Goal: Task Accomplishment & Management: Complete application form

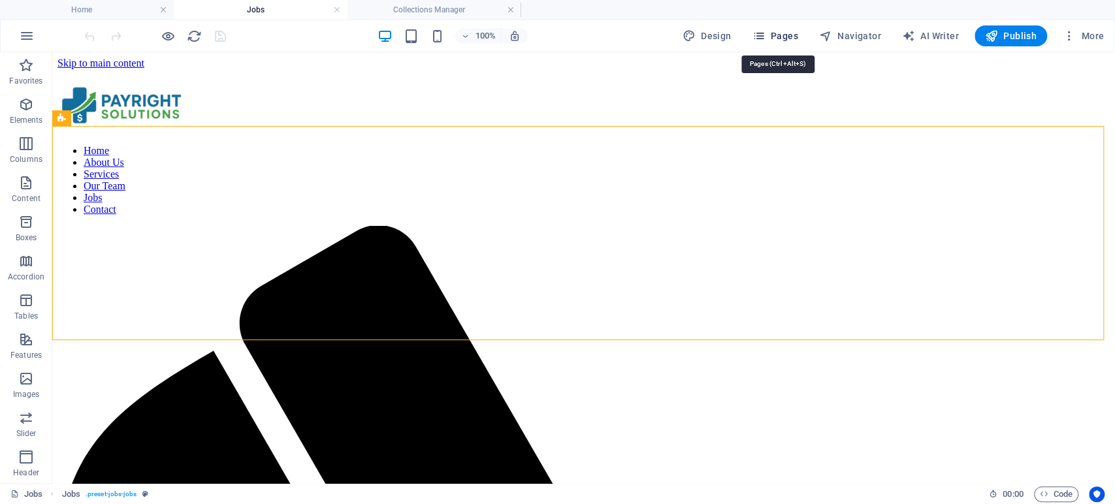
click at [779, 33] on span "Pages" at bounding box center [775, 35] width 46 height 13
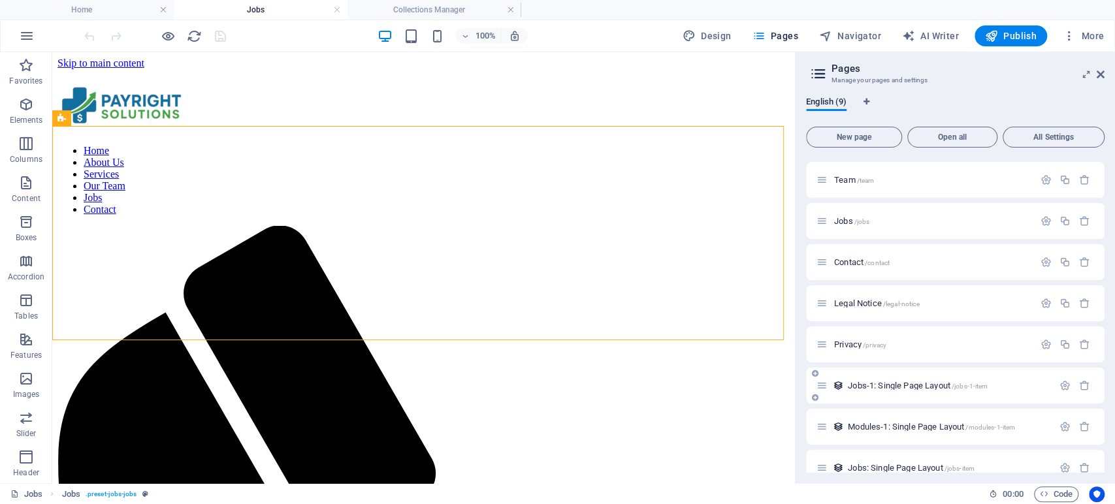
scroll to position [55, 0]
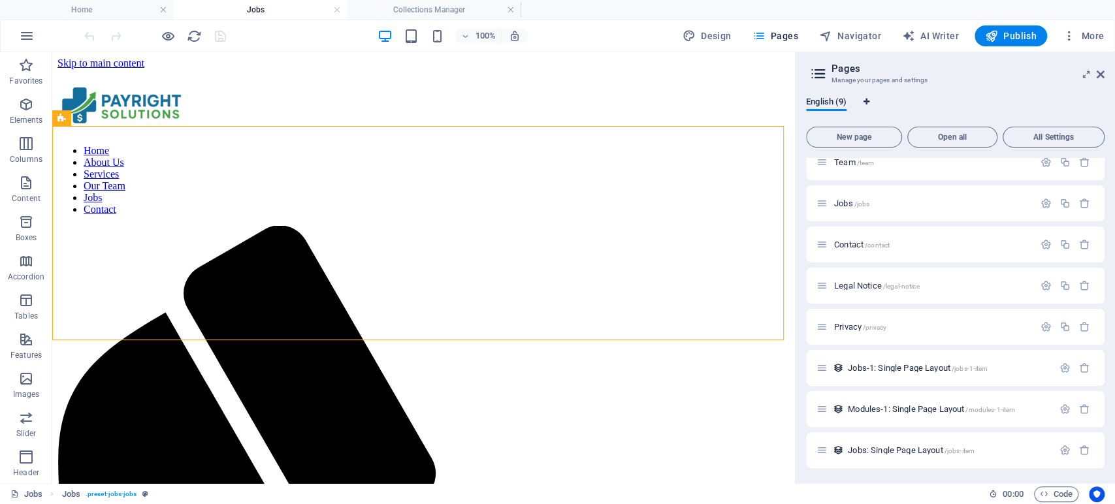
click at [865, 102] on icon "Language Tabs" at bounding box center [866, 102] width 6 height 8
select select "41"
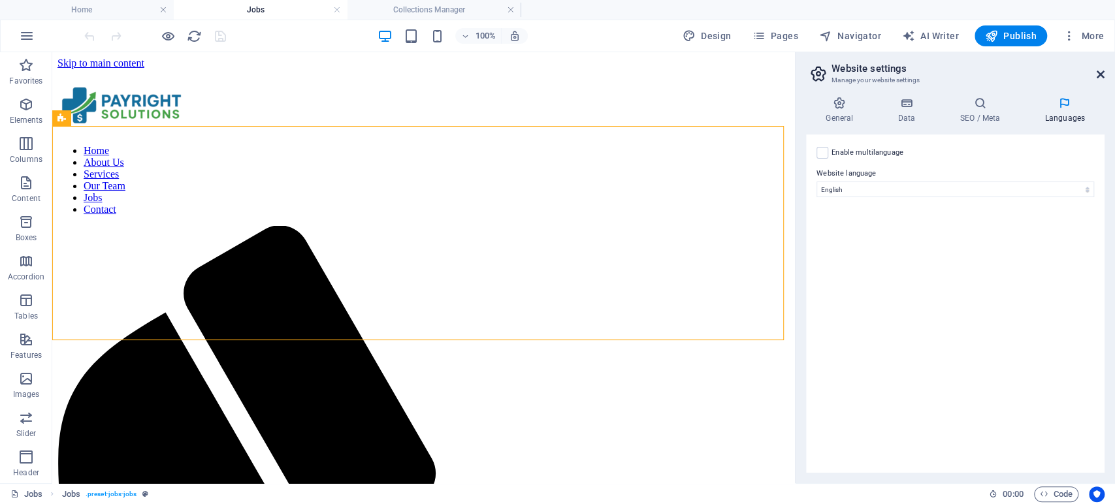
click at [1097, 74] on icon at bounding box center [1101, 74] width 8 height 10
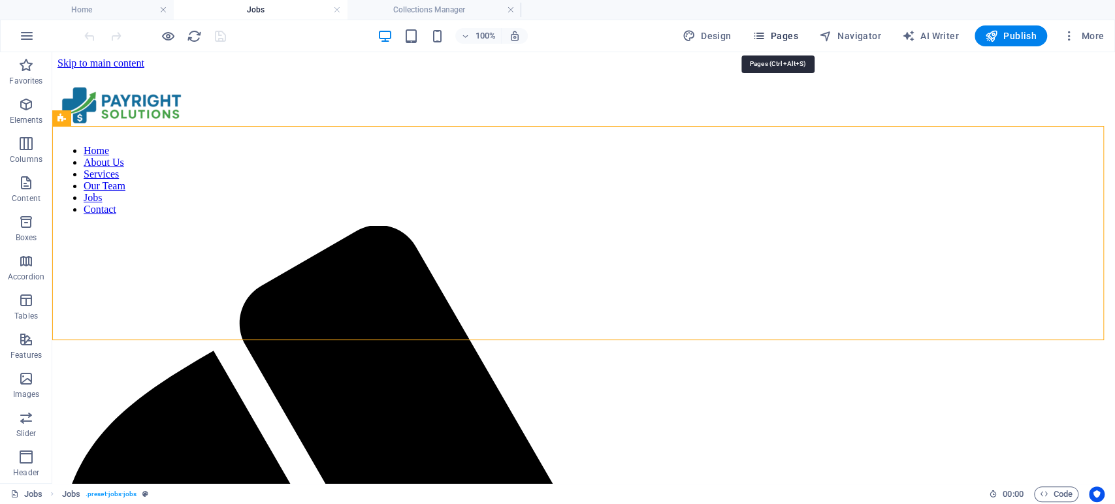
click at [758, 36] on icon "button" at bounding box center [758, 35] width 13 height 13
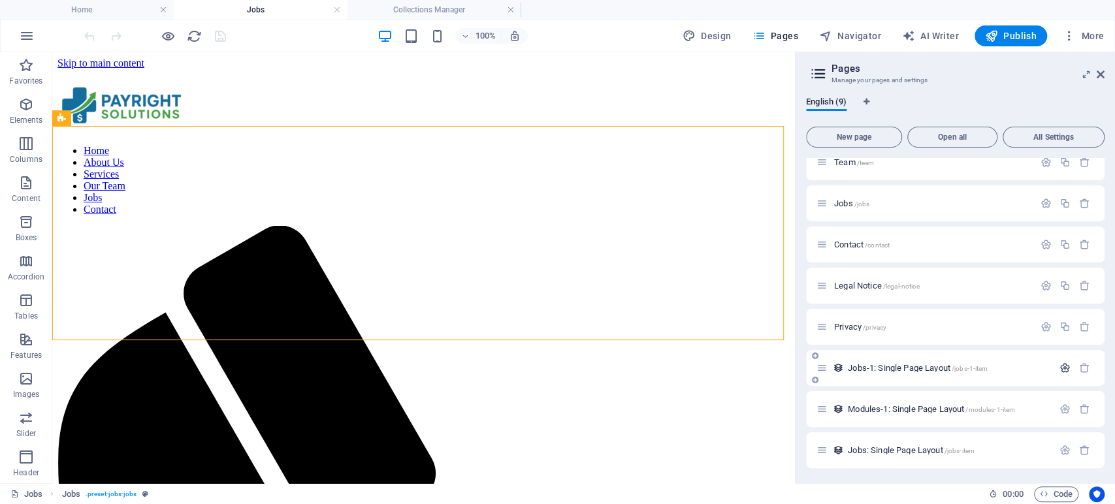
click at [1060, 368] on icon "button" at bounding box center [1064, 367] width 11 height 11
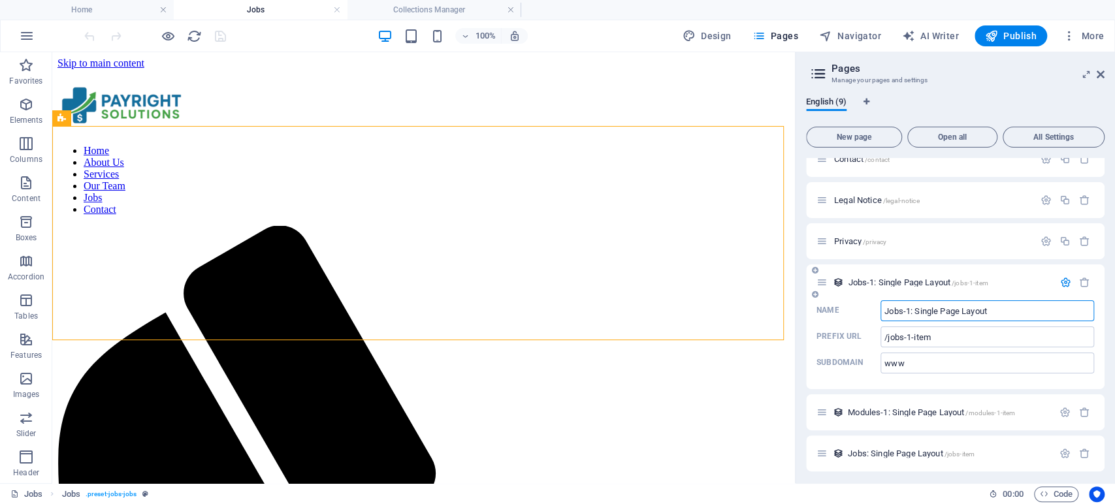
scroll to position [144, 0]
click at [1063, 278] on icon "button" at bounding box center [1064, 279] width 11 height 11
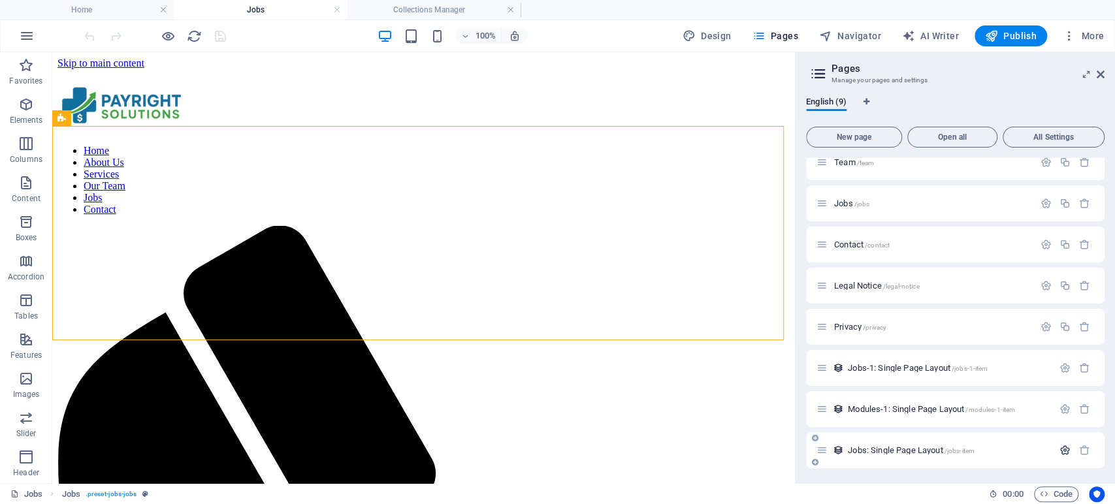
click at [1066, 451] on icon "button" at bounding box center [1064, 450] width 11 height 11
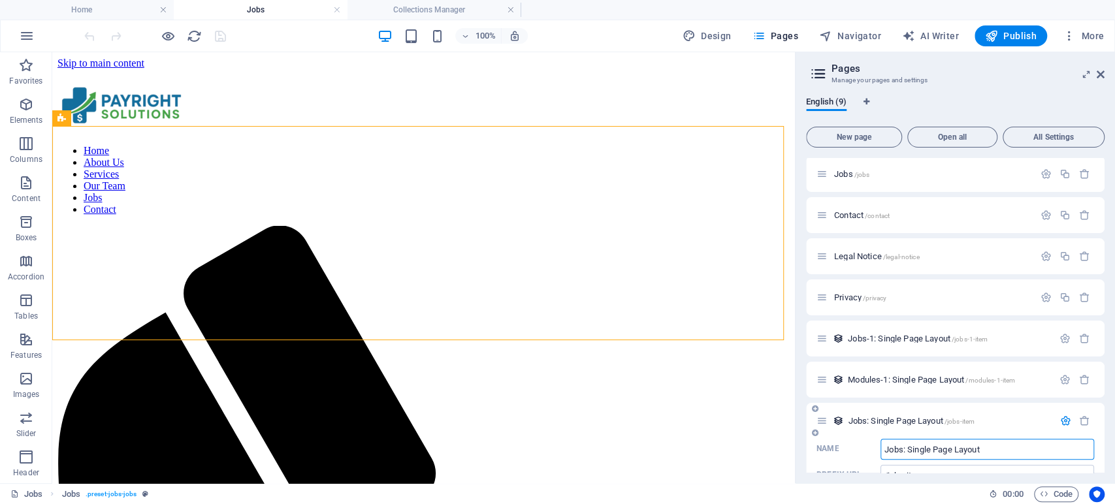
scroll to position [0, 0]
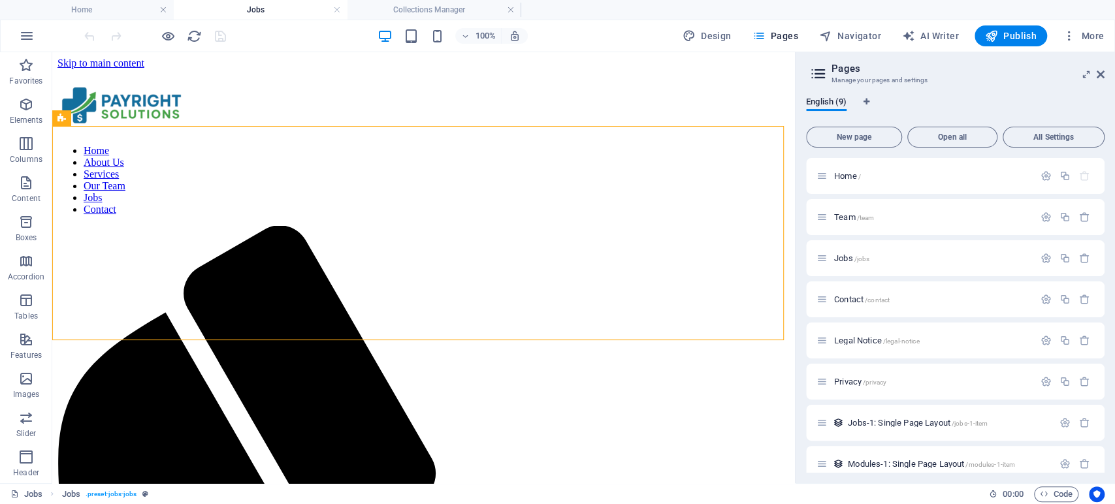
click at [820, 71] on icon at bounding box center [819, 74] width 20 height 18
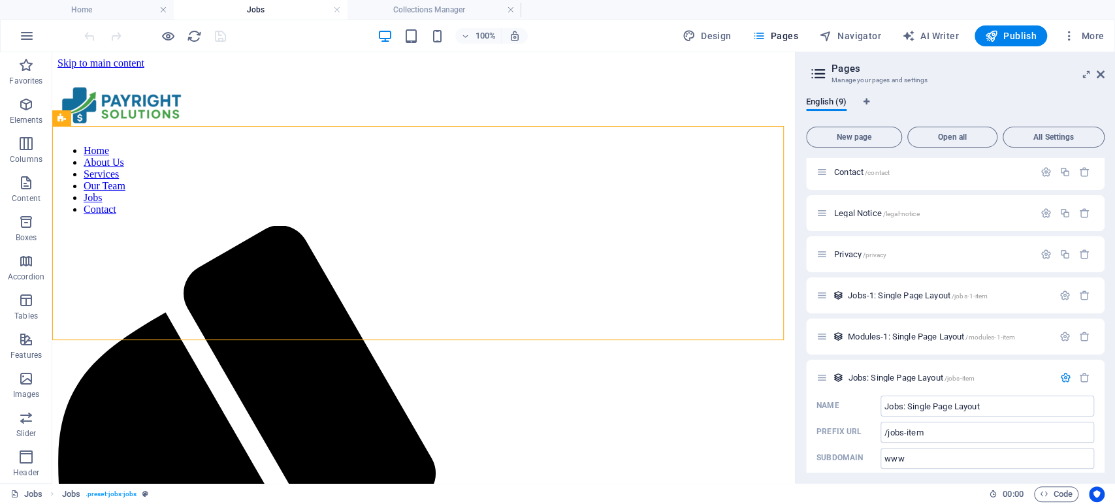
scroll to position [144, 0]
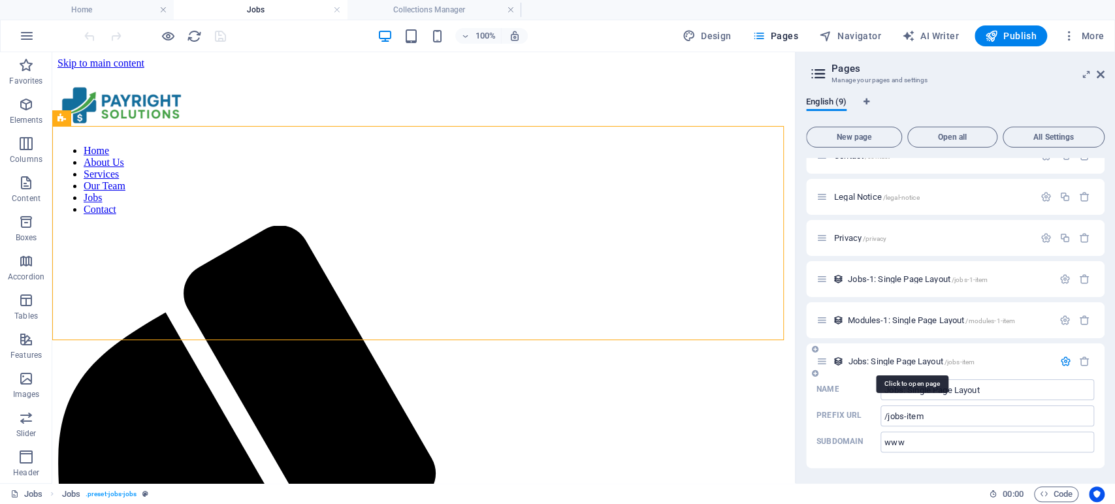
click at [856, 362] on span "Jobs: Single Page Layout /jobs-item" at bounding box center [911, 362] width 127 height 10
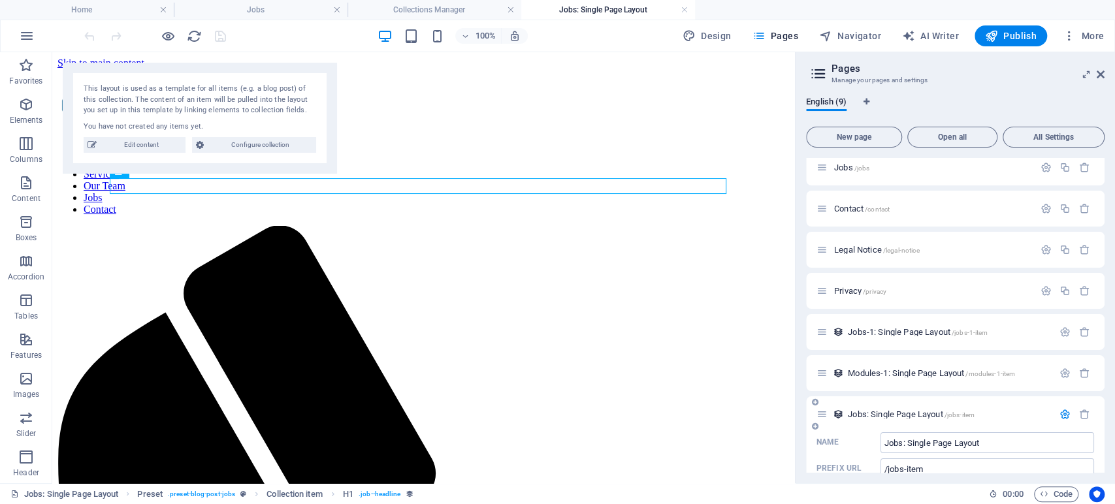
scroll to position [0, 0]
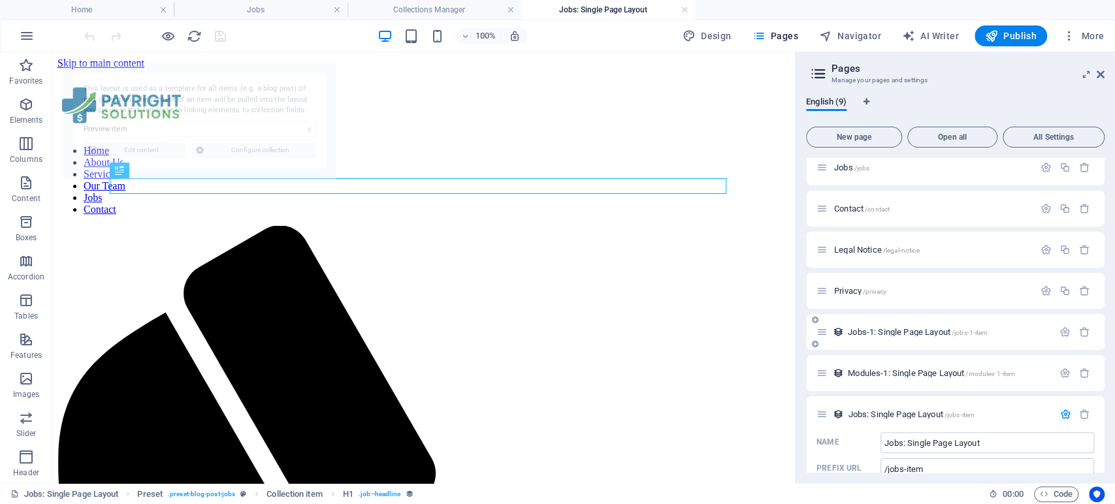
click at [867, 331] on span "Jobs-1: Single Page Layout /jobs-1-item" at bounding box center [918, 332] width 140 height 10
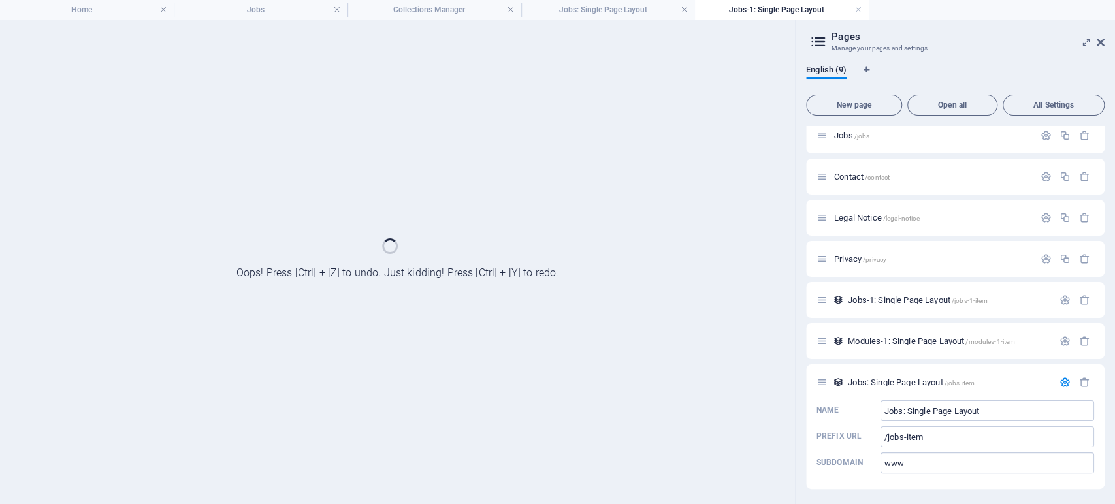
drag, startPoint x: 684, startPoint y: 10, endPoint x: 660, endPoint y: 22, distance: 26.6
click at [684, 10] on link at bounding box center [685, 10] width 8 height 12
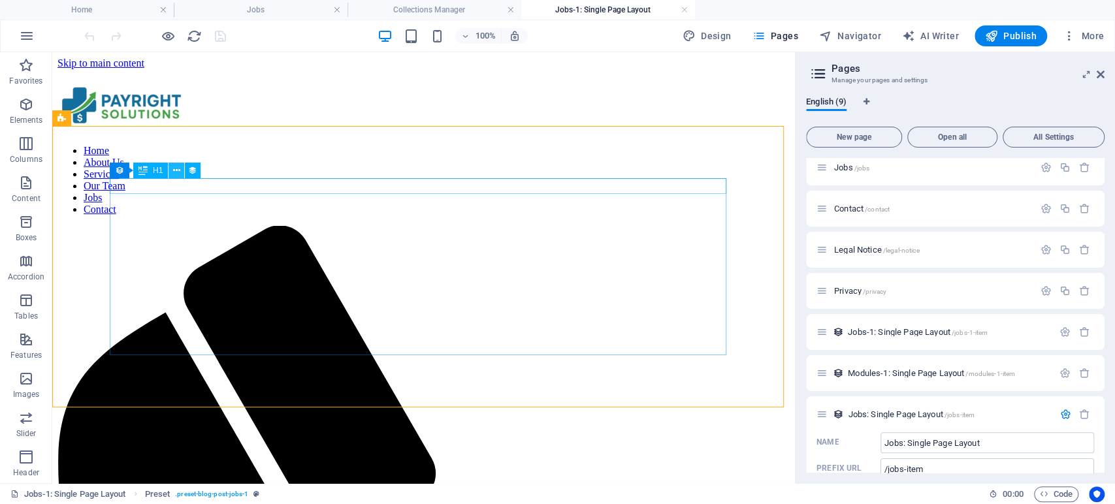
click at [178, 171] on icon at bounding box center [176, 171] width 7 height 14
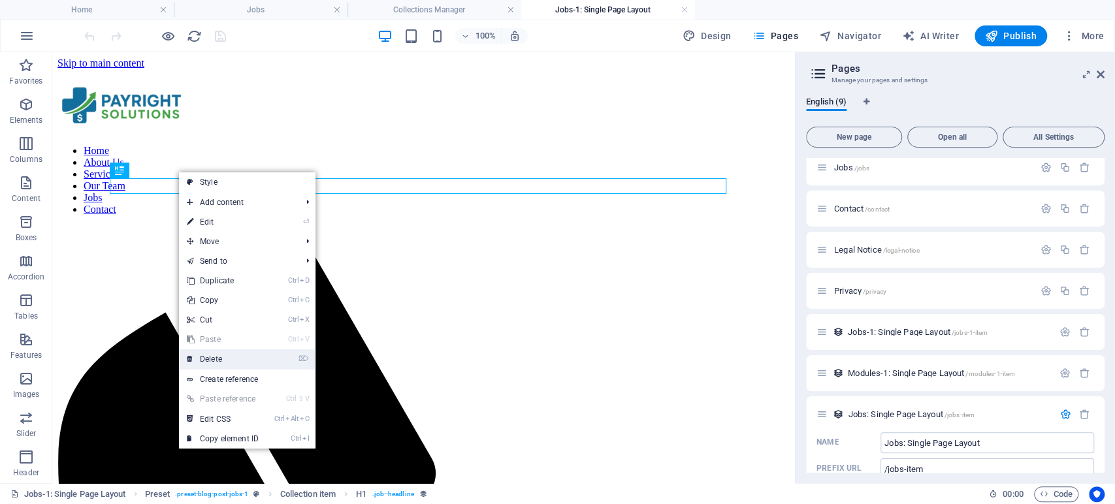
drag, startPoint x: 206, startPoint y: 352, endPoint x: 161, endPoint y: 291, distance: 75.6
click at [206, 352] on link "⌦ Delete" at bounding box center [223, 359] width 88 height 20
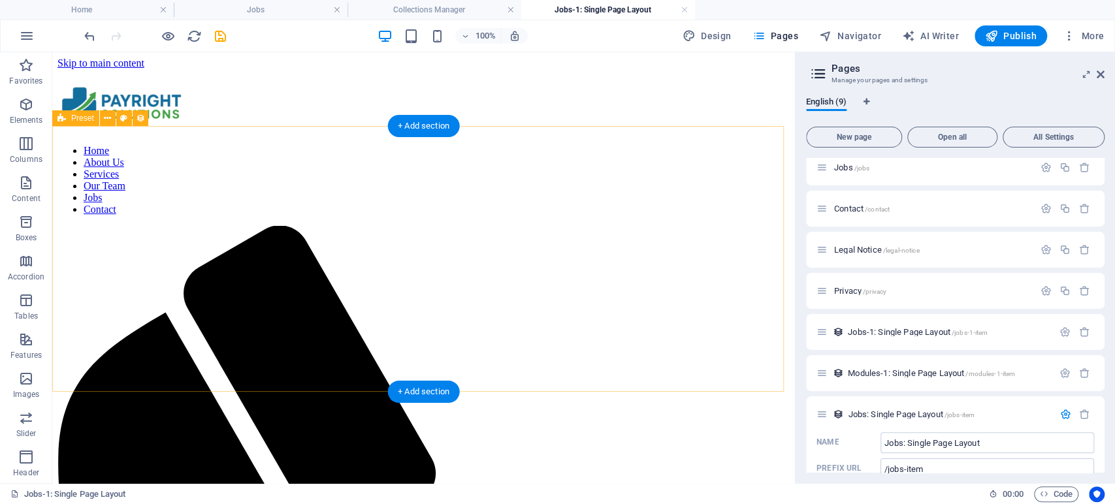
select select "68d400e8d248ea77860b76a0"
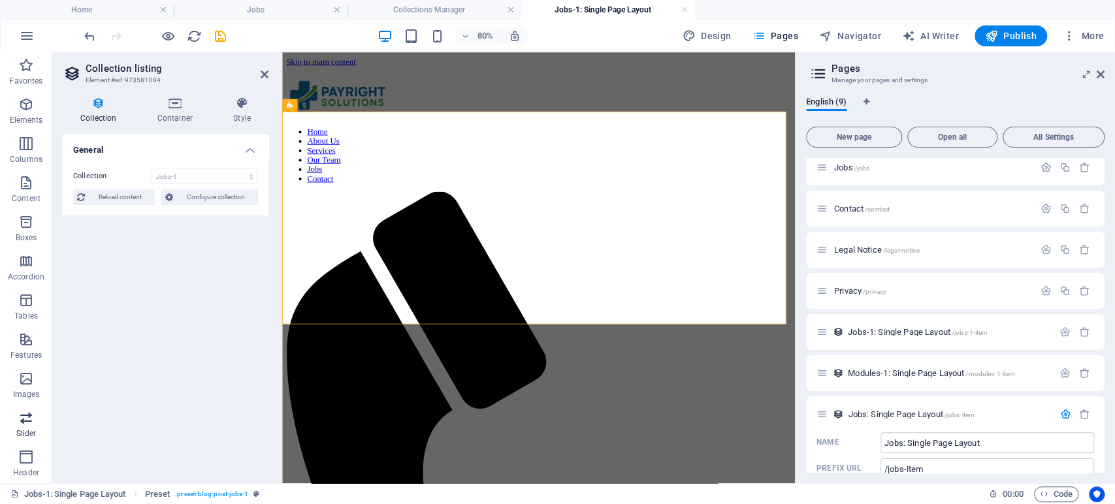
scroll to position [157, 0]
click at [29, 385] on icon "button" at bounding box center [26, 379] width 16 height 16
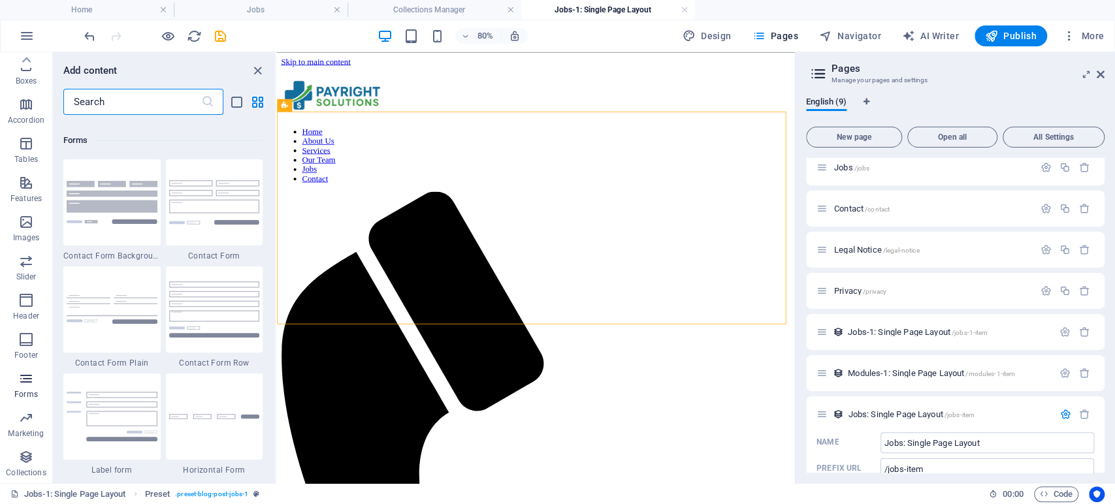
scroll to position [9536, 0]
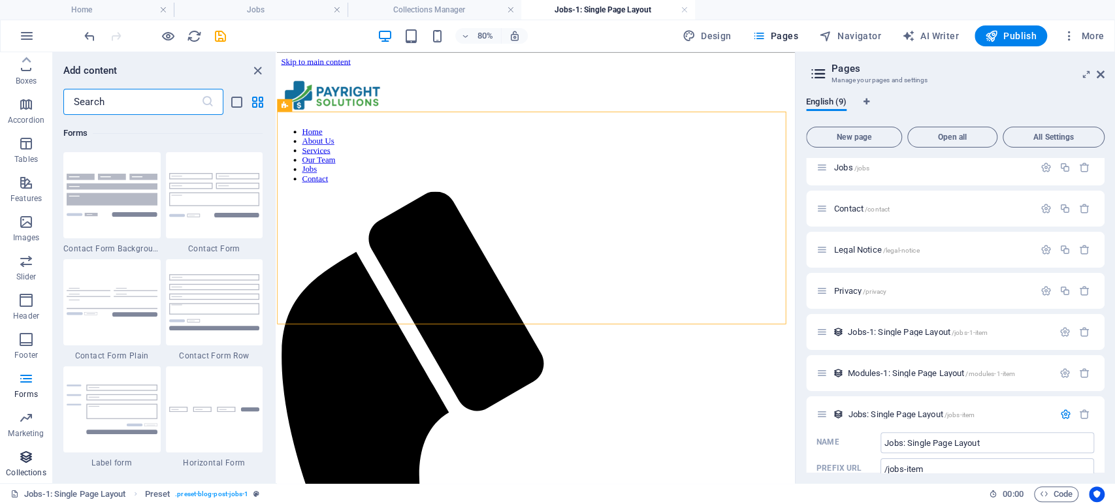
click at [25, 464] on icon "button" at bounding box center [26, 457] width 16 height 16
select select "68d400e8d248ea77860b76a1"
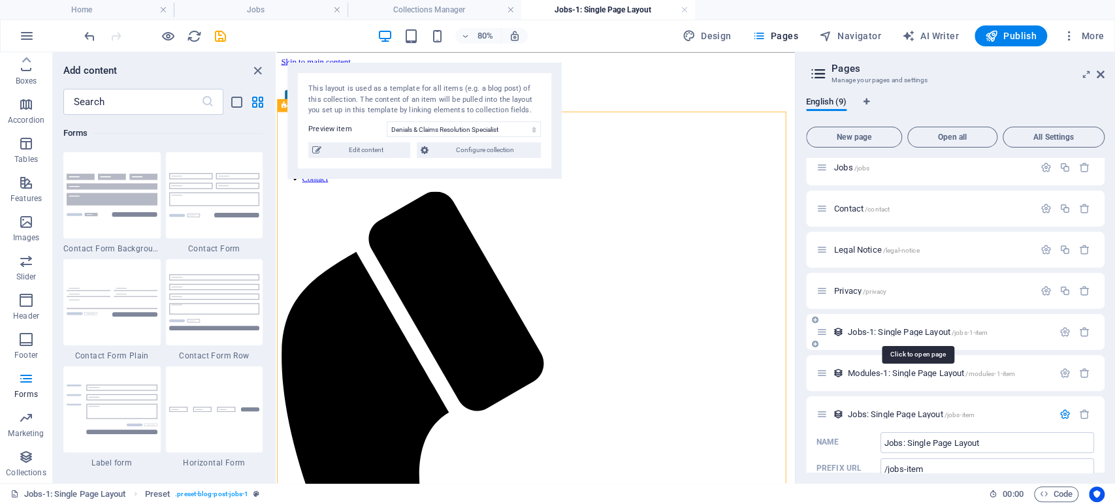
click at [883, 332] on span "Jobs-1: Single Page Layout /jobs-1-item" at bounding box center [918, 332] width 140 height 10
click at [852, 330] on span "Jobs-1: Single Page Layout /jobs-1-item" at bounding box center [918, 332] width 140 height 10
click at [862, 410] on span "Jobs: Single Page Layout /jobs-item" at bounding box center [911, 415] width 127 height 10
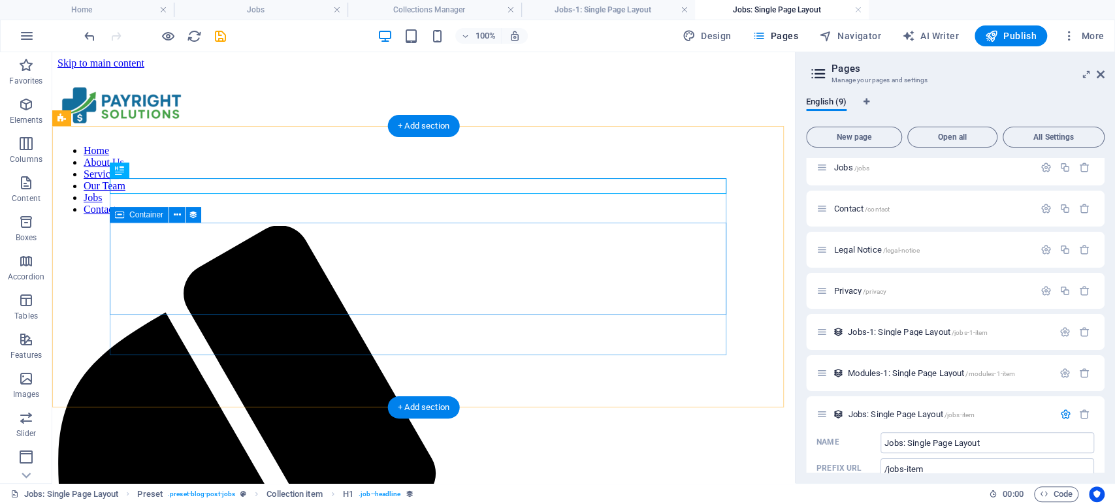
scroll to position [0, 0]
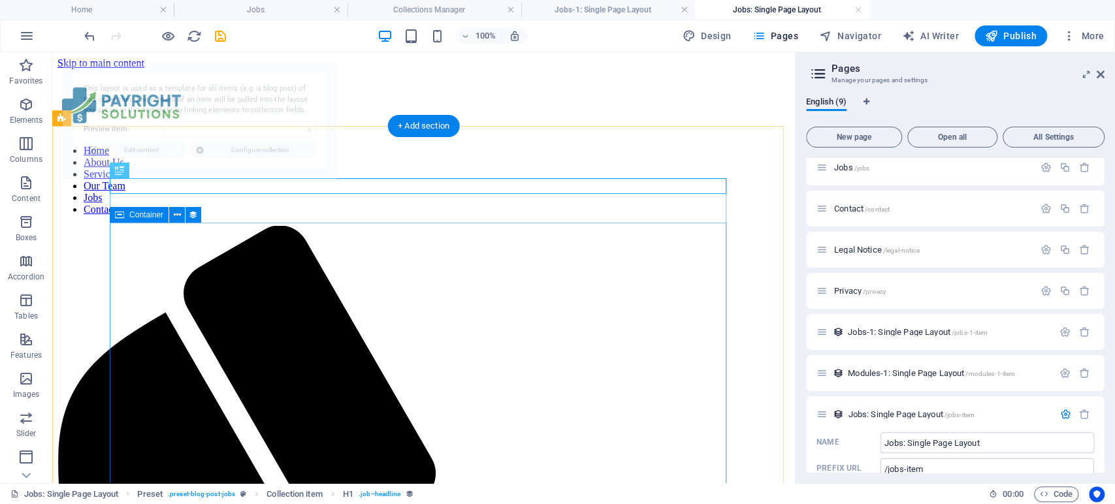
select select "68de5a86232812e0ec04078f"
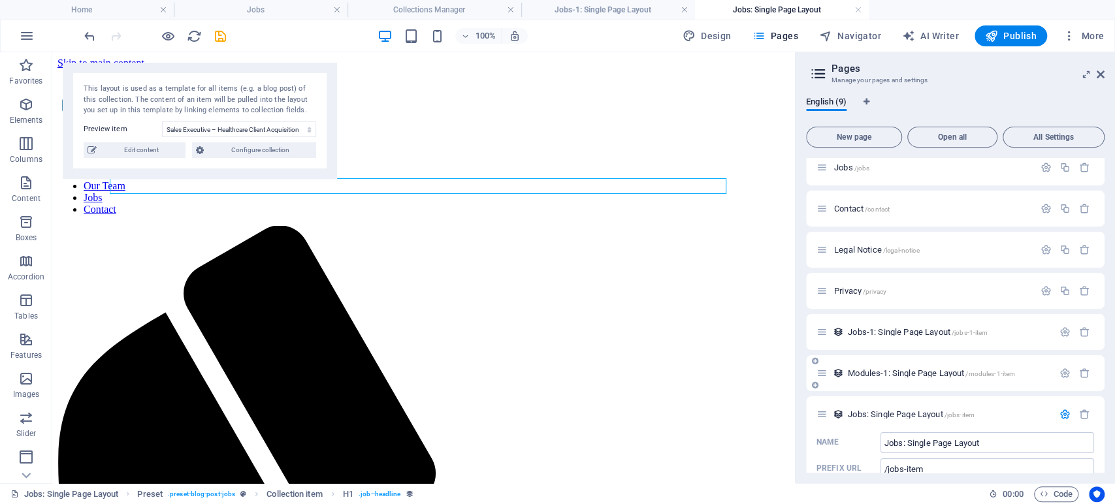
click at [876, 368] on div "Modules-1: Single Page Layout /modules-1-item" at bounding box center [934, 373] width 236 height 15
click at [877, 335] on span "Jobs-1: Single Page Layout /jobs-1-item" at bounding box center [918, 332] width 140 height 10
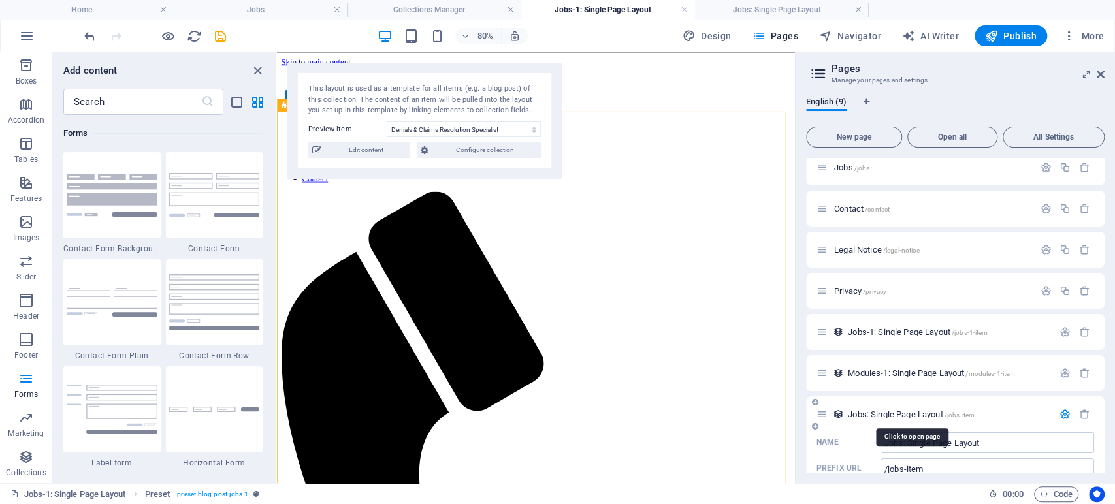
click at [854, 417] on span "Jobs: Single Page Layout /jobs-item" at bounding box center [911, 415] width 127 height 10
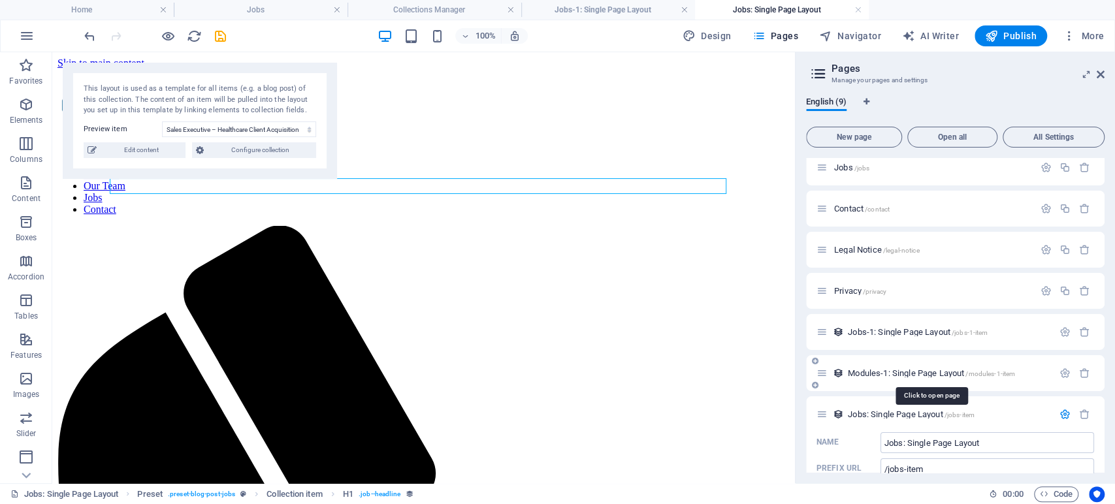
click at [861, 372] on span "Modules-1: Single Page Layout /modules-1-item" at bounding box center [931, 373] width 167 height 10
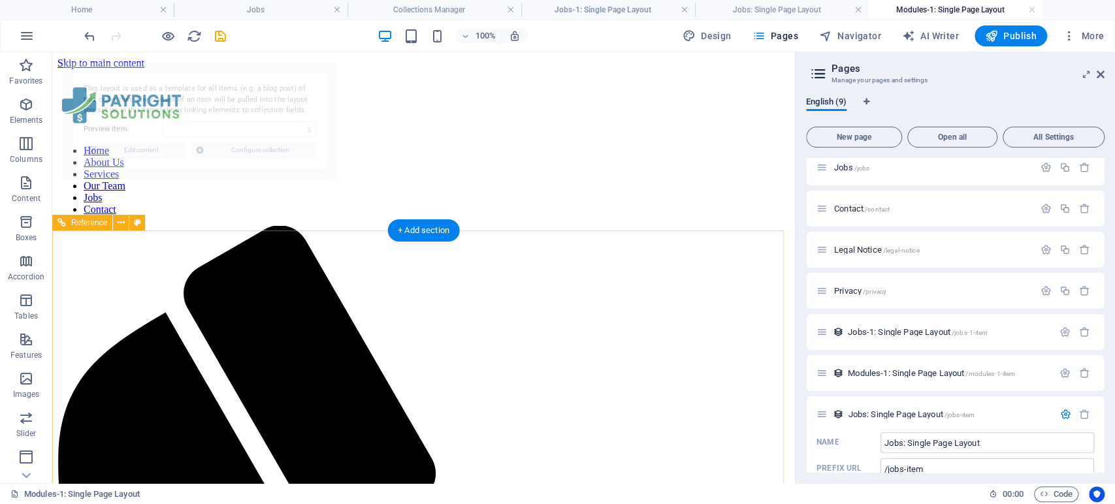
select select "68d400e8d248ea77860b76ac"
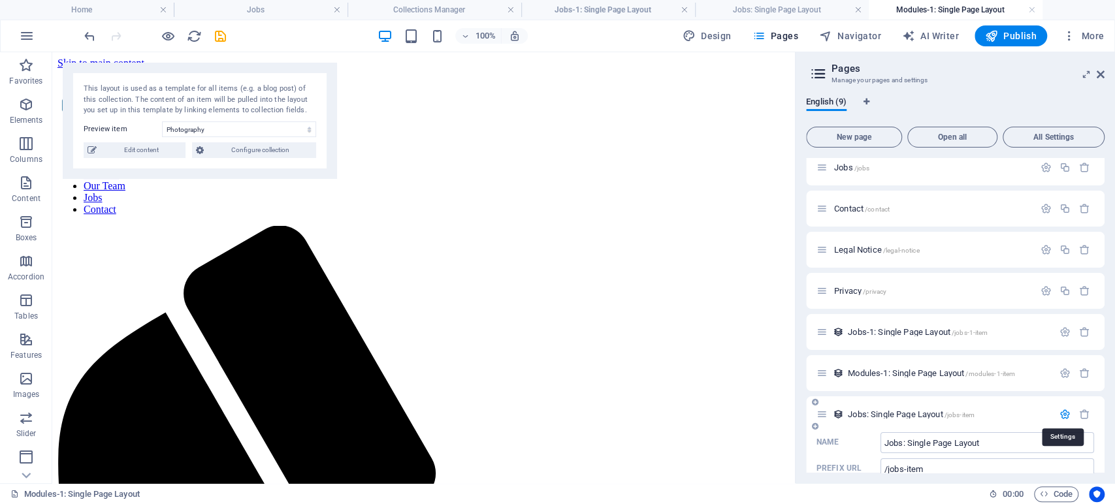
click at [1060, 413] on icon "button" at bounding box center [1064, 414] width 11 height 11
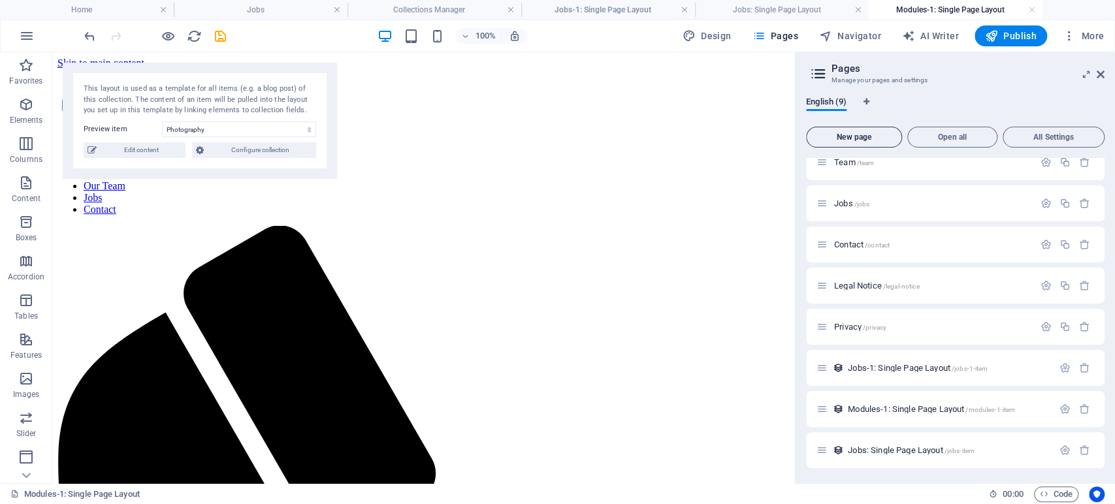
click at [856, 135] on span "New page" at bounding box center [854, 137] width 84 height 8
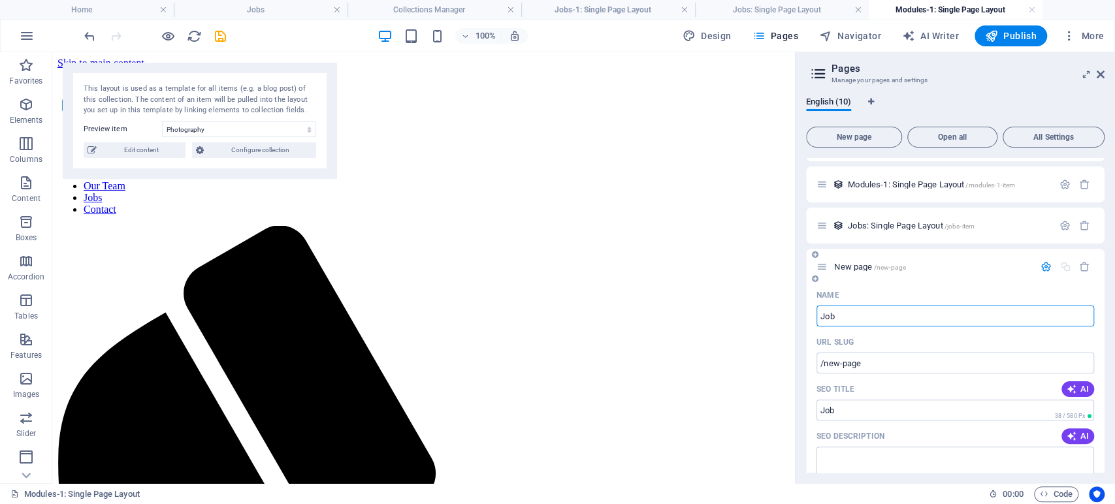
type input "Job A"
type input "/job"
type input "Job Application"
type input "/job-application"
type input "Job Applications"
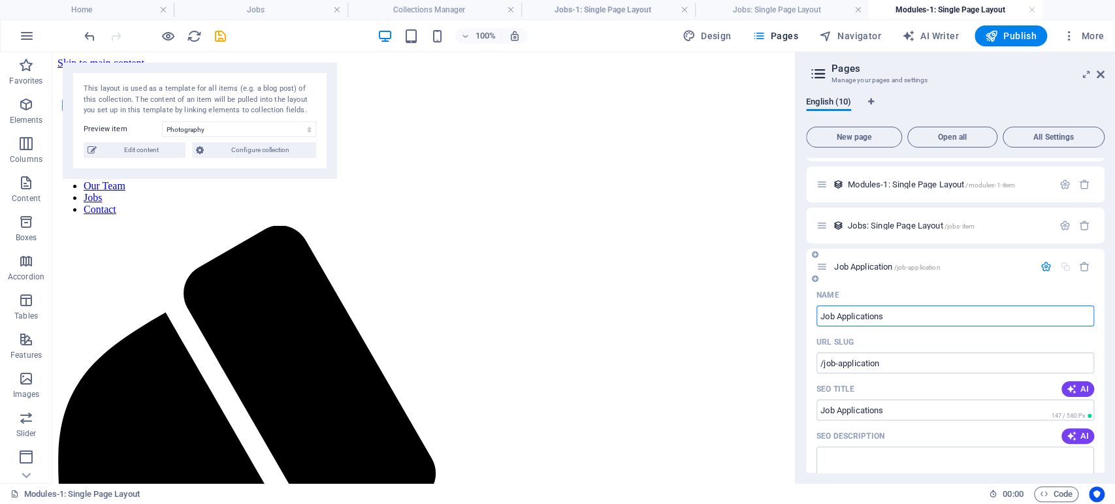
type input "/job-applications"
type input "Job Applications"
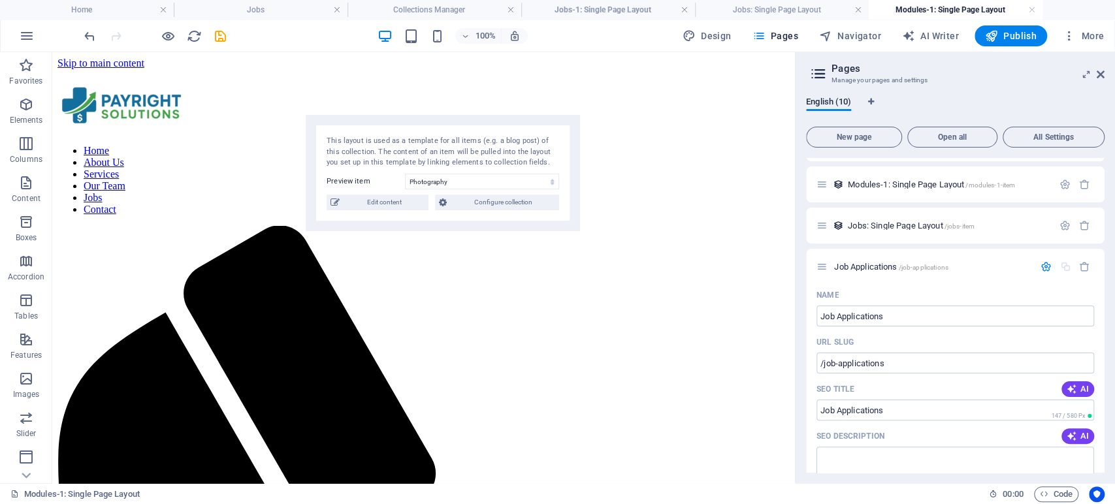
drag, startPoint x: 211, startPoint y: 71, endPoint x: 454, endPoint y: 123, distance: 248.5
click at [454, 123] on div "This layout is used as a template for all items (e.g. a blog post) of this coll…" at bounding box center [443, 173] width 274 height 116
click at [876, 293] on div "Name" at bounding box center [955, 295] width 278 height 21
click at [1040, 266] on icon "button" at bounding box center [1045, 266] width 11 height 11
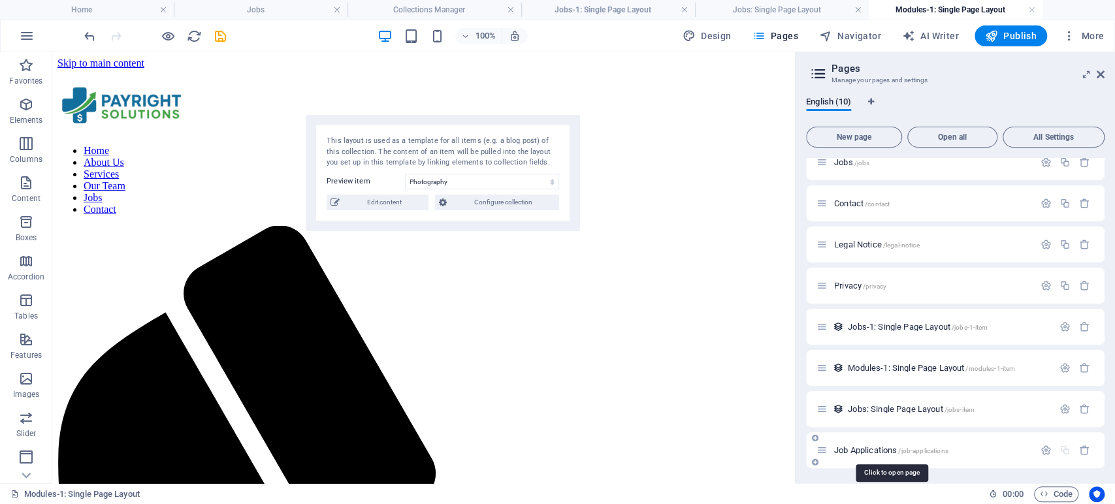
click at [881, 449] on span "Job Applications /job-applications" at bounding box center [891, 450] width 114 height 10
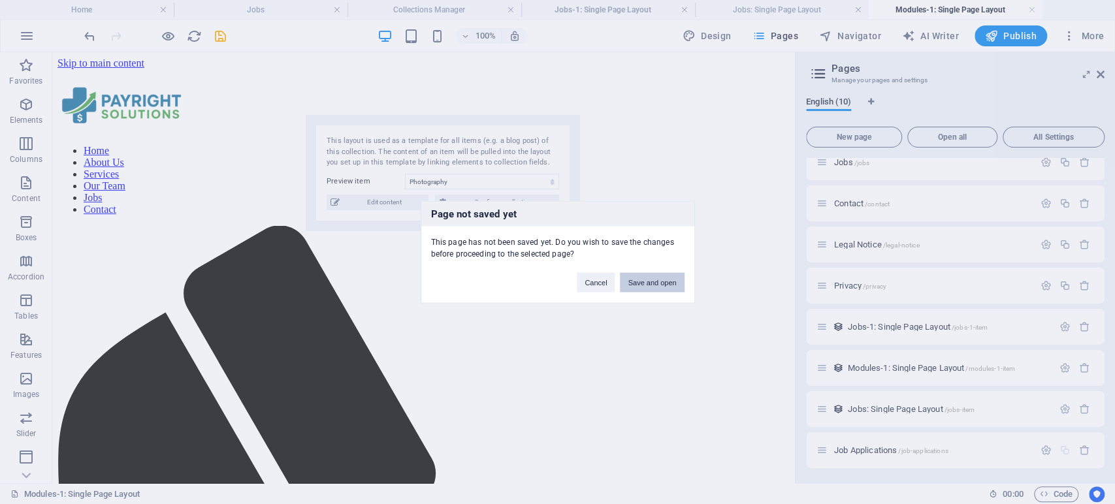
drag, startPoint x: 653, startPoint y: 284, endPoint x: 590, endPoint y: 236, distance: 79.2
click at [653, 284] on button "Save and open" at bounding box center [652, 283] width 64 height 20
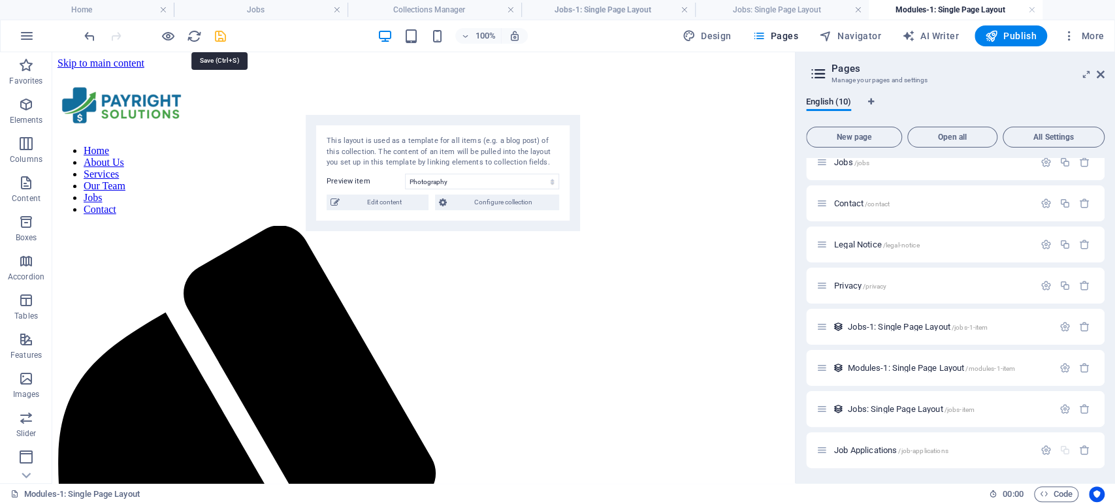
drag, startPoint x: 219, startPoint y: 38, endPoint x: 182, endPoint y: 92, distance: 66.1
click at [219, 38] on icon "save" at bounding box center [220, 36] width 15 height 15
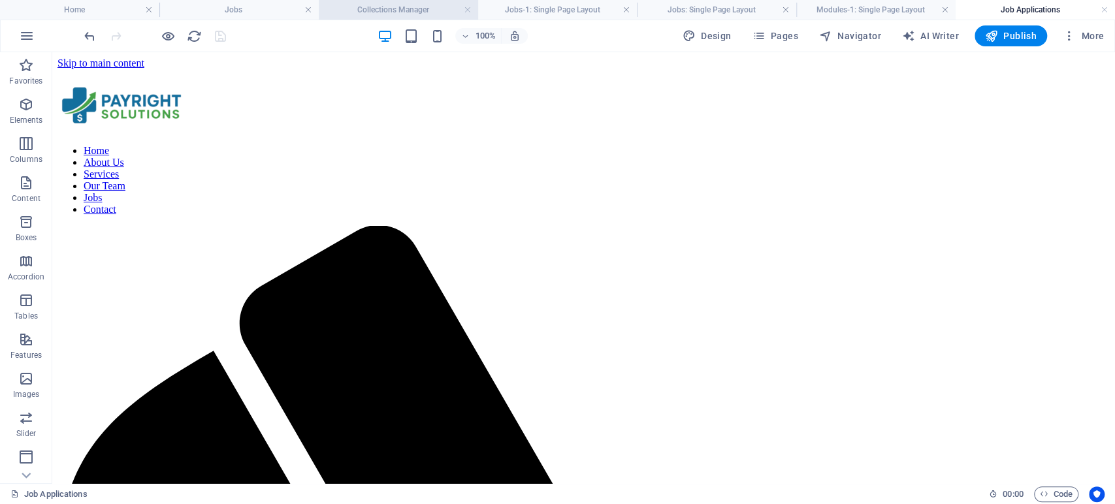
scroll to position [0, 0]
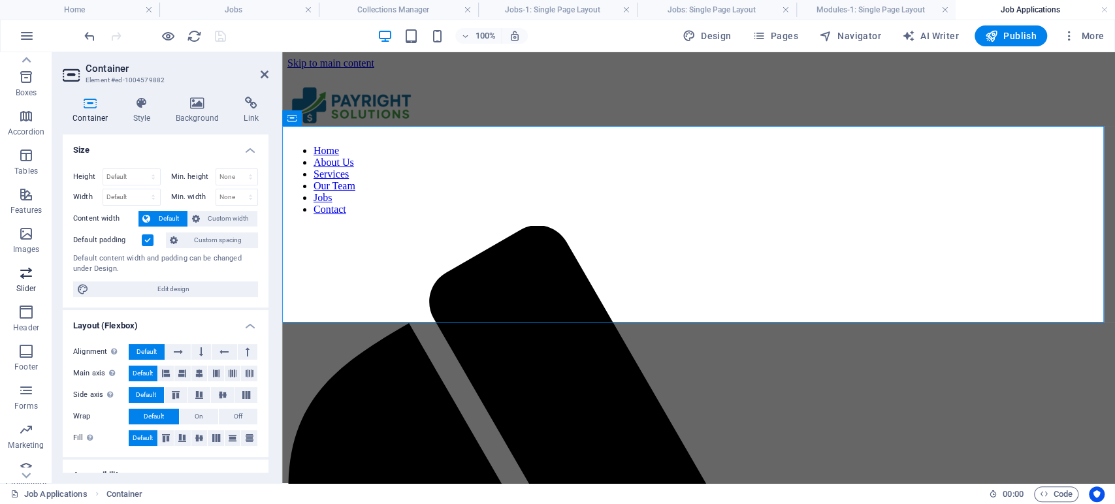
scroll to position [157, 0]
click at [29, 455] on icon "button" at bounding box center [26, 457] width 16 height 16
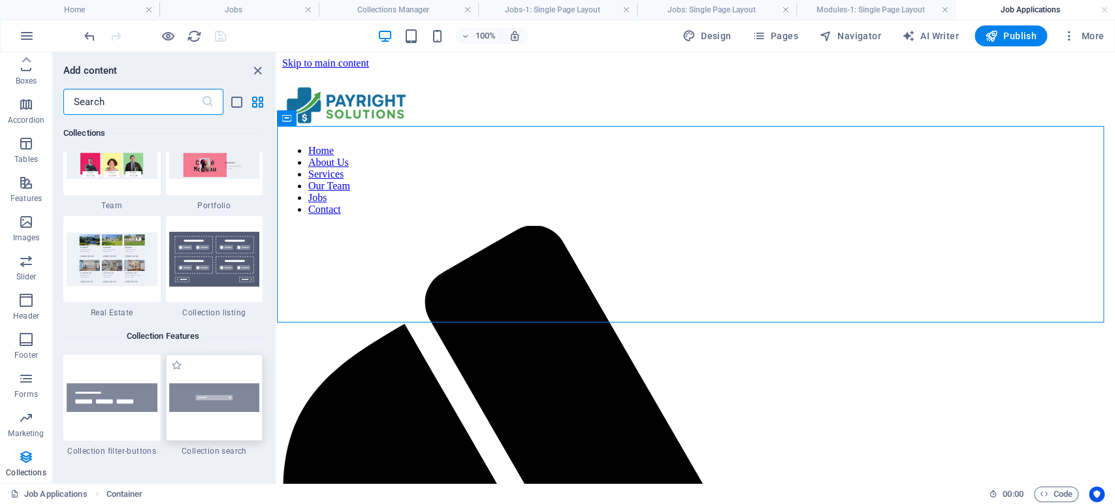
scroll to position [12246, 0]
click at [197, 257] on img at bounding box center [214, 258] width 91 height 55
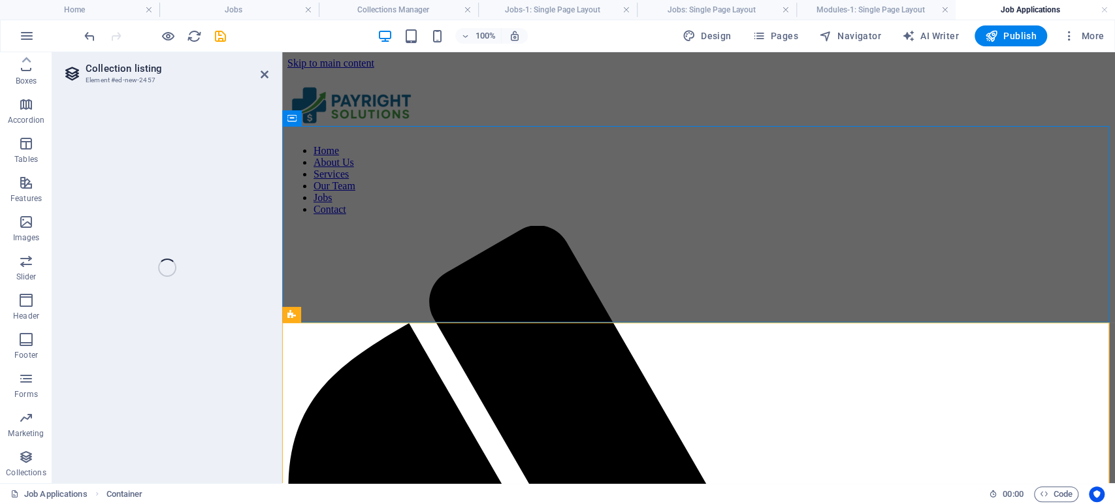
select select
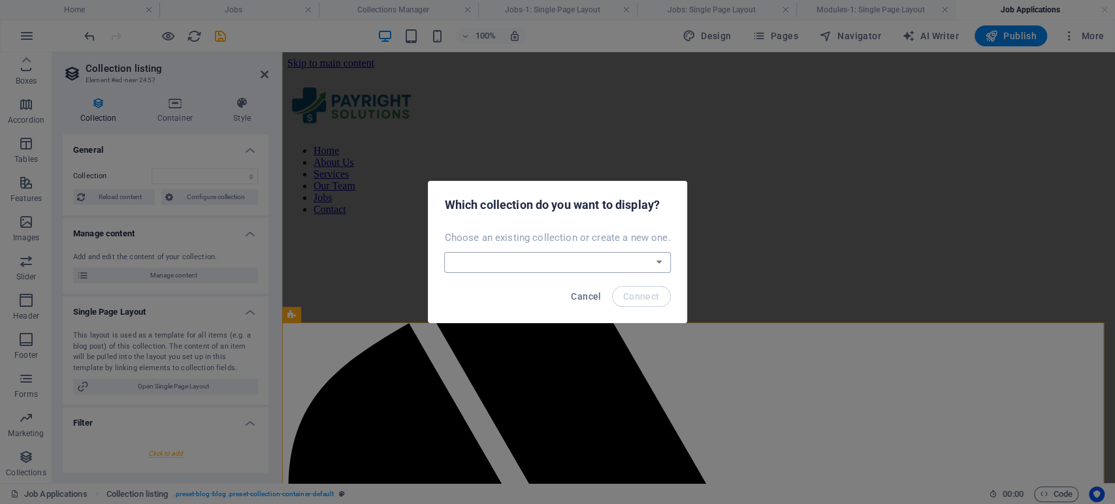
click at [628, 257] on select "Blog Jobs Jobs-1 Modules-1 New Collection Real Estate Create a new collection" at bounding box center [557, 262] width 226 height 21
click at [573, 297] on span "Cancel" at bounding box center [586, 296] width 30 height 10
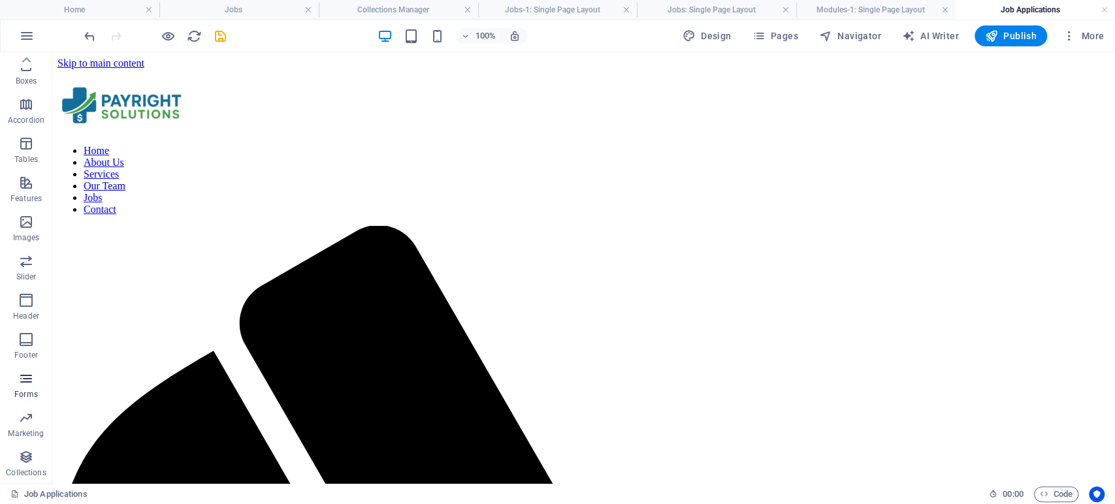
click at [17, 383] on span "Forms" at bounding box center [26, 386] width 52 height 31
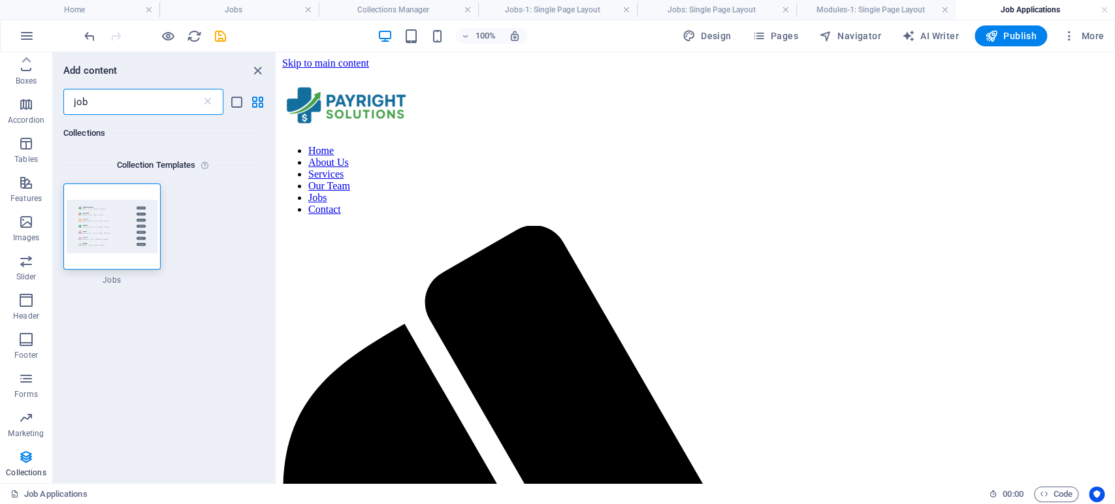
scroll to position [0, 0]
type input "j"
type input "r"
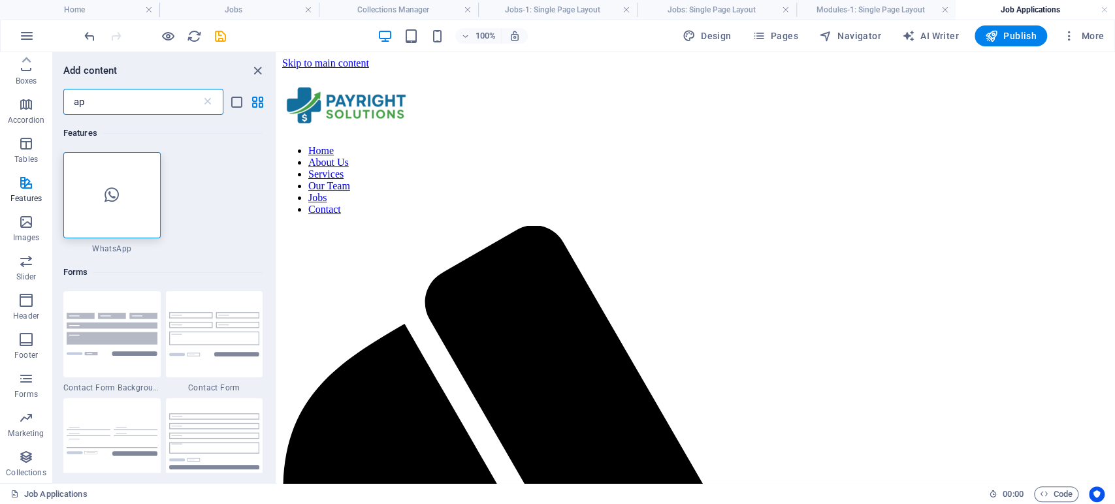
type input "a"
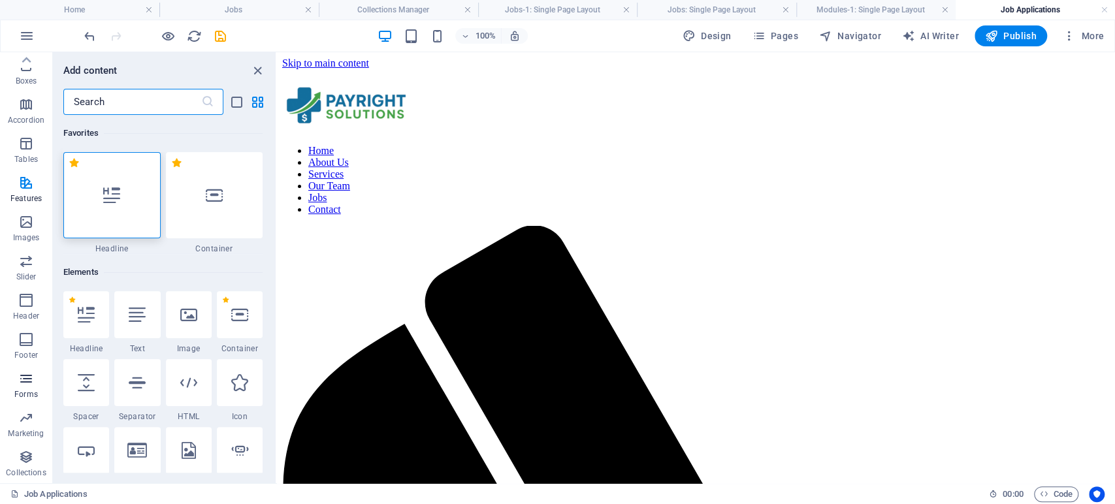
click at [21, 373] on icon "button" at bounding box center [26, 379] width 16 height 16
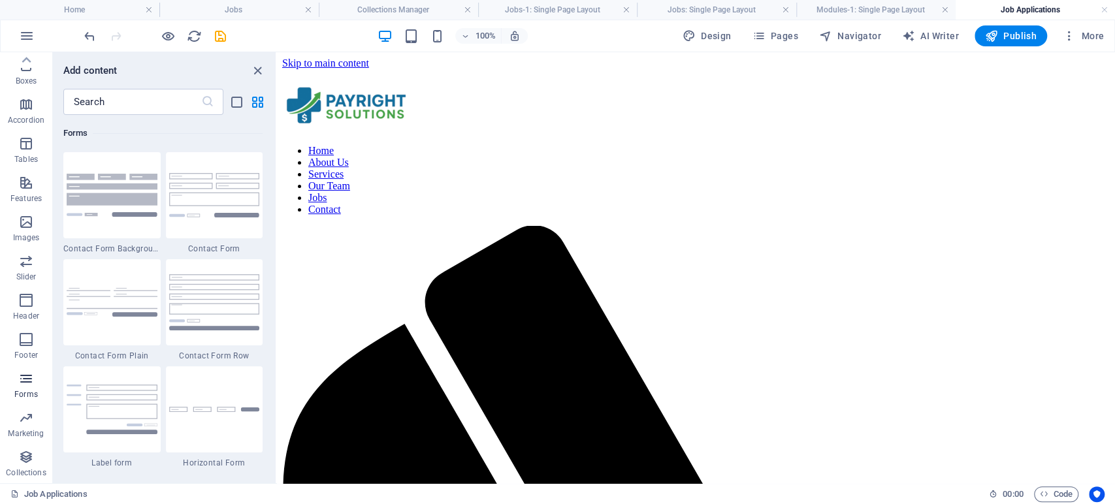
scroll to position [9536, 0]
click at [125, 206] on img at bounding box center [112, 195] width 91 height 42
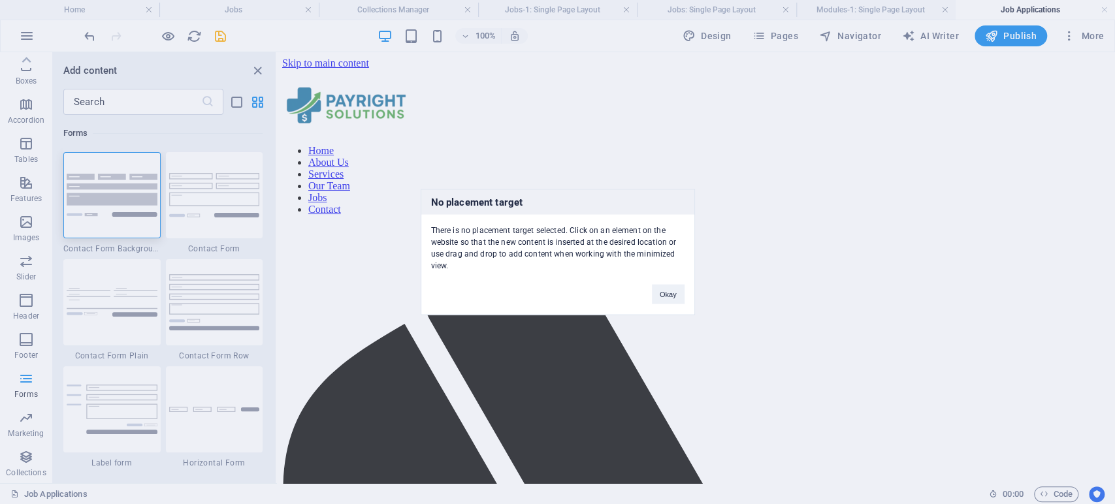
drag, startPoint x: 125, startPoint y: 206, endPoint x: 398, endPoint y: 223, distance: 273.5
click at [398, 223] on div "No placement target There is no placement target selected. Click on an element …" at bounding box center [557, 252] width 1115 height 504
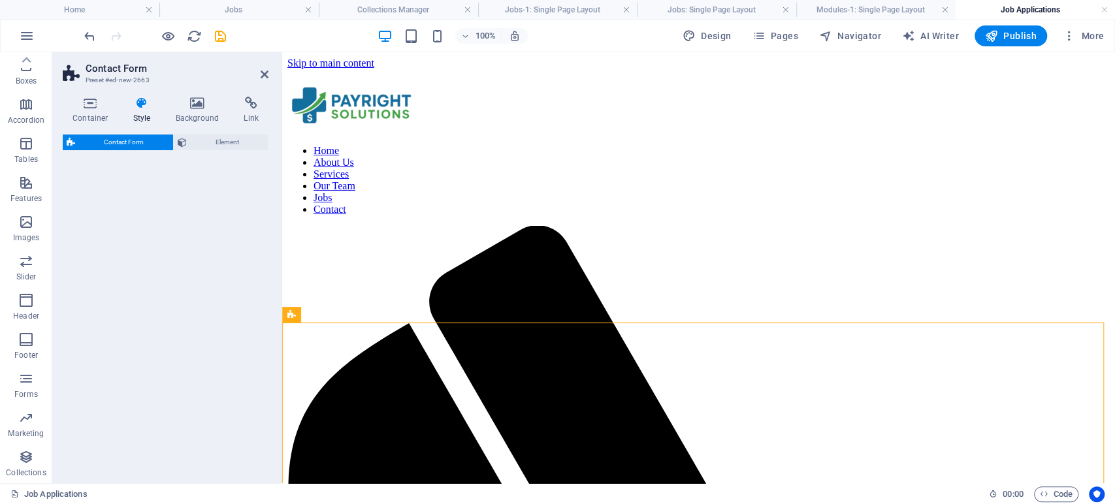
select select "rem"
select select "preset-contact-form-v3-background"
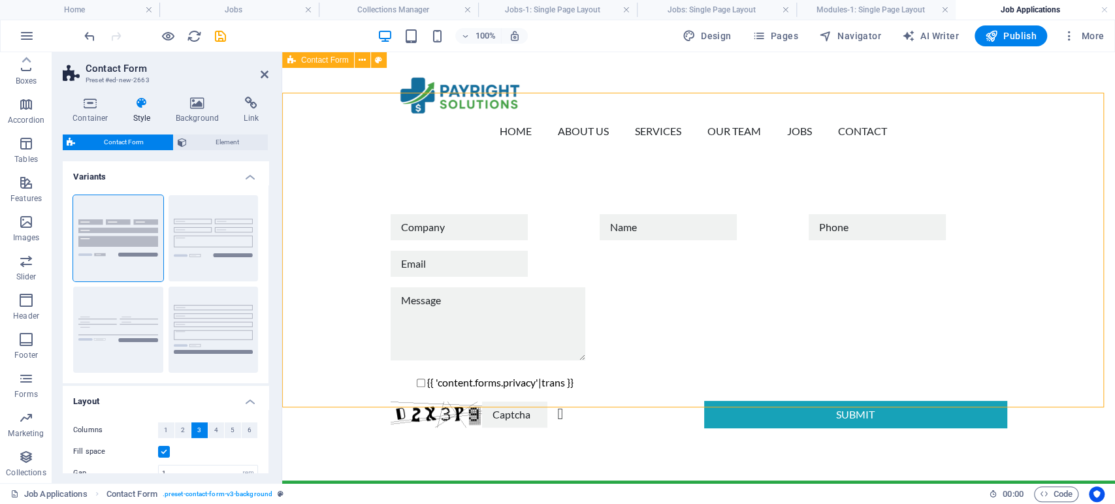
scroll to position [145, 0]
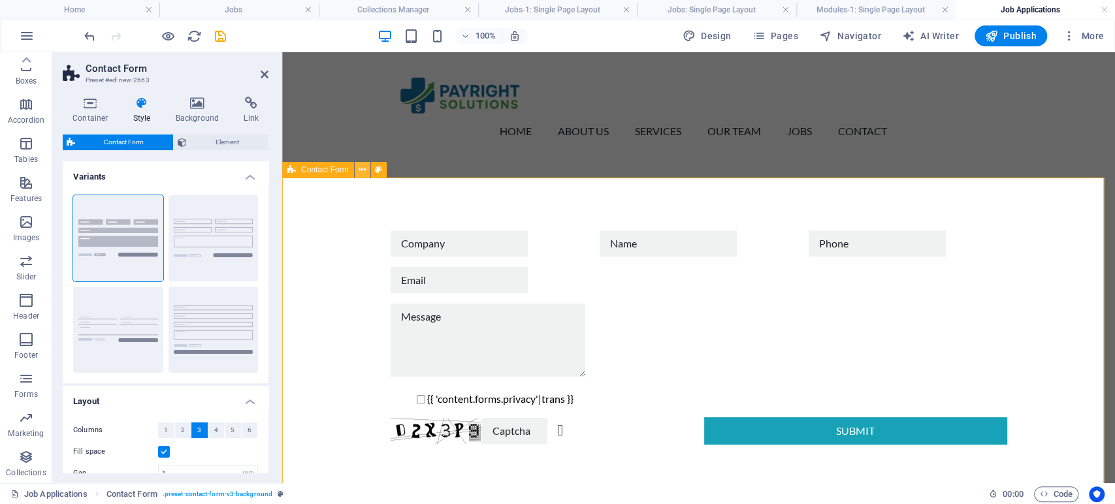
click at [359, 170] on icon at bounding box center [362, 170] width 7 height 14
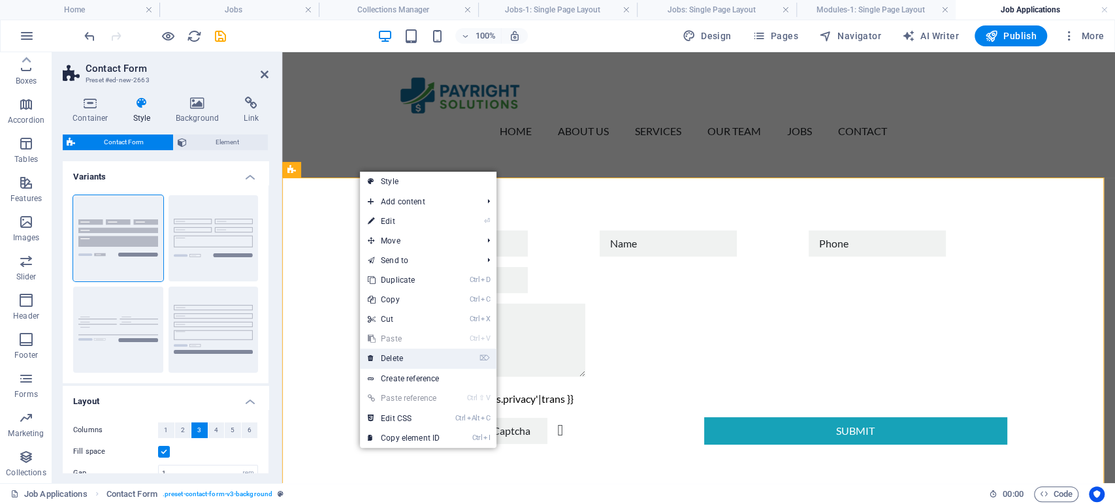
click at [400, 353] on link "⌦ Delete" at bounding box center [404, 359] width 88 height 20
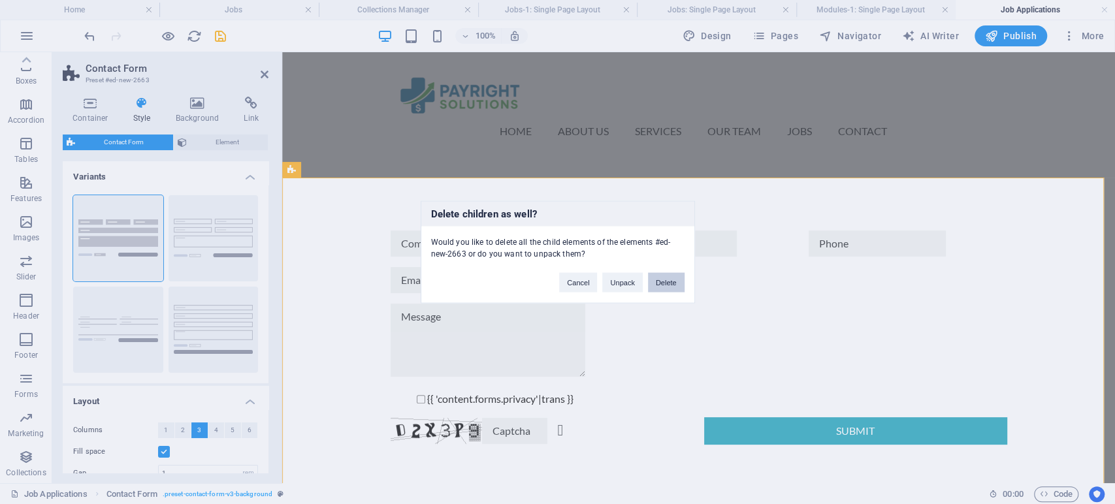
click at [668, 290] on button "Delete" at bounding box center [666, 283] width 37 height 20
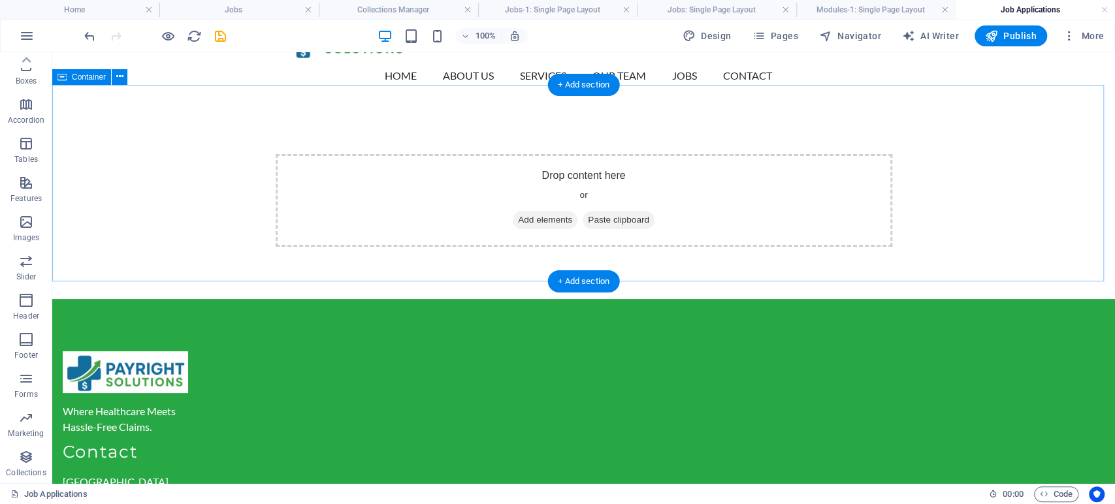
scroll to position [0, 0]
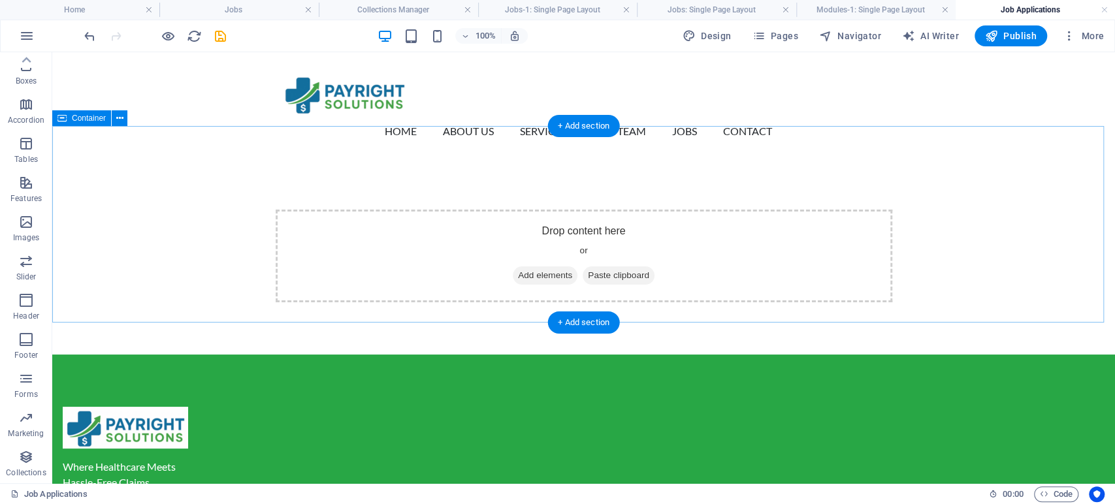
click at [303, 214] on div "Drop content here or Add elements Paste clipboard" at bounding box center [584, 256] width 617 height 93
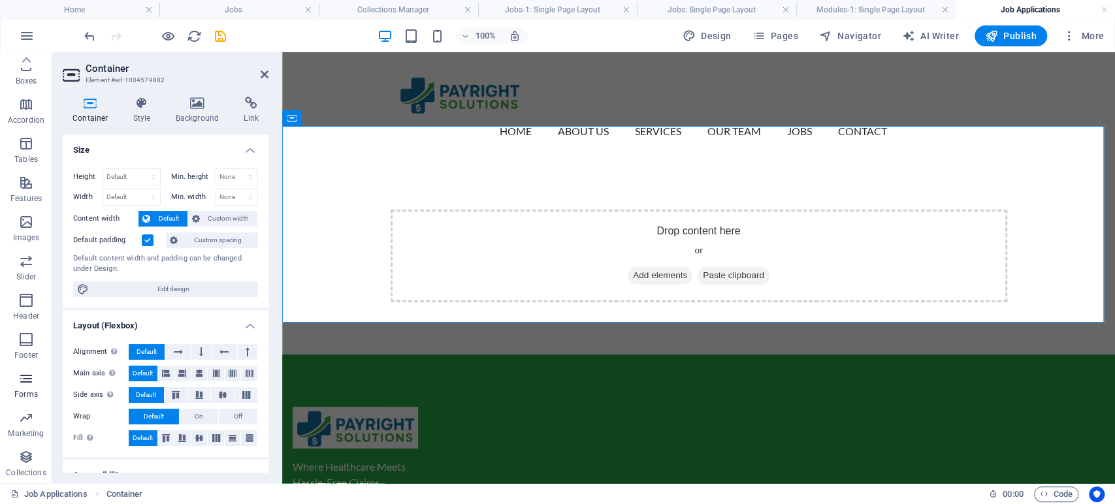
click at [26, 396] on p "Forms" at bounding box center [26, 394] width 24 height 10
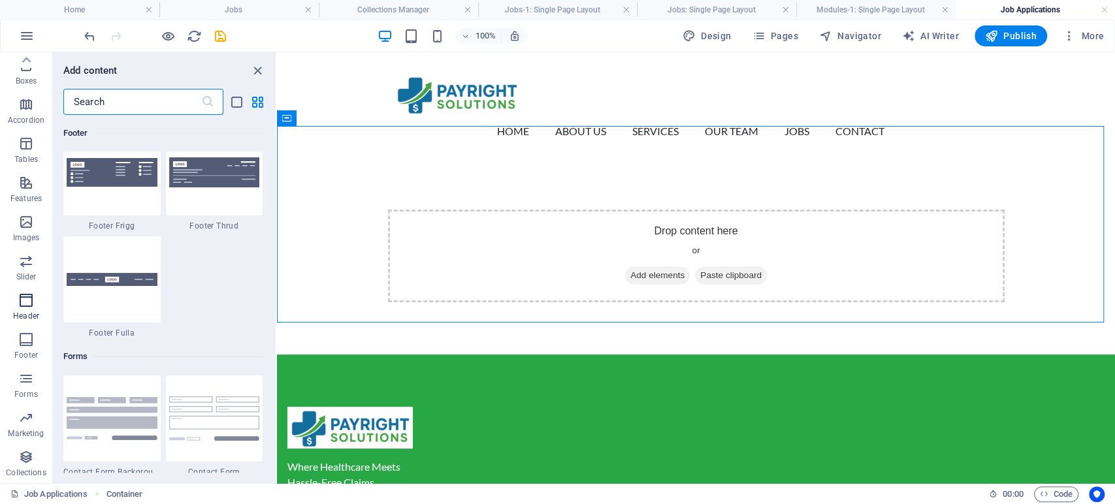
scroll to position [9536, 0]
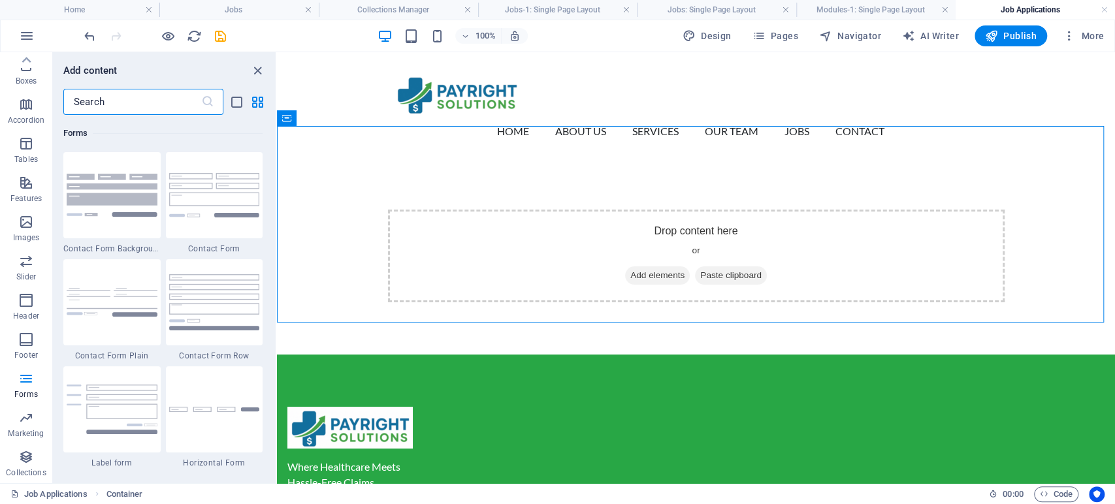
click at [125, 106] on input "text" at bounding box center [132, 102] width 138 height 26
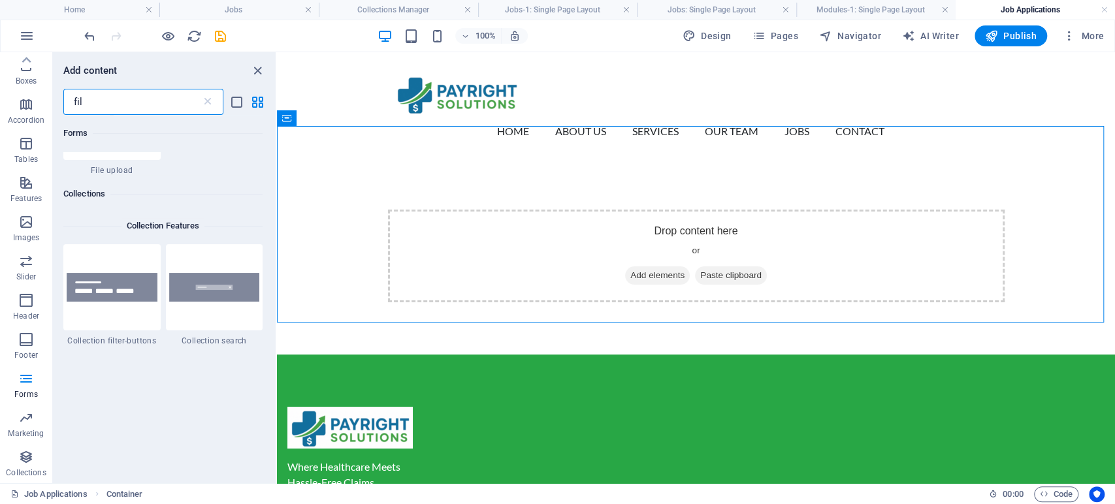
scroll to position [72, 0]
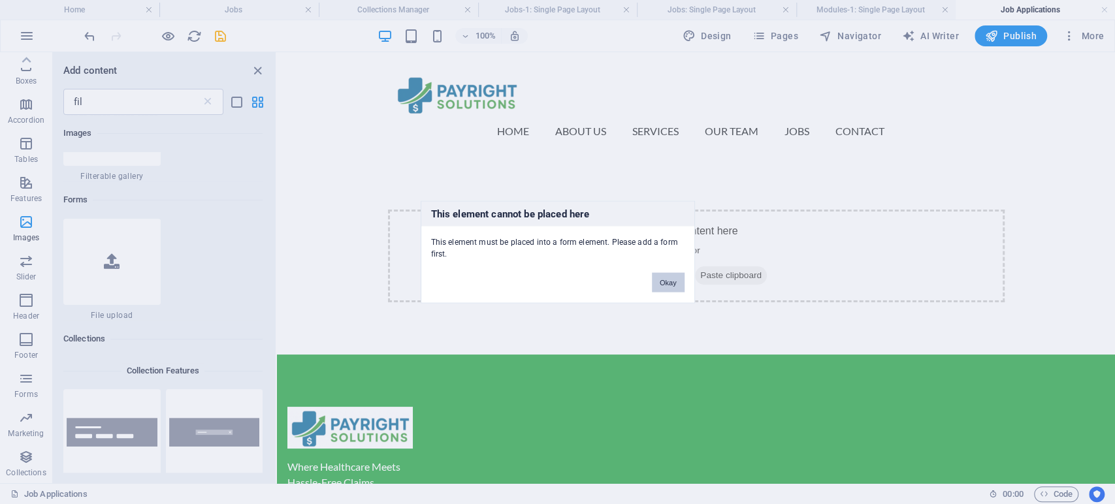
click at [671, 288] on button "Okay" at bounding box center [668, 283] width 33 height 20
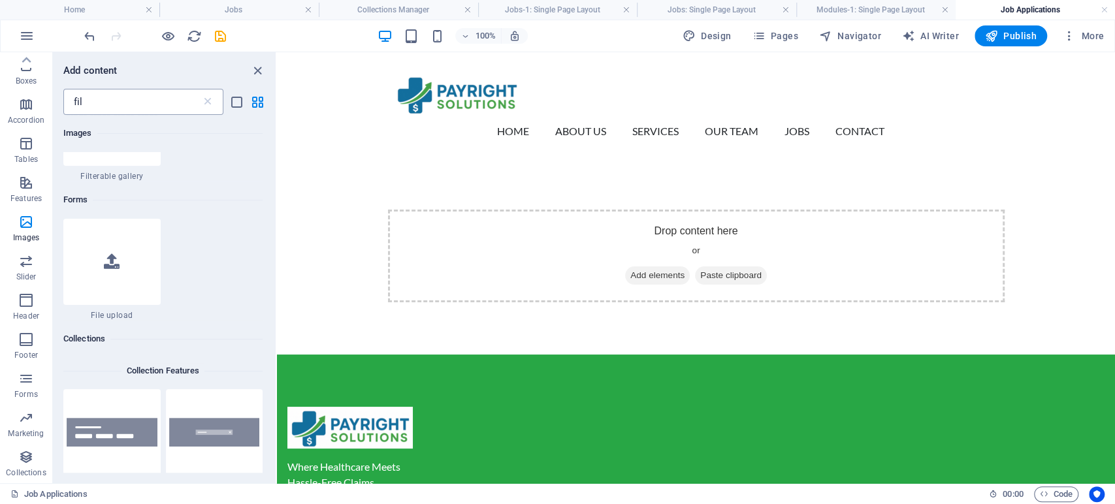
click at [106, 104] on input "fil" at bounding box center [132, 102] width 138 height 26
drag, startPoint x: 106, startPoint y: 104, endPoint x: 63, endPoint y: 110, distance: 44.2
click at [63, 110] on input "fil" at bounding box center [132, 102] width 138 height 26
type input "f"
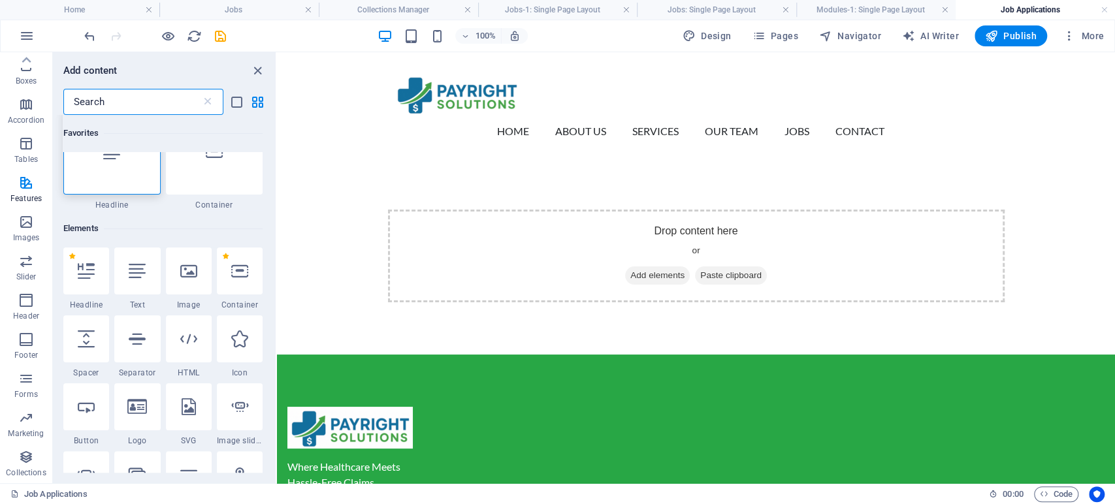
scroll to position [44, 0]
click at [33, 376] on icon "button" at bounding box center [26, 379] width 16 height 16
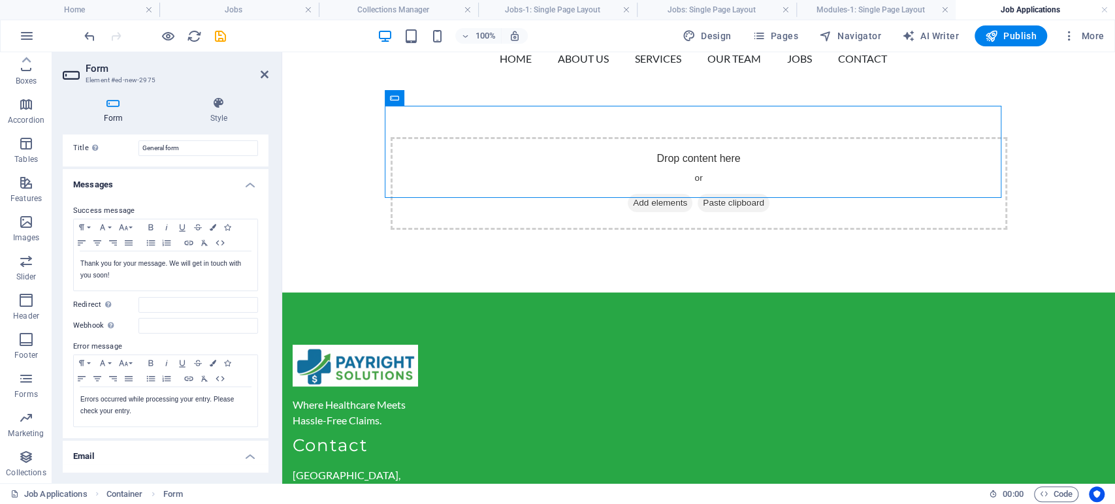
scroll to position [0, 0]
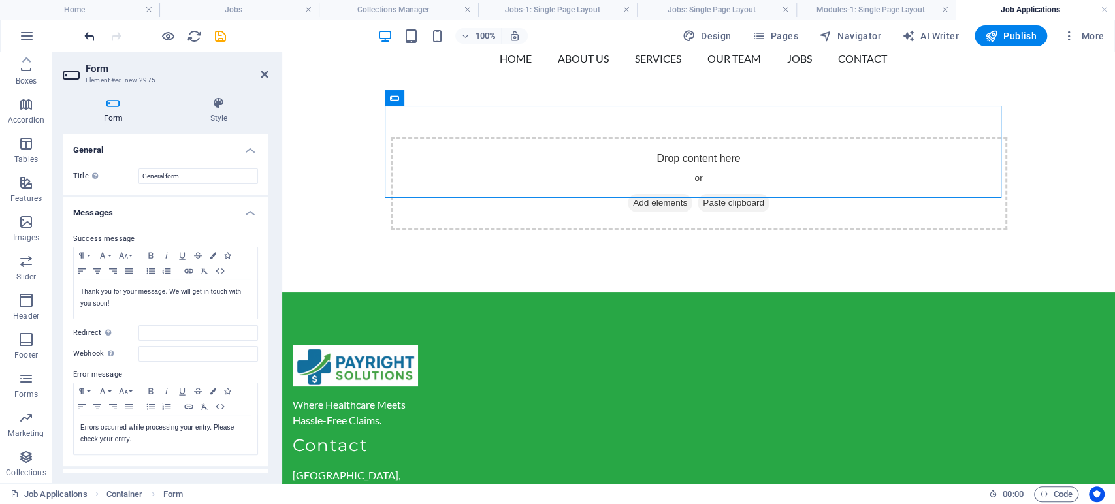
click at [92, 40] on icon "undo" at bounding box center [89, 36] width 15 height 15
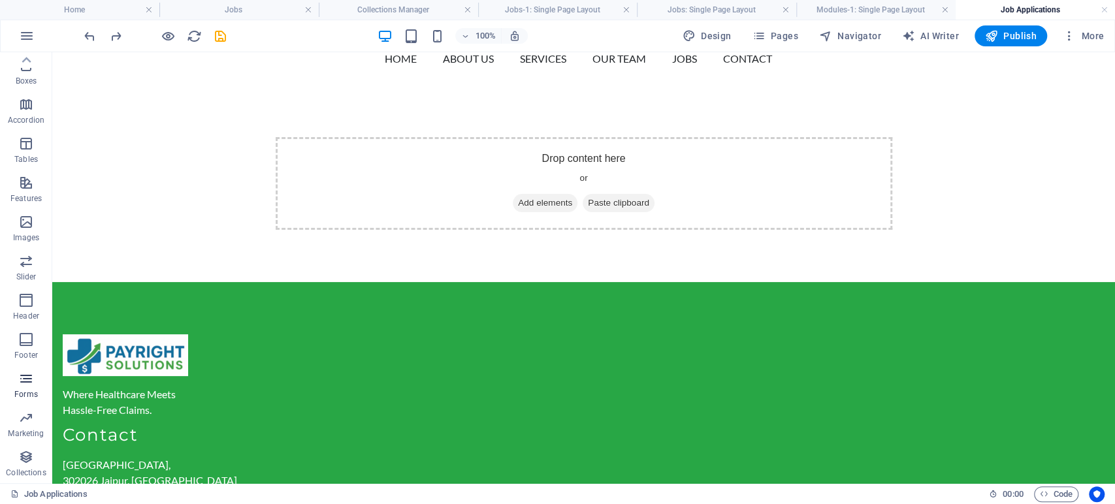
click at [27, 387] on span "Forms" at bounding box center [26, 386] width 52 height 31
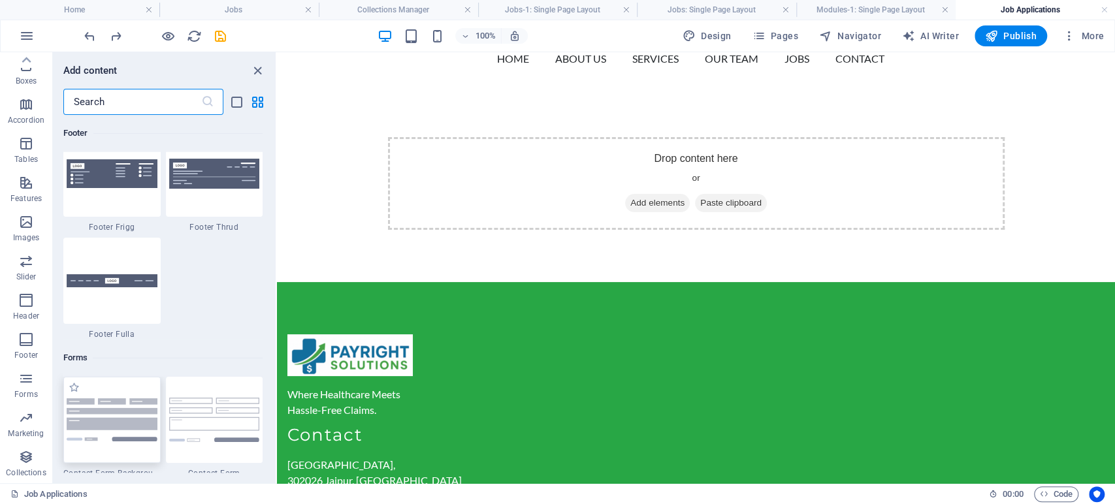
scroll to position [9536, 0]
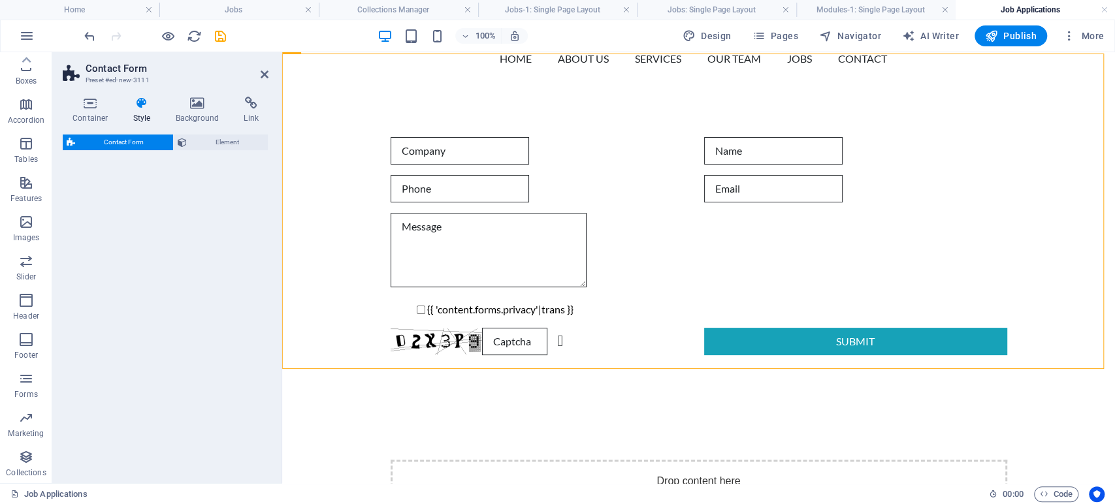
select select "rem"
select select "preset-contact-form-v3-default"
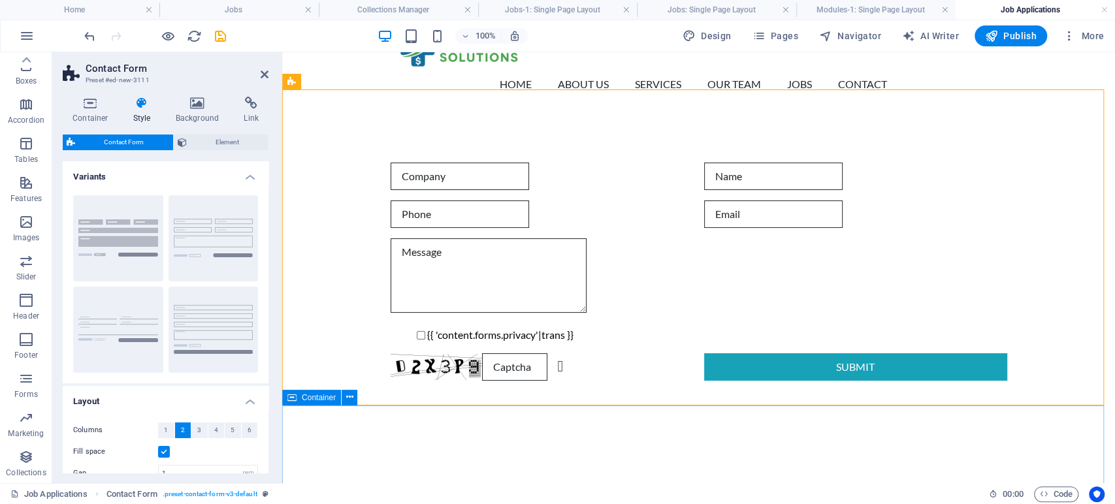
scroll to position [72, 0]
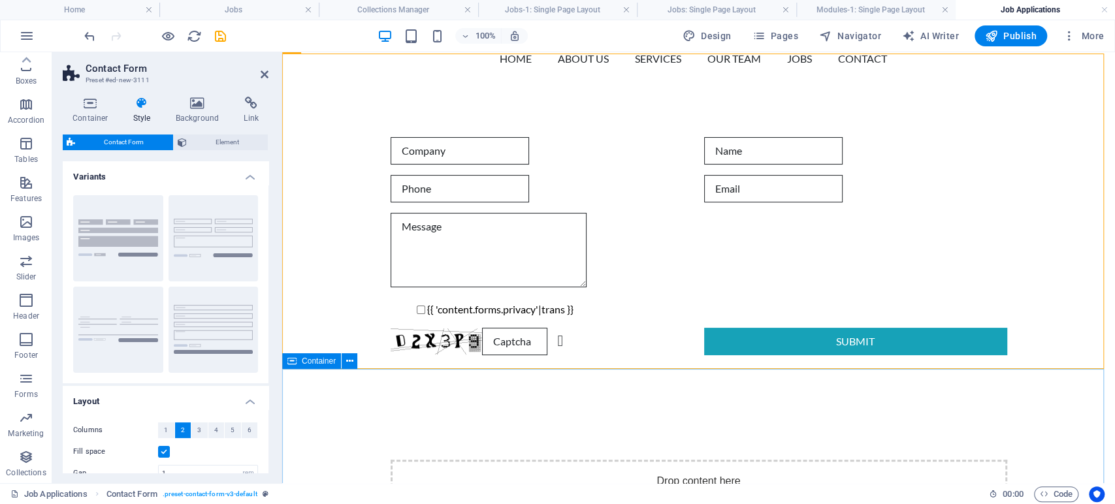
drag, startPoint x: 383, startPoint y: 290, endPoint x: 498, endPoint y: 440, distance: 189.6
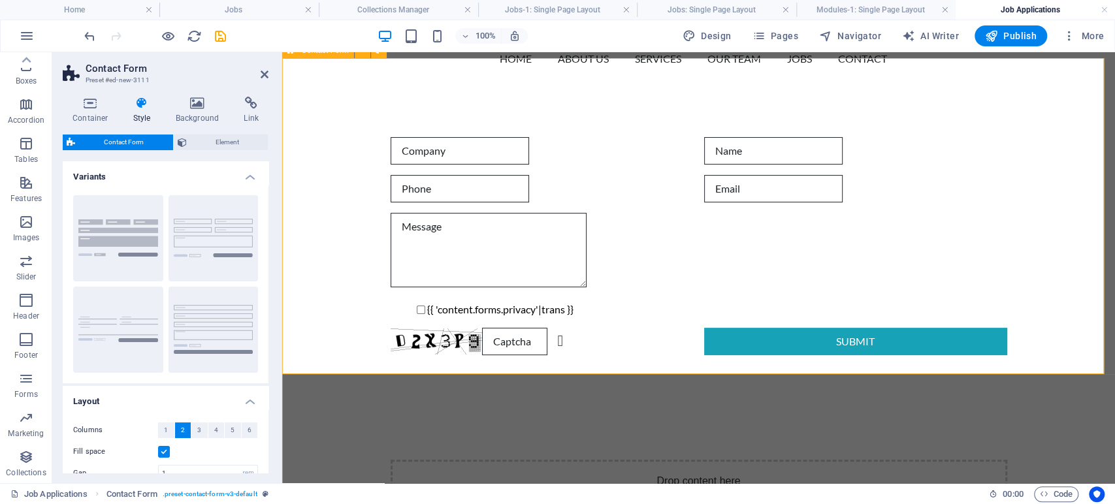
scroll to position [0, 0]
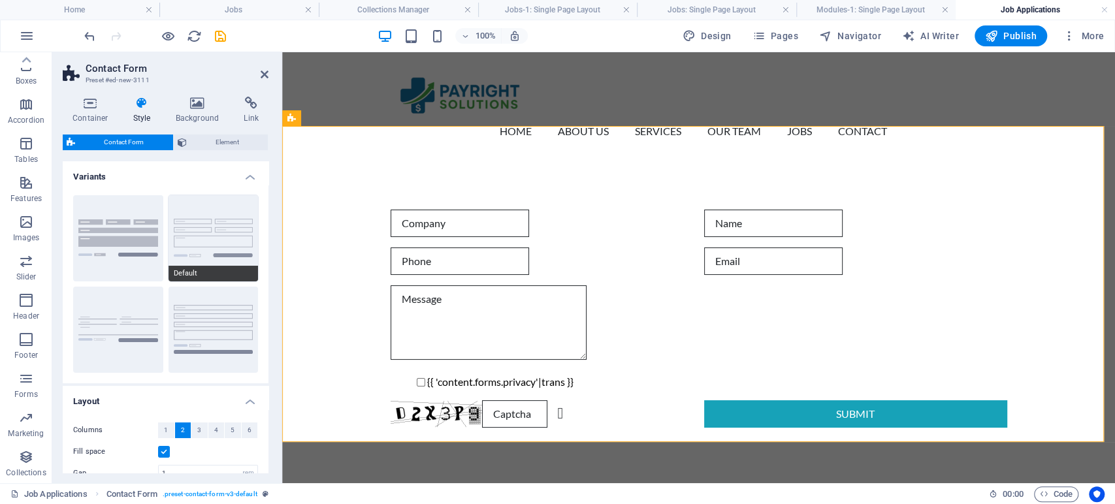
click at [212, 237] on button "Default" at bounding box center [214, 238] width 90 height 86
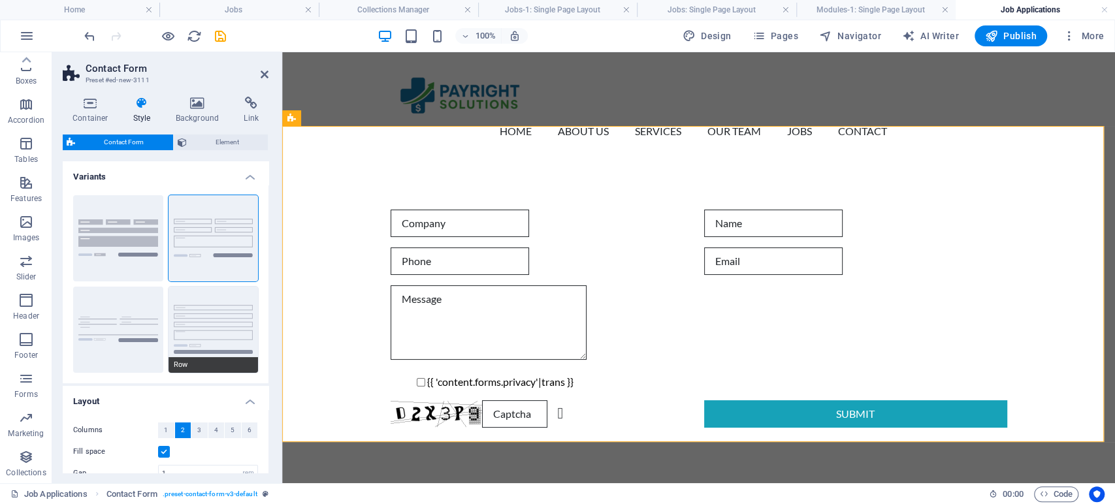
click at [223, 323] on button "Row" at bounding box center [214, 330] width 90 height 86
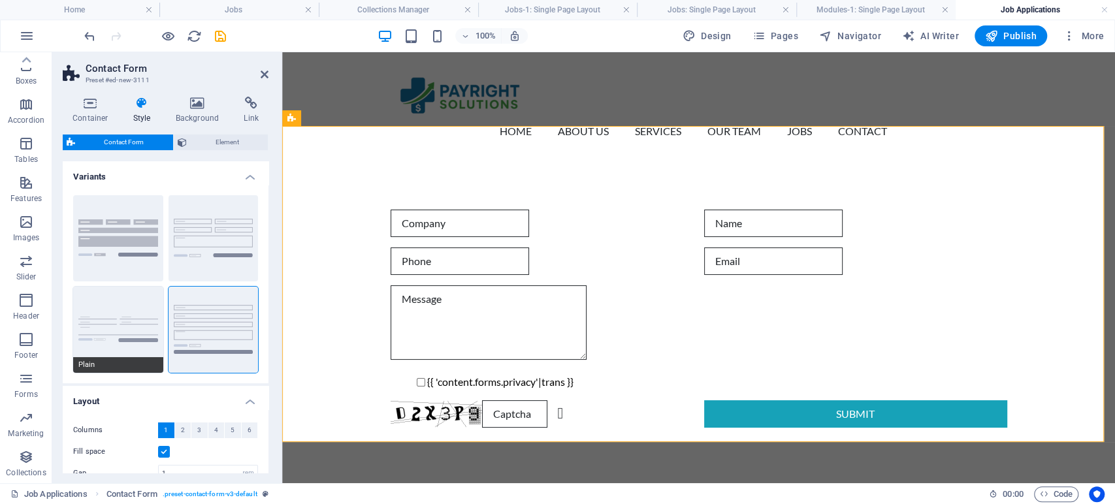
click at [120, 302] on button "Plain" at bounding box center [118, 330] width 90 height 86
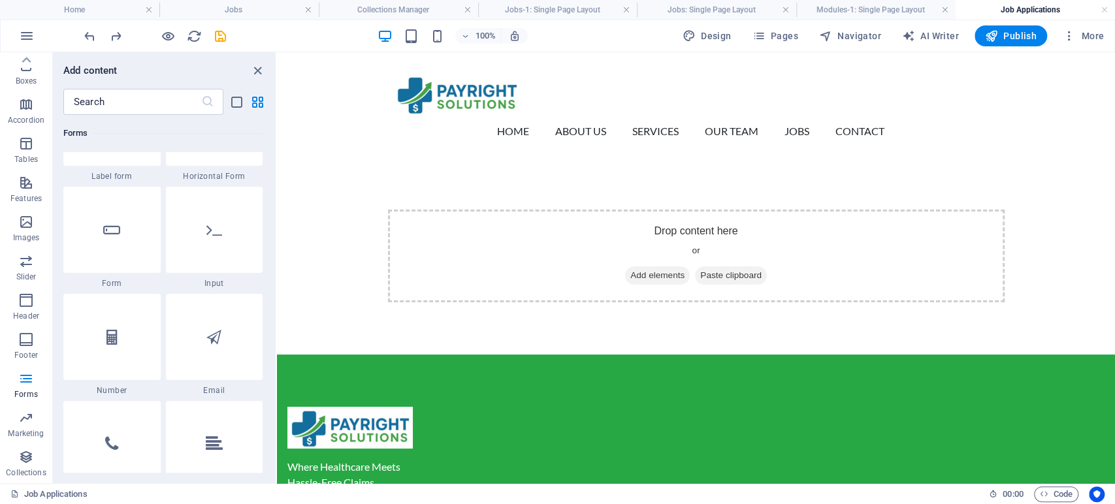
scroll to position [9898, 0]
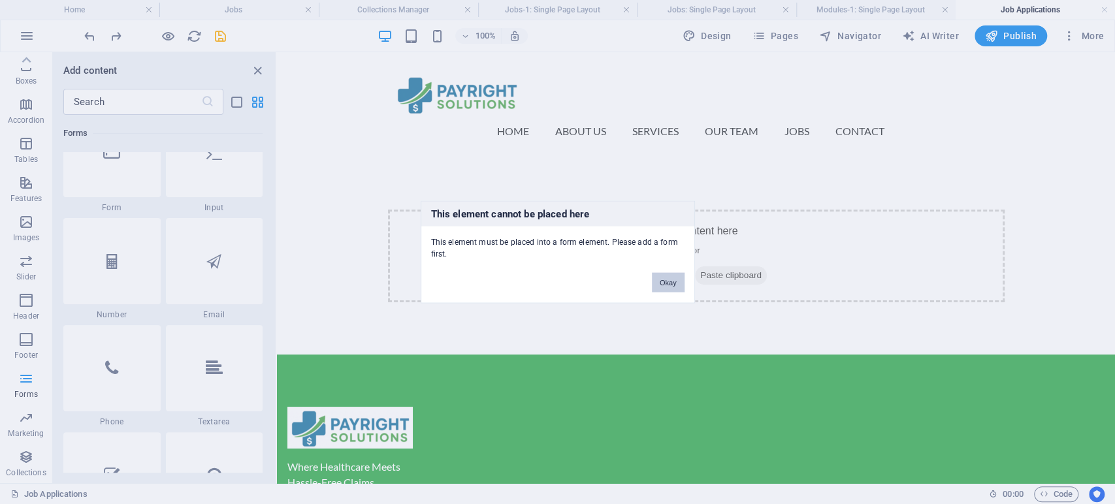
click at [673, 281] on button "Okay" at bounding box center [668, 283] width 33 height 20
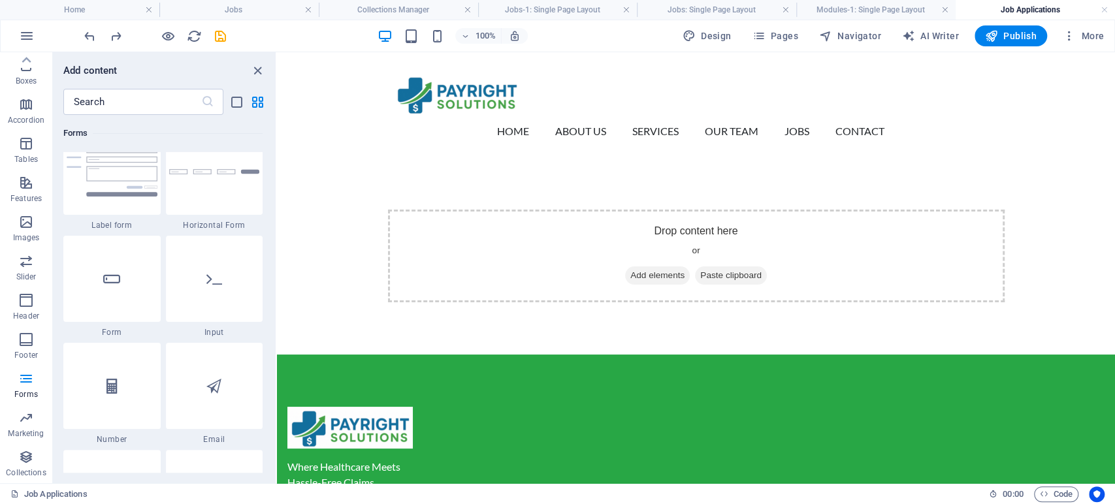
scroll to position [9753, 0]
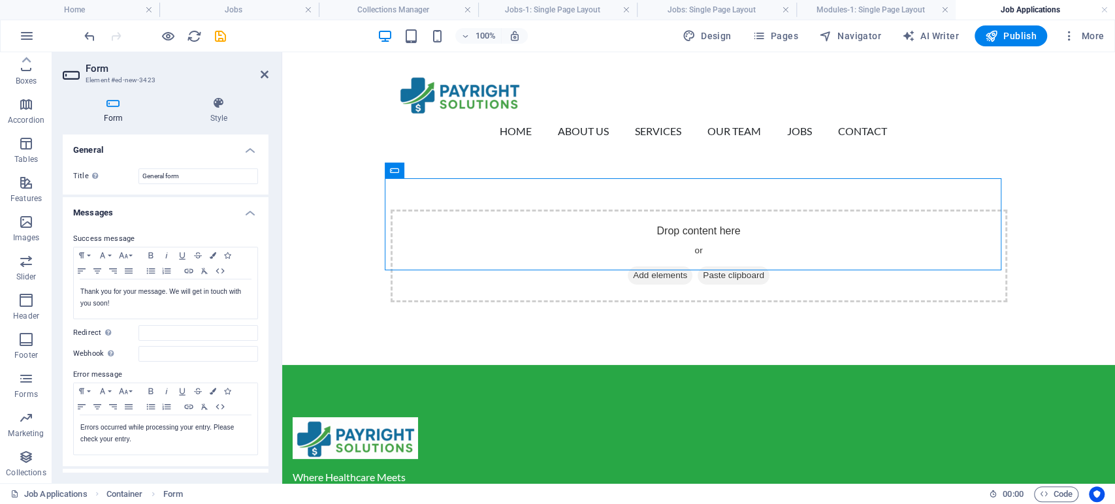
click at [247, 218] on h4 "Messages" at bounding box center [166, 209] width 206 height 24
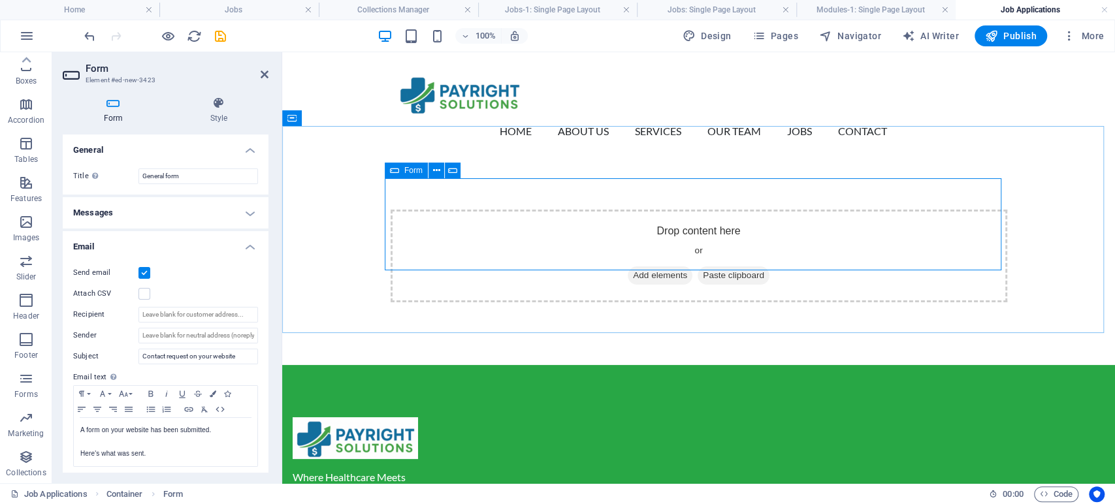
click at [415, 171] on span "Form" at bounding box center [413, 171] width 18 height 8
click at [331, 302] on div "Drop content here or Add elements Paste clipboard" at bounding box center [698, 261] width 833 height 208
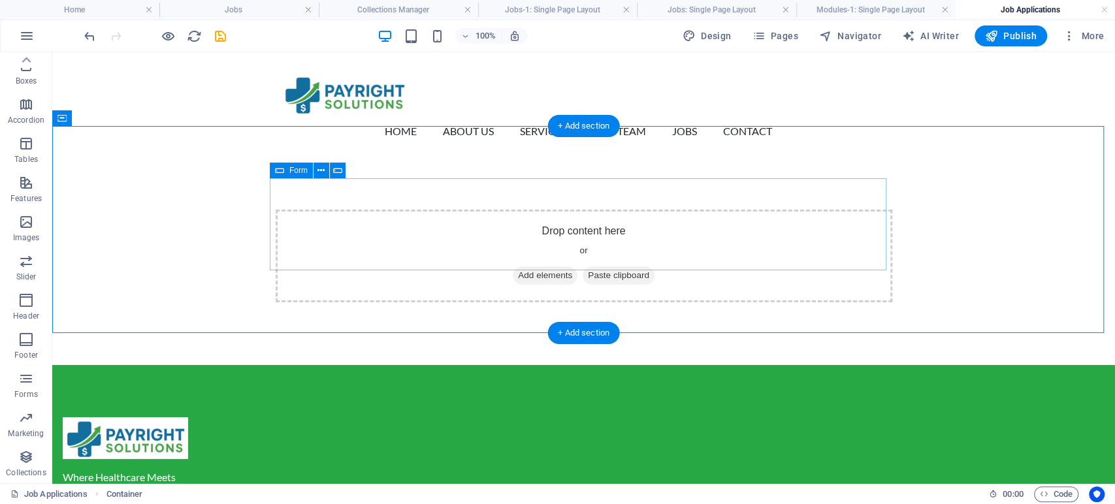
click at [474, 213] on div "Drop content here or Add elements Paste clipboard" at bounding box center [584, 256] width 617 height 93
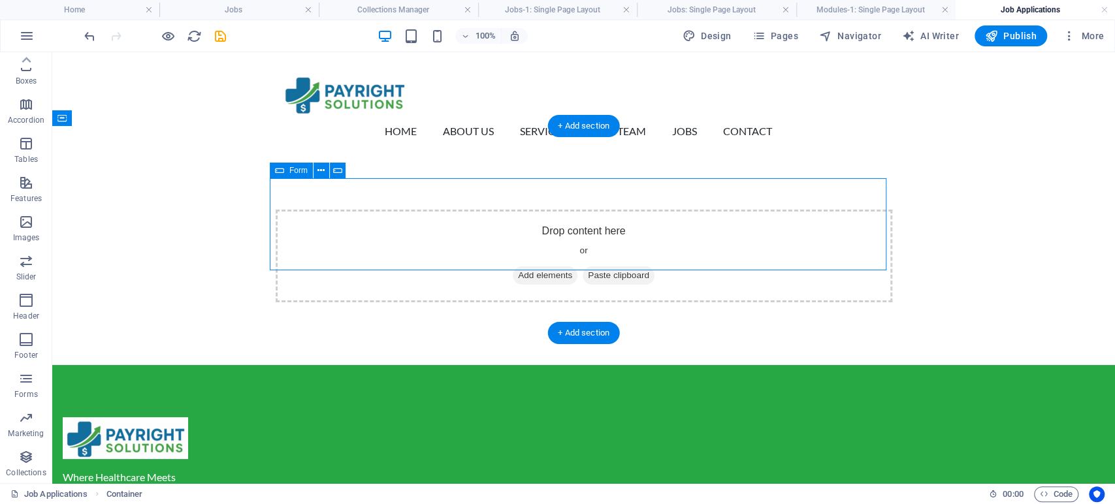
click at [474, 213] on div "Drop content here or Add elements Paste clipboard" at bounding box center [584, 256] width 617 height 93
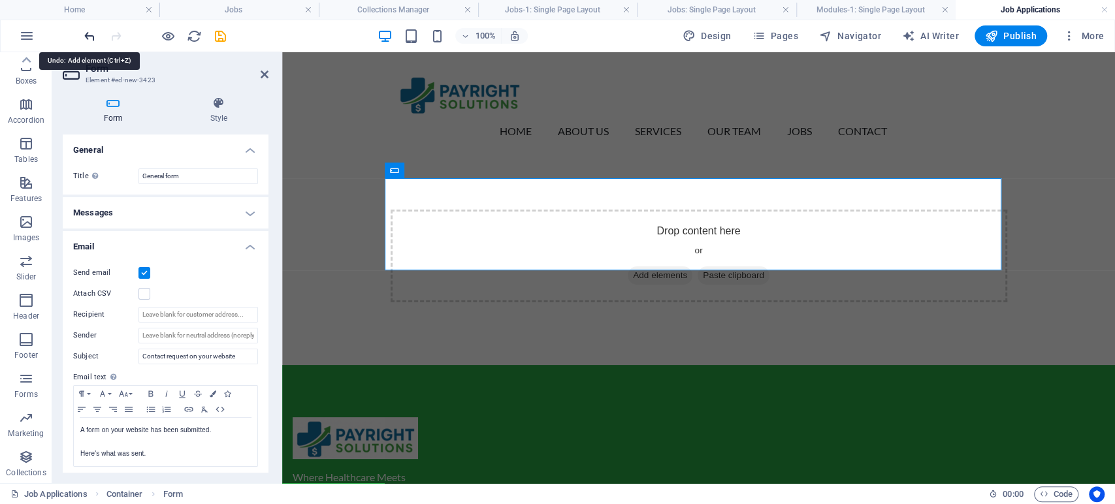
click at [86, 37] on icon "undo" at bounding box center [89, 36] width 15 height 15
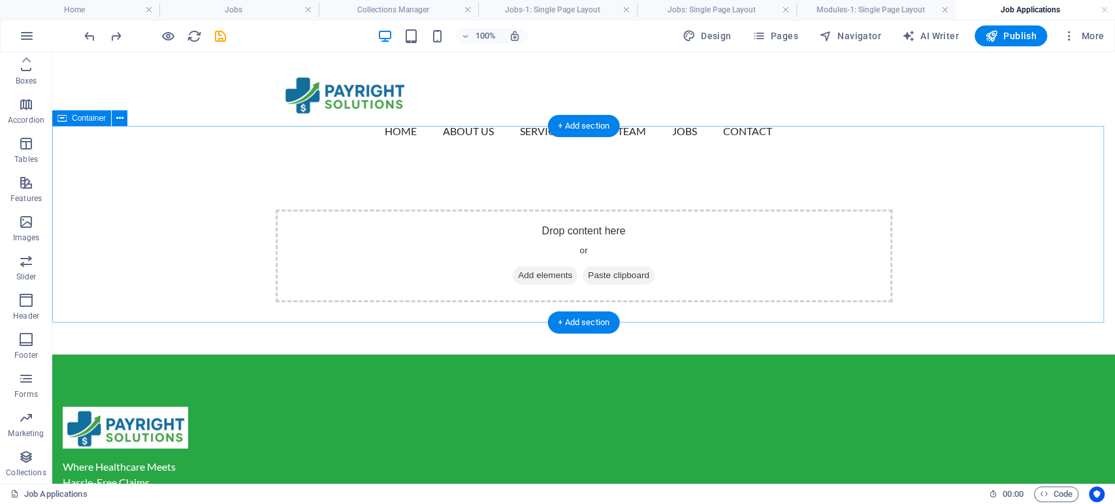
click at [320, 210] on div "Drop content here or Add elements Paste clipboard" at bounding box center [584, 256] width 617 height 93
drag, startPoint x: 320, startPoint y: 210, endPoint x: 91, endPoint y: 211, distance: 229.3
click at [321, 211] on div "Drop content here or Add elements Paste clipboard" at bounding box center [584, 256] width 617 height 93
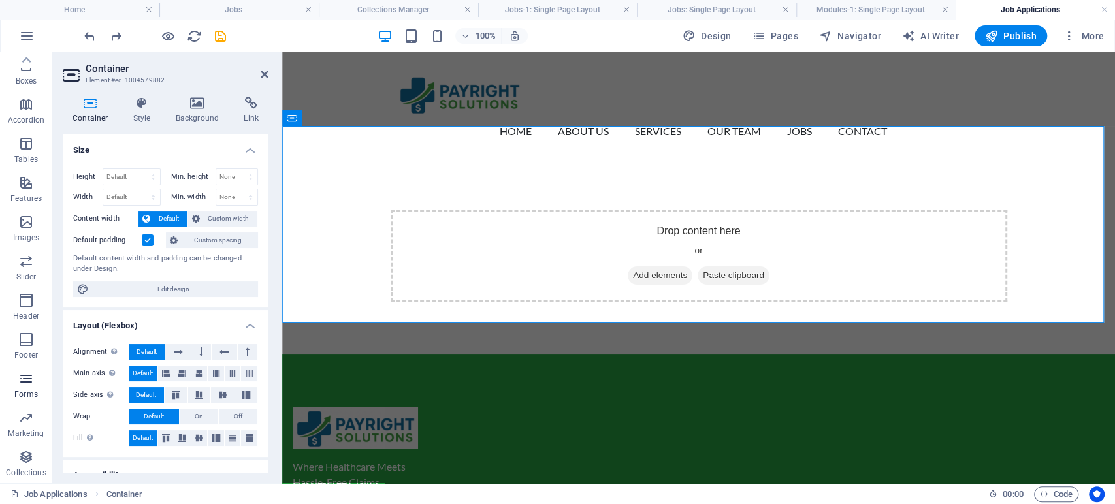
click at [26, 392] on p "Forms" at bounding box center [26, 394] width 24 height 10
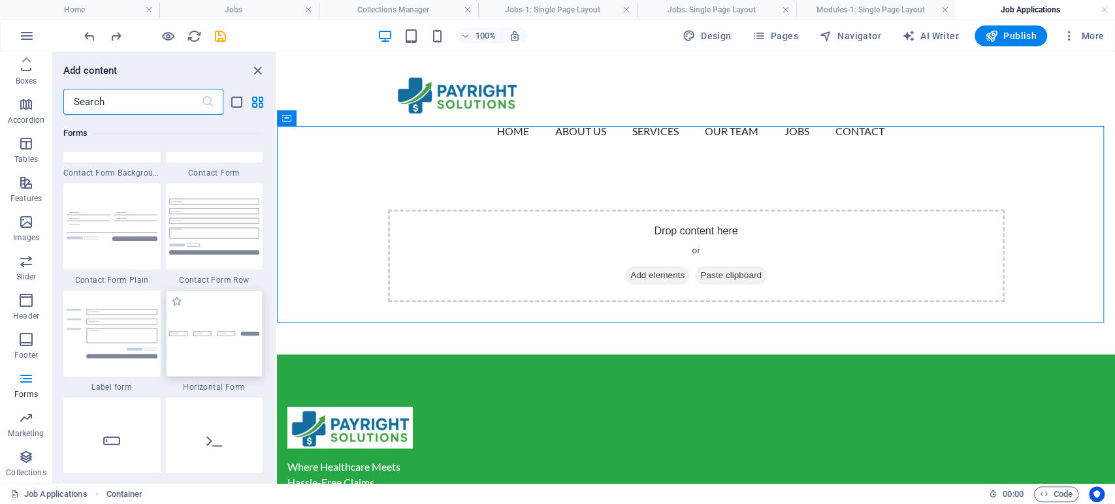
scroll to position [9681, 0]
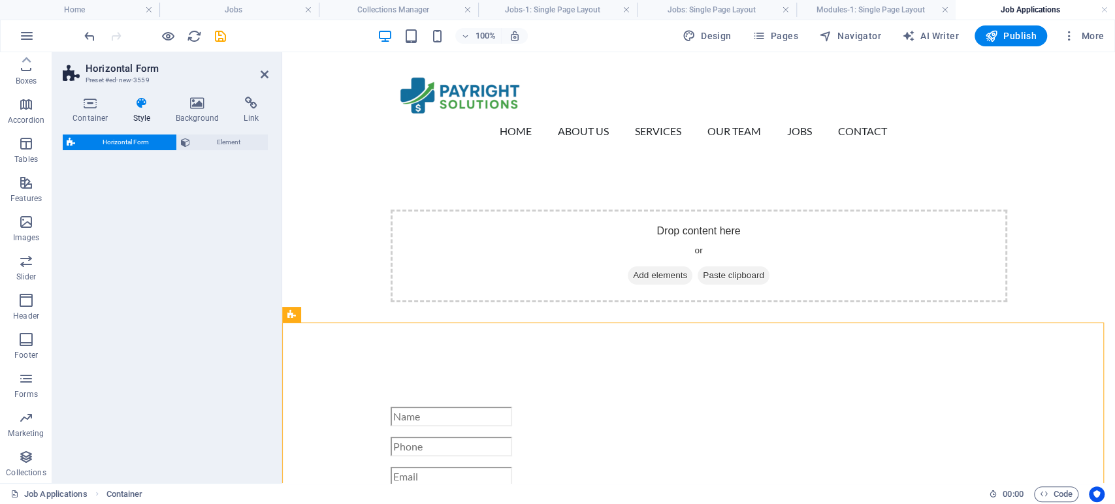
select select "rem"
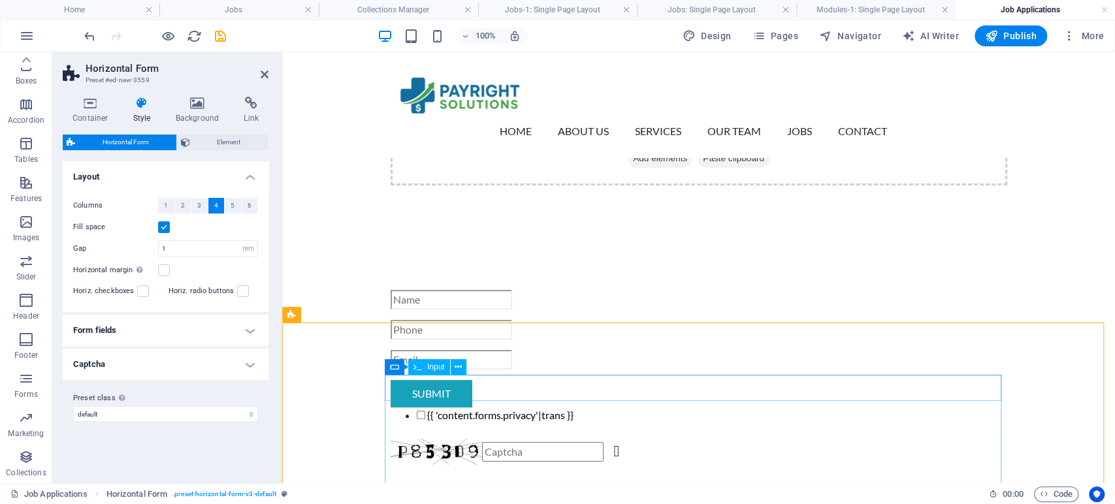
scroll to position [145, 0]
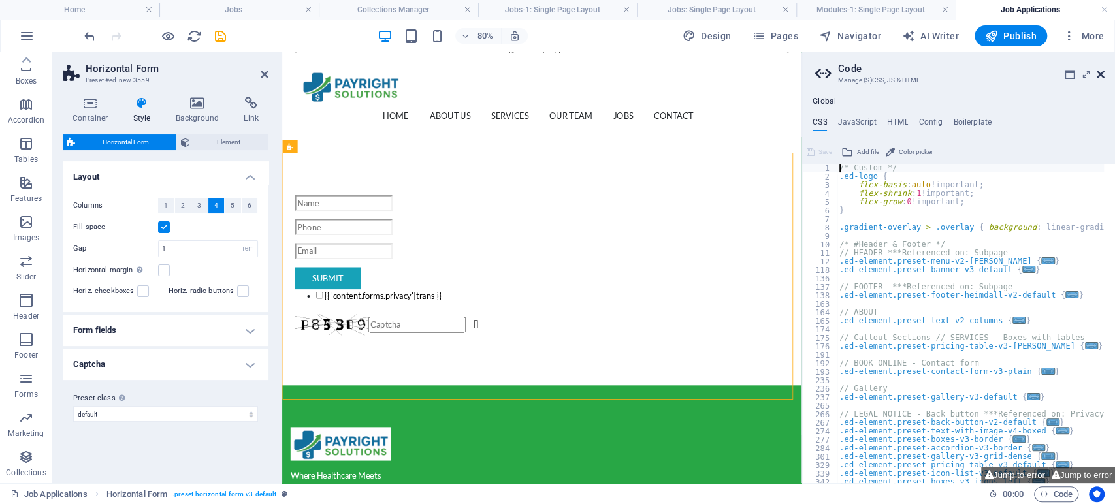
click at [1101, 75] on icon at bounding box center [1101, 74] width 8 height 10
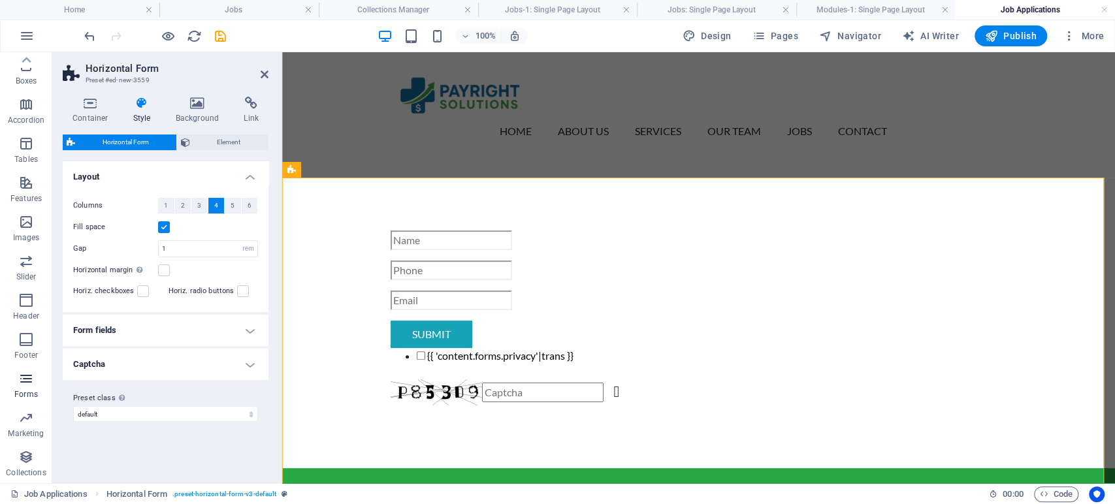
click at [24, 386] on icon "button" at bounding box center [26, 379] width 16 height 16
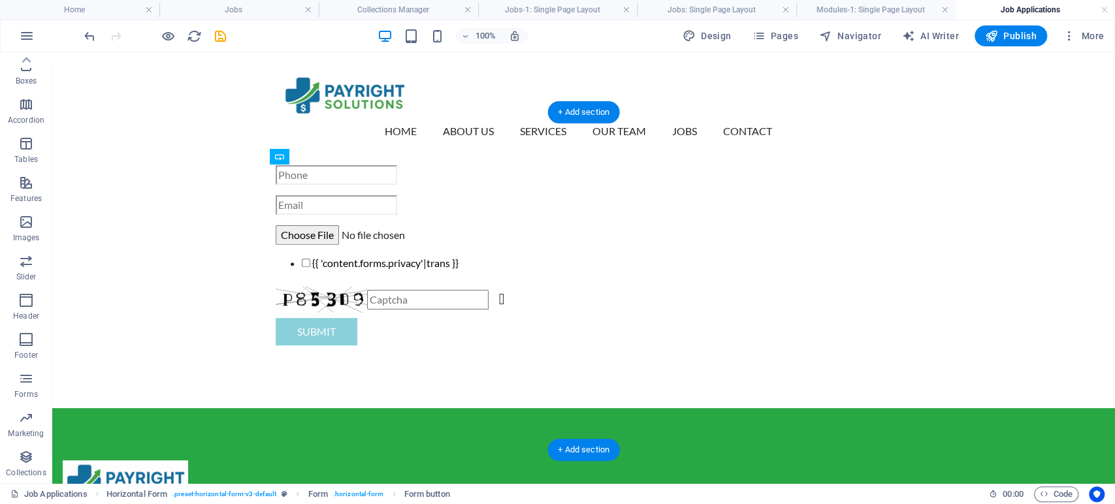
scroll to position [262, 0]
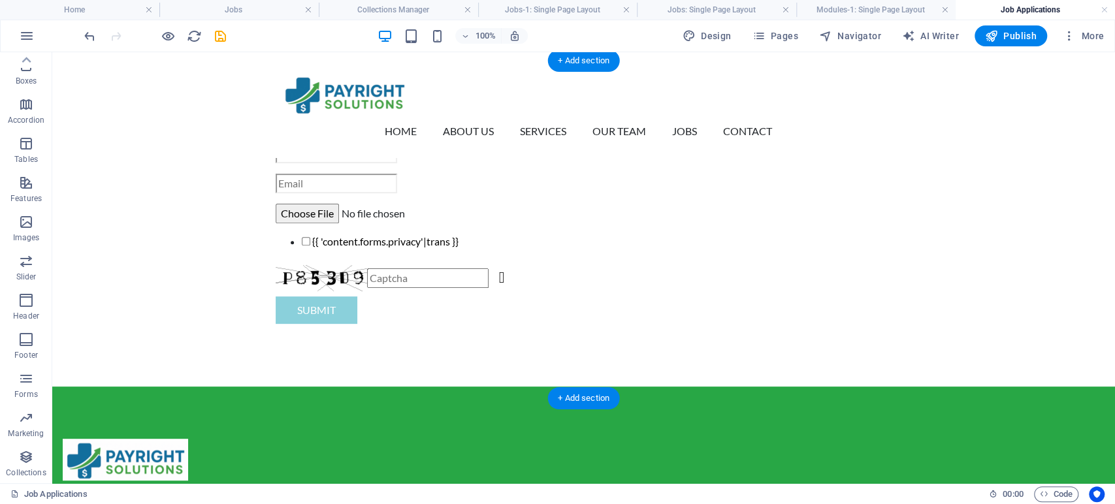
drag, startPoint x: 196, startPoint y: 380, endPoint x: 349, endPoint y: 330, distance: 160.9
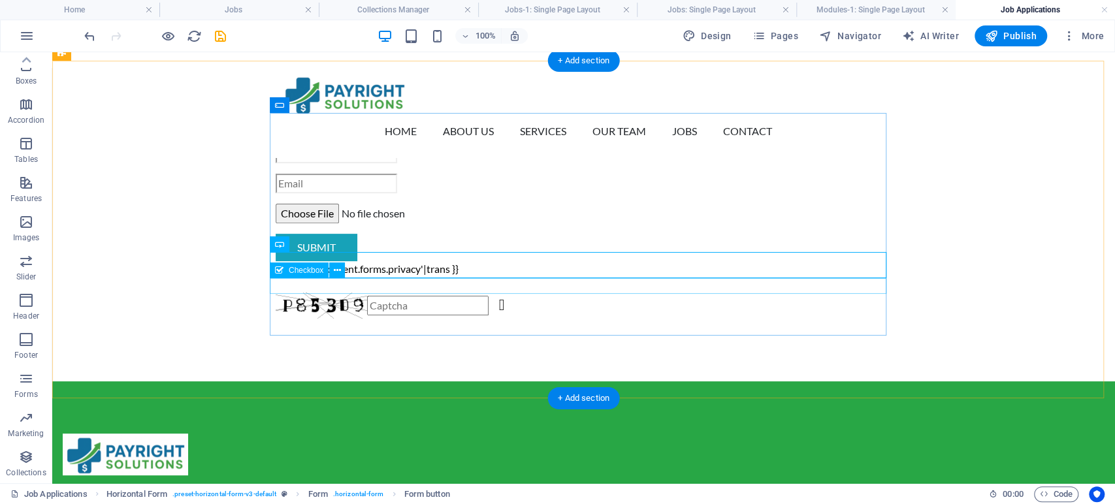
click at [276, 282] on div "{{ 'content.forms.privacy'|trans }}" at bounding box center [584, 271] width 617 height 21
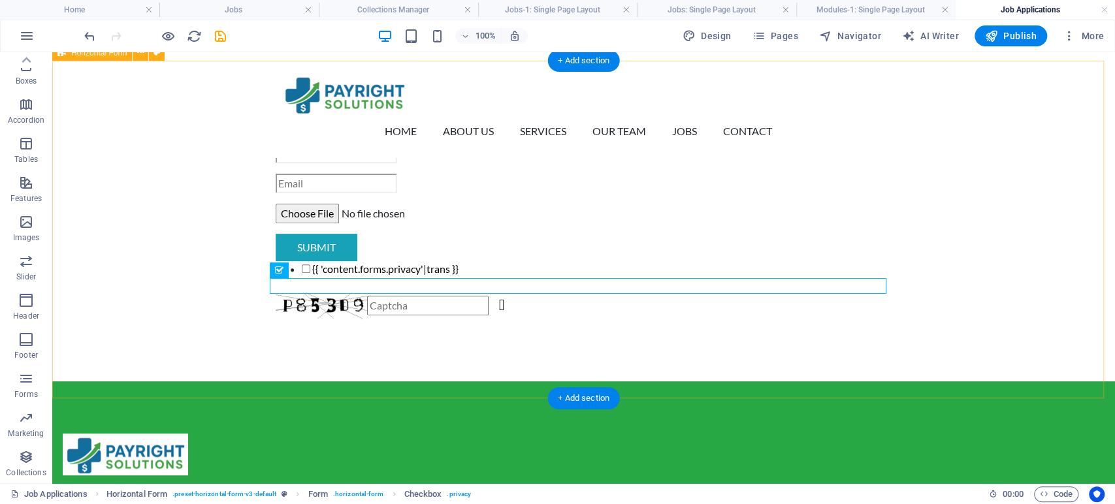
click at [214, 146] on div "Submit {{ 'content.forms.privacy'|trans }} Nicht lesbar? Neu generieren" at bounding box center [583, 221] width 1063 height 320
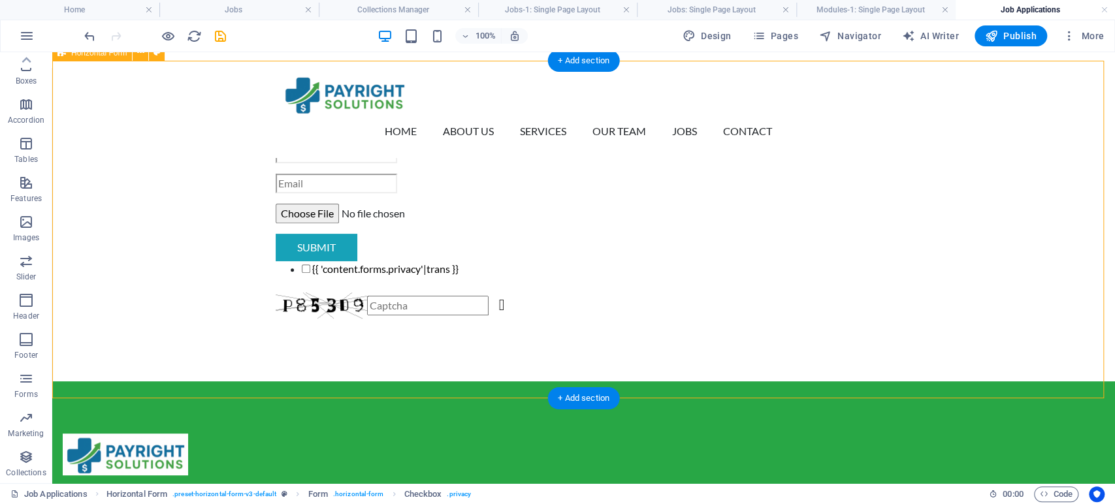
click at [214, 146] on div "Submit {{ 'content.forms.privacy'|trans }} Nicht lesbar? Neu generieren" at bounding box center [583, 221] width 1063 height 320
select select "rem"
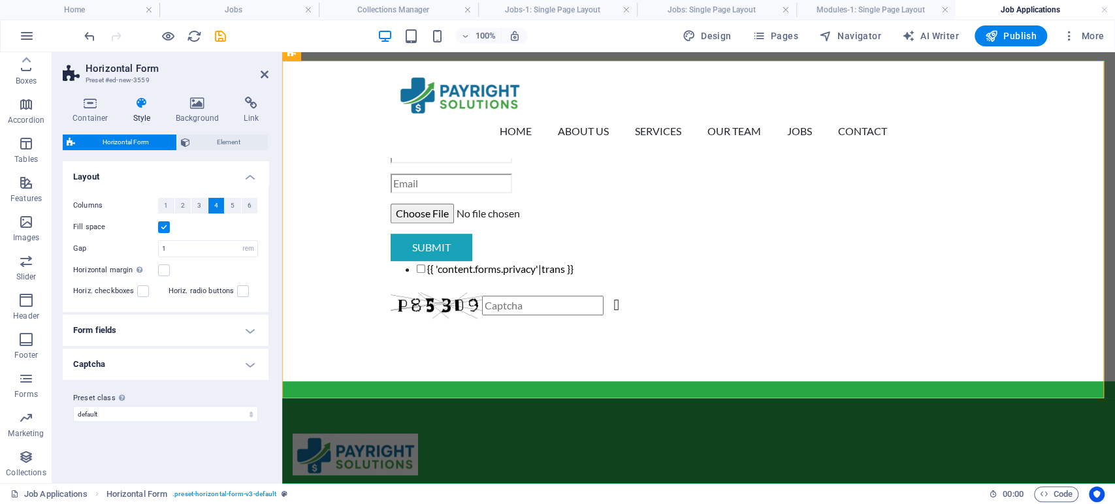
click at [190, 330] on h4 "Form fields" at bounding box center [166, 330] width 206 height 31
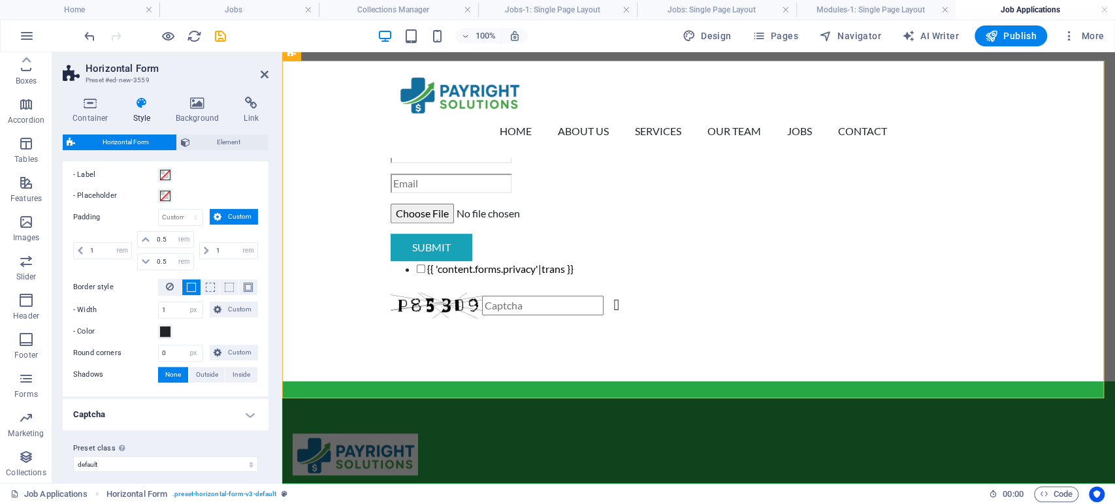
scroll to position [282, 0]
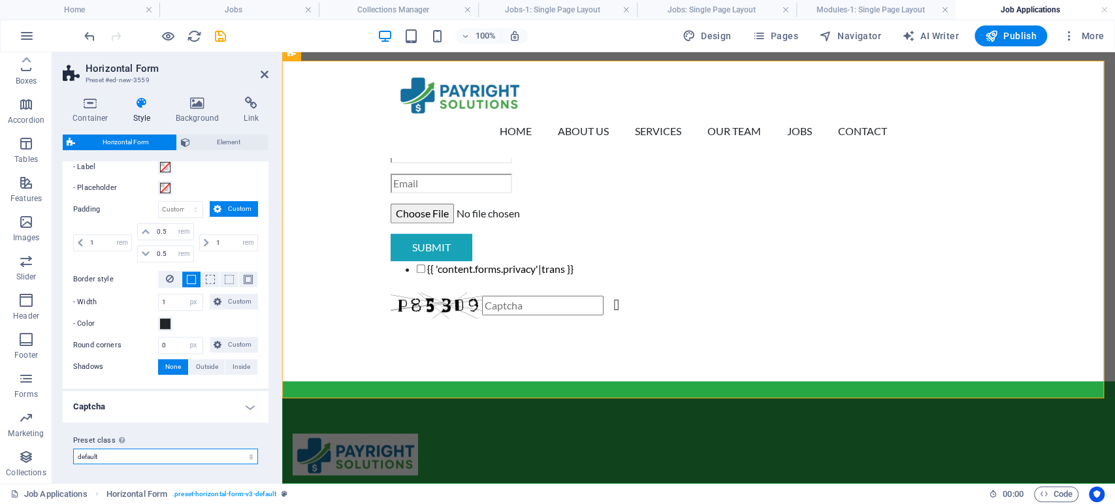
click at [133, 451] on select "default Add preset class" at bounding box center [165, 457] width 185 height 16
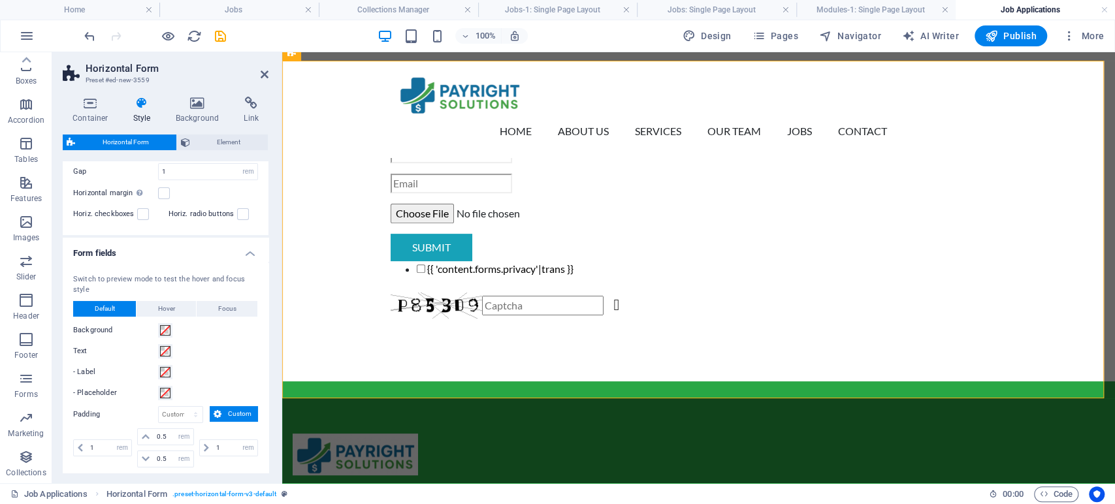
scroll to position [0, 0]
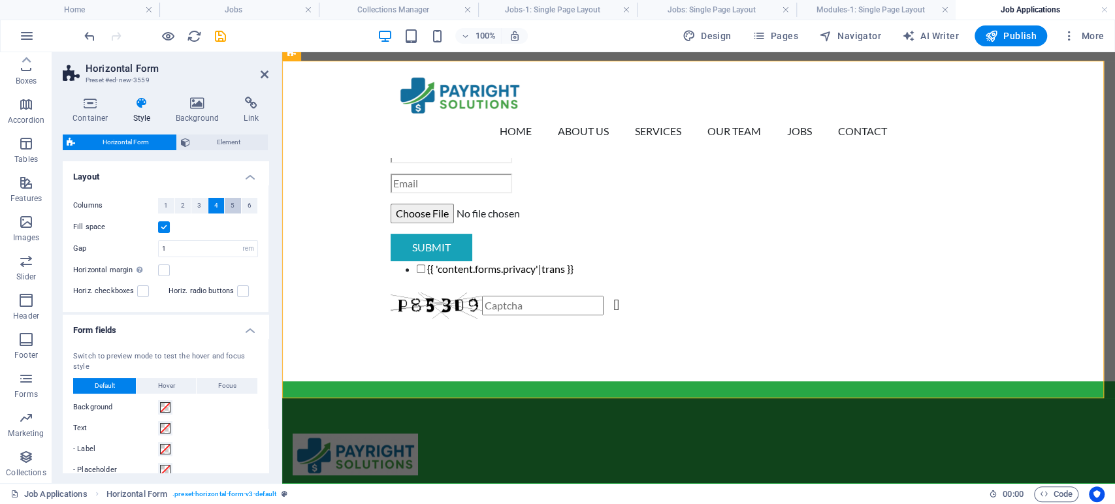
click at [231, 208] on span "5" at bounding box center [233, 206] width 4 height 16
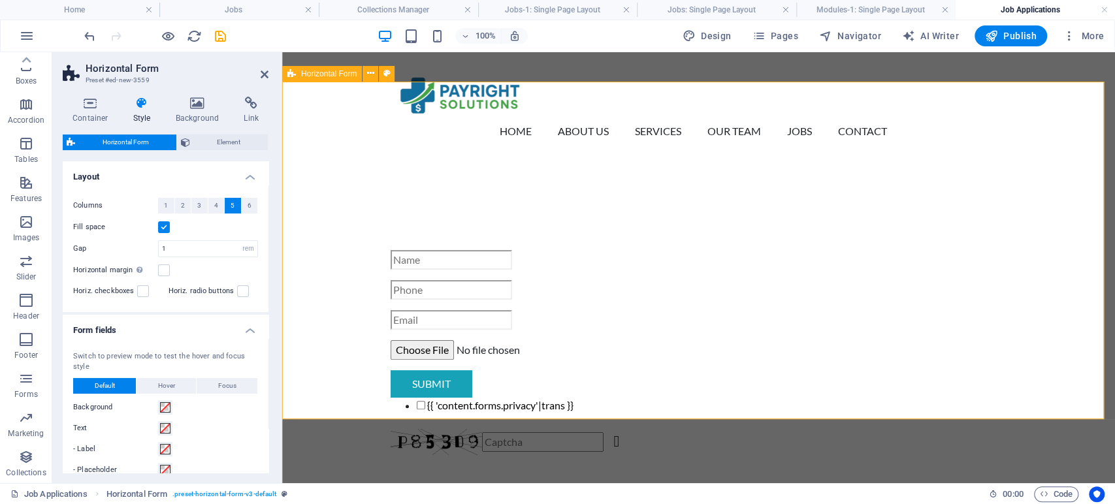
scroll to position [117, 0]
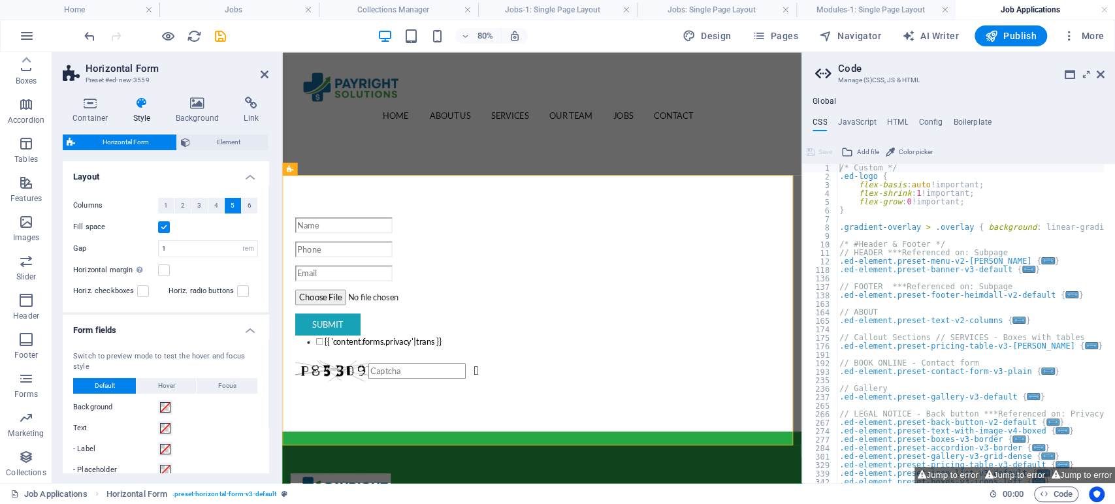
click at [1098, 68] on h2 "Code" at bounding box center [971, 69] width 266 height 12
click at [1099, 73] on icon at bounding box center [1101, 74] width 8 height 10
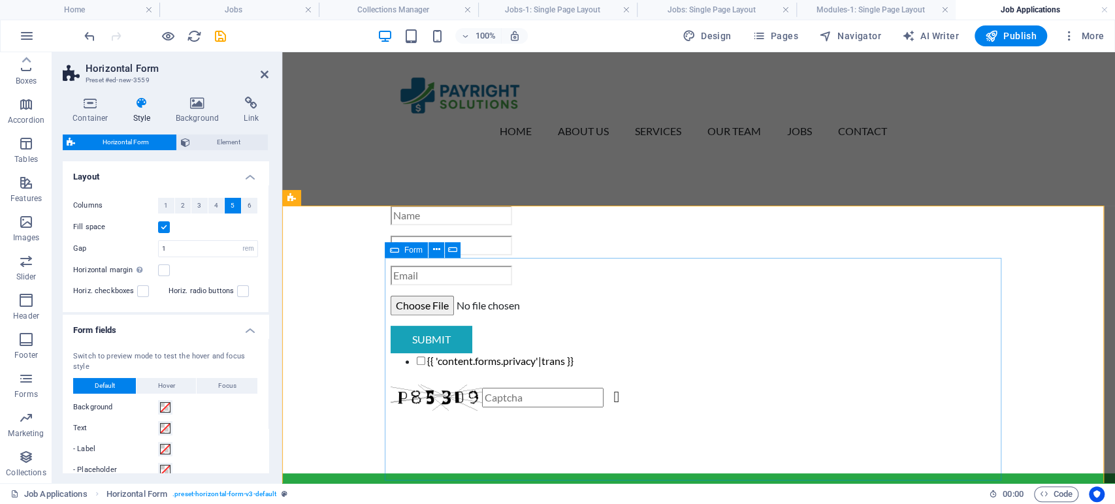
scroll to position [189, 0]
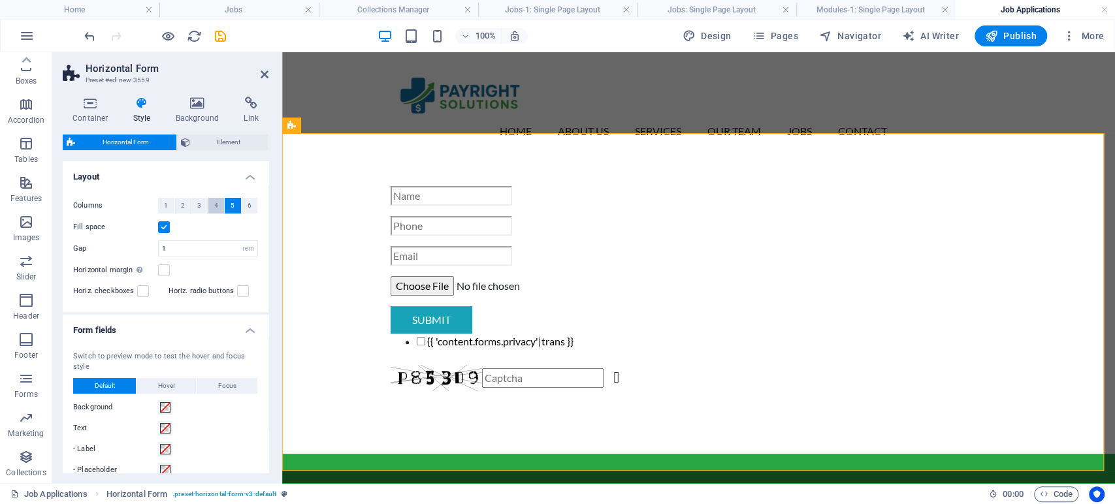
click at [214, 206] on span "4" at bounding box center [216, 206] width 4 height 16
click at [162, 230] on label at bounding box center [164, 227] width 12 height 12
click at [0, 0] on input "Fill space" at bounding box center [0, 0] width 0 height 0
click at [162, 230] on label at bounding box center [164, 227] width 12 height 12
click at [0, 0] on input "Fill space" at bounding box center [0, 0] width 0 height 0
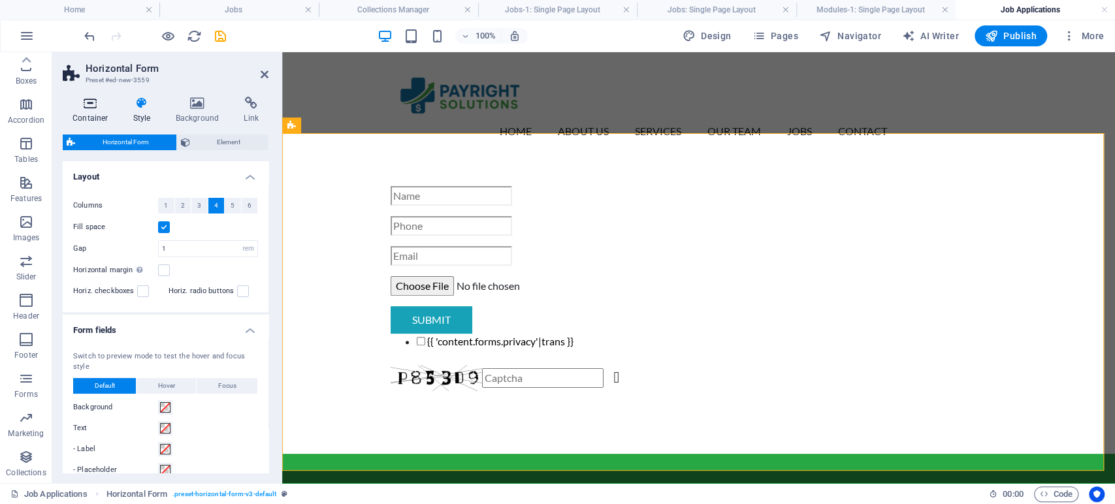
click at [85, 114] on h4 "Container" at bounding box center [93, 110] width 61 height 27
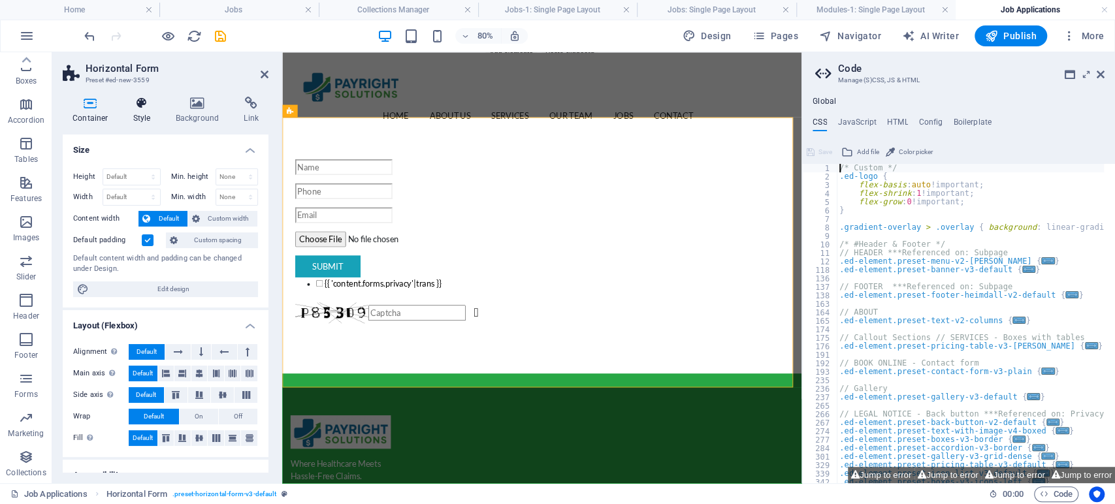
click at [140, 115] on h4 "Style" at bounding box center [144, 110] width 42 height 27
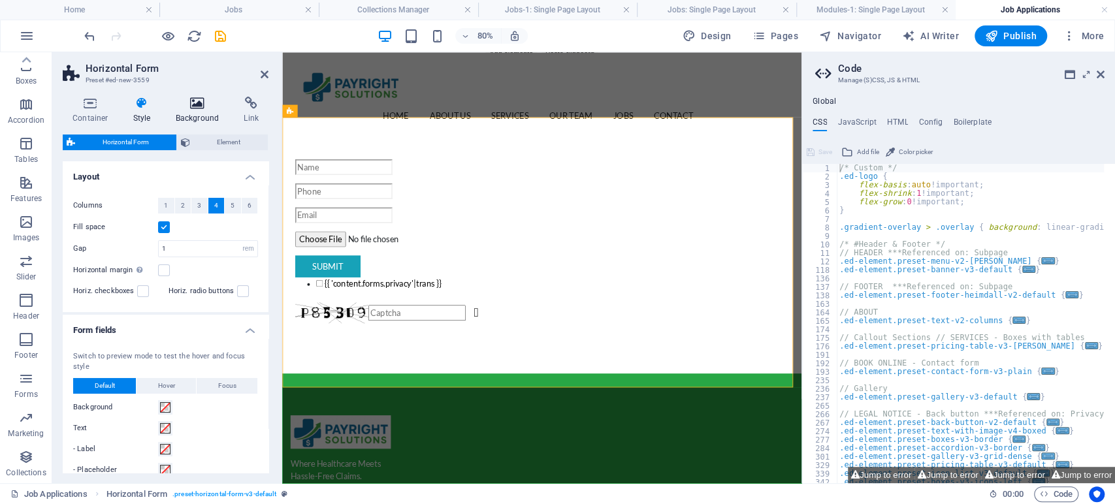
click at [204, 116] on h4 "Background" at bounding box center [200, 110] width 69 height 27
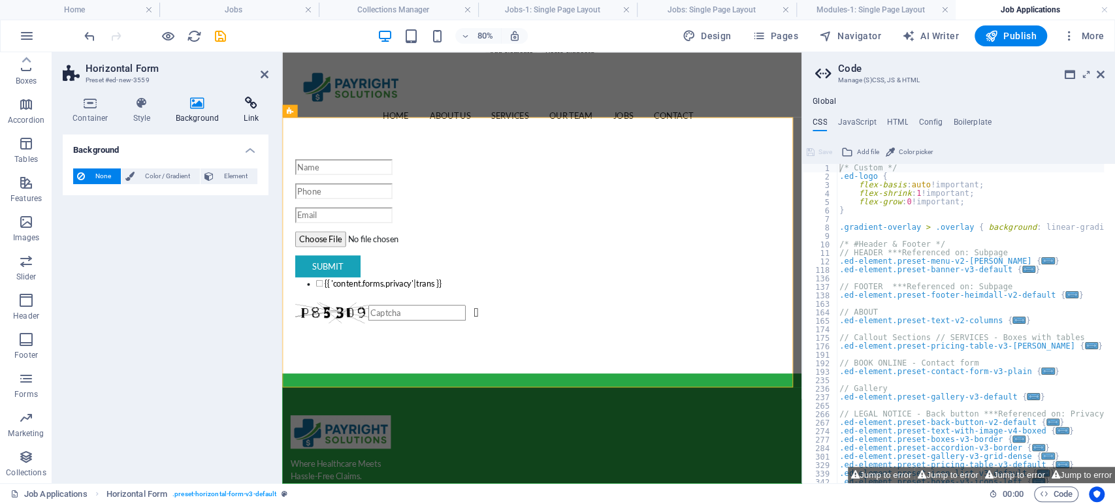
click at [250, 103] on icon at bounding box center [251, 103] width 35 height 13
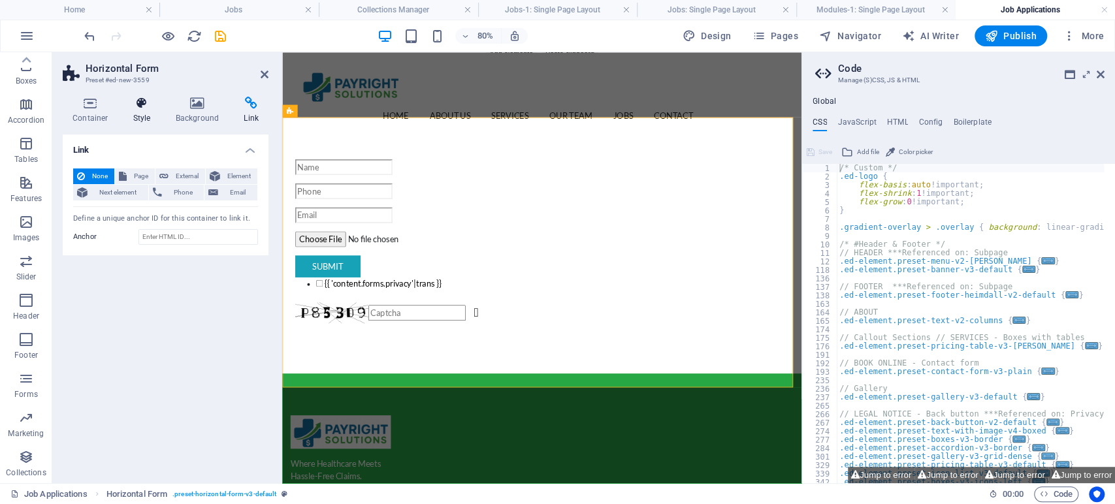
click at [146, 110] on h4 "Style" at bounding box center [144, 110] width 42 height 27
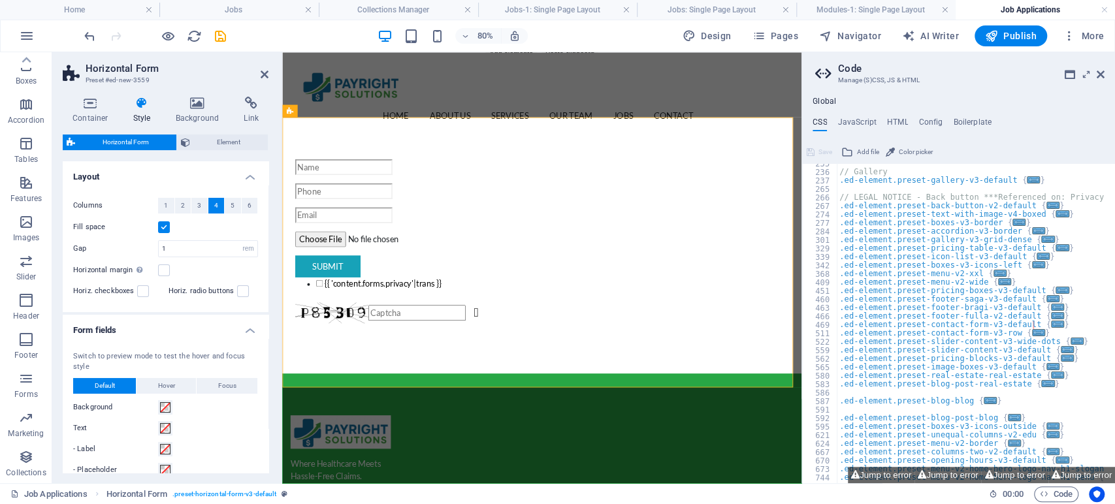
scroll to position [0, 0]
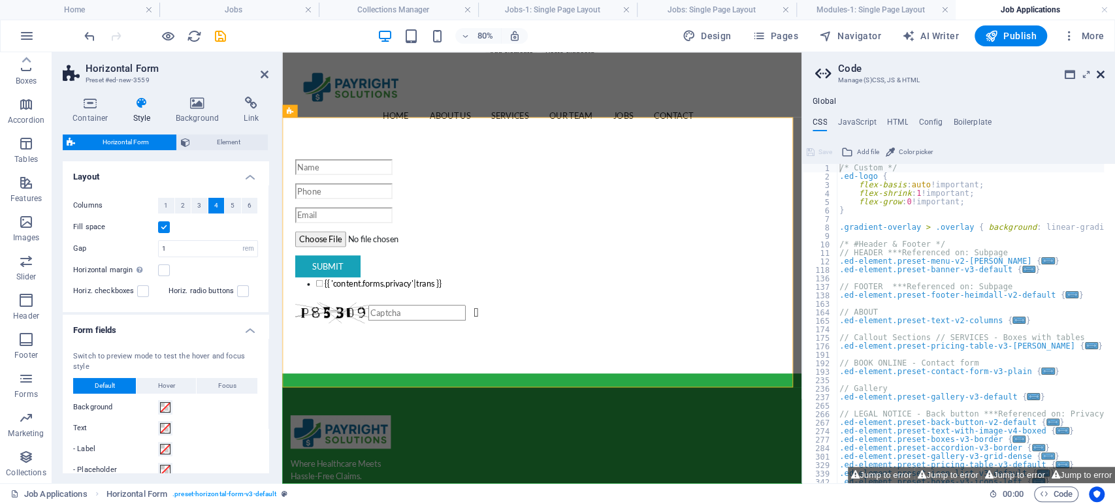
drag, startPoint x: 819, startPoint y: 22, endPoint x: 1103, endPoint y: 72, distance: 288.4
click at [1103, 72] on icon at bounding box center [1101, 74] width 8 height 10
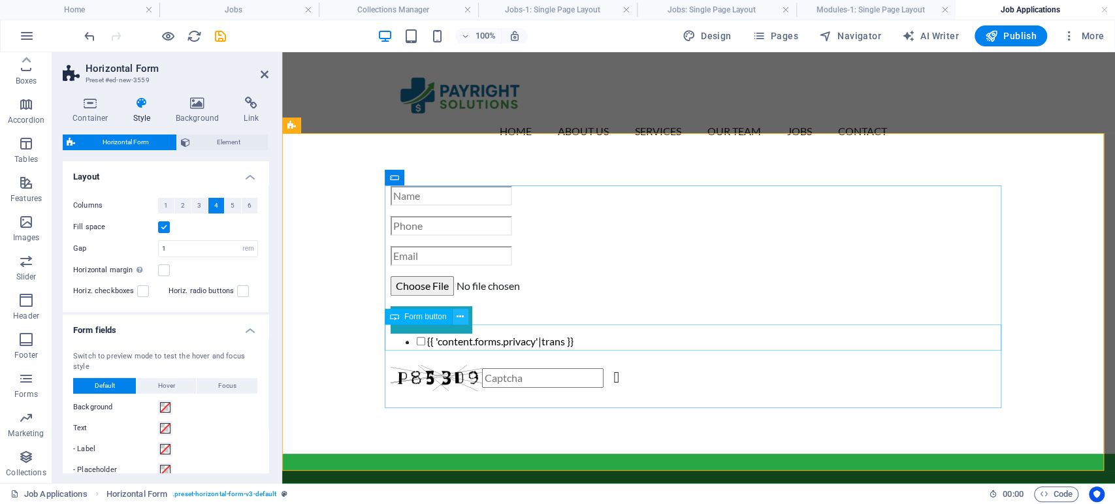
click at [457, 321] on icon at bounding box center [460, 317] width 7 height 14
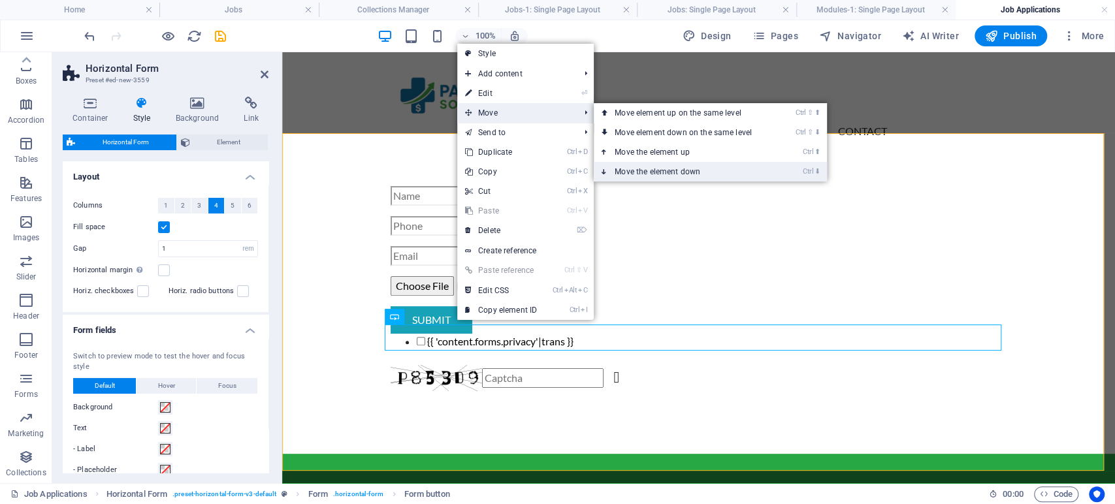
click at [657, 168] on link "Ctrl ⬇ Move the element down" at bounding box center [686, 172] width 184 height 20
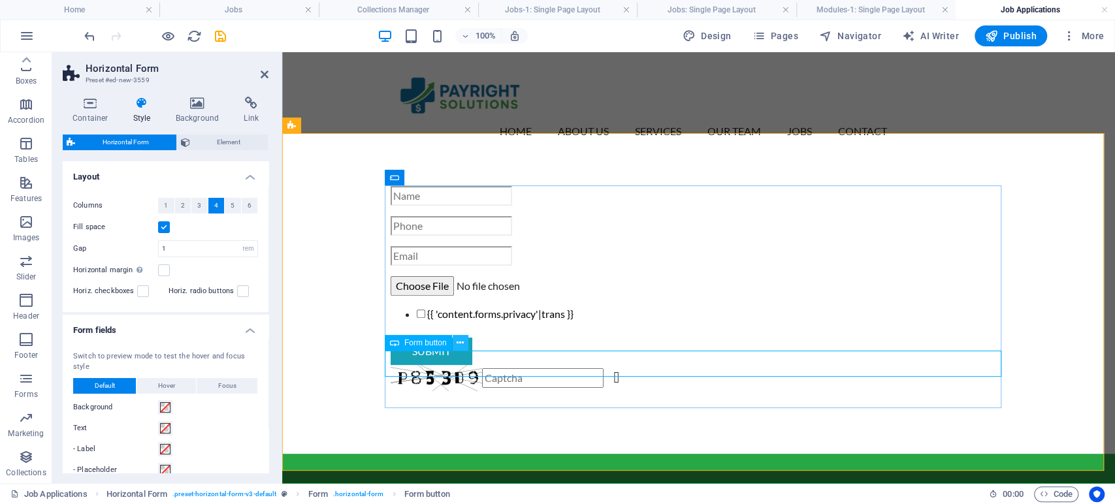
click at [458, 347] on icon at bounding box center [460, 343] width 7 height 14
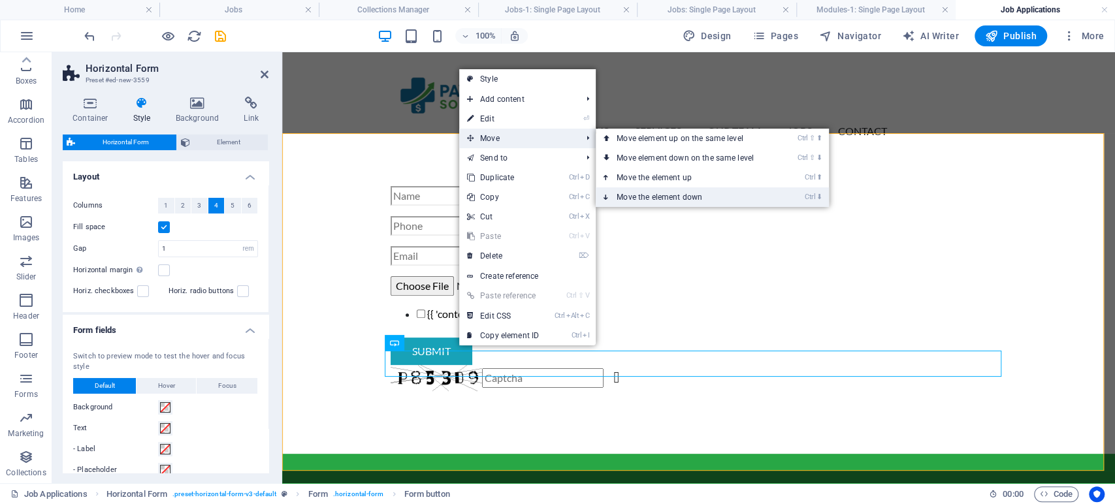
click at [632, 193] on link "Ctrl ⬇ Move the element down" at bounding box center [688, 197] width 184 height 20
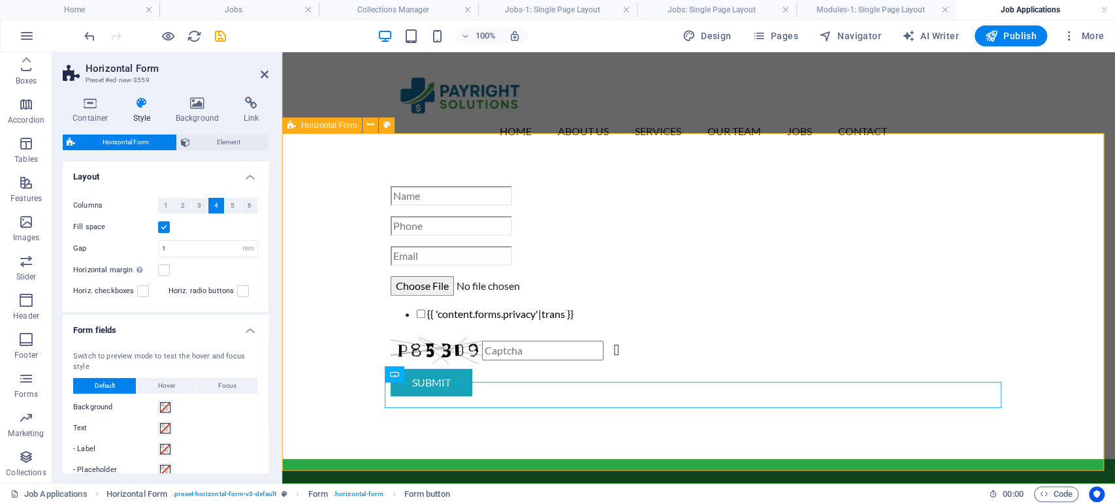
click at [319, 329] on div "{{ 'content.forms.privacy'|trans }} Nicht lesbar? Neu generieren Submit" at bounding box center [698, 296] width 833 height 325
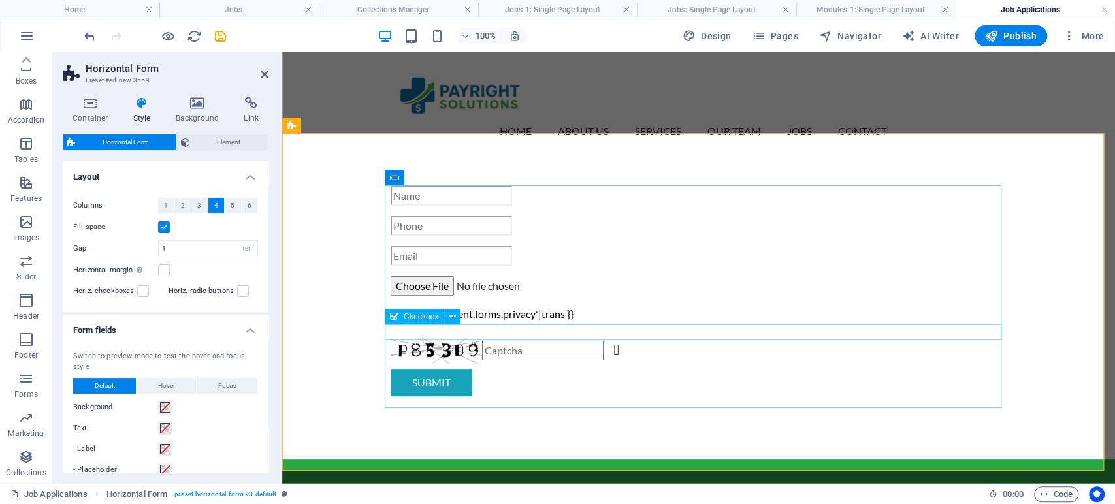
click at [455, 327] on div "{{ 'content.forms.privacy'|trans }}" at bounding box center [699, 316] width 617 height 21
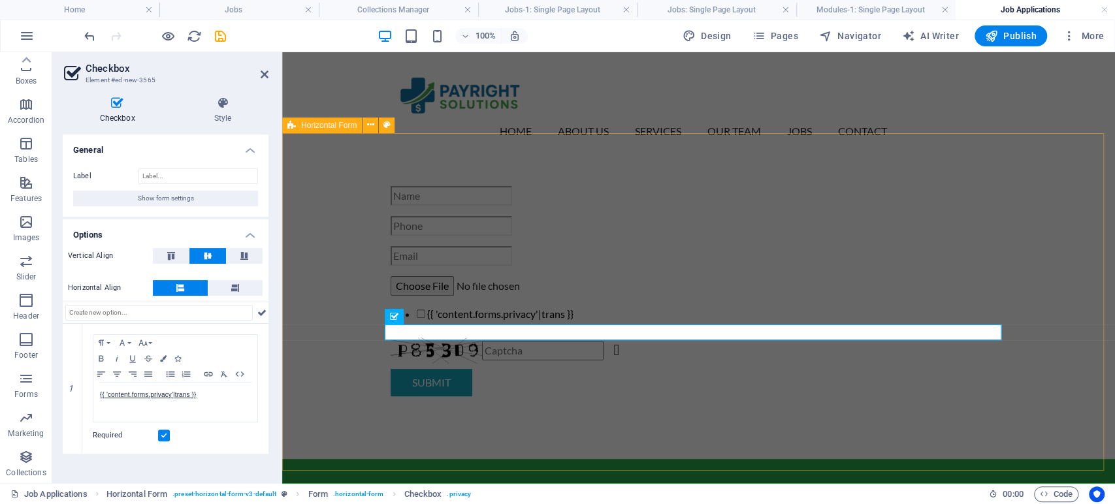
click at [331, 370] on div "{{ 'content.forms.privacy'|trans }} Nicht lesbar? Neu generieren Submit" at bounding box center [698, 296] width 833 height 325
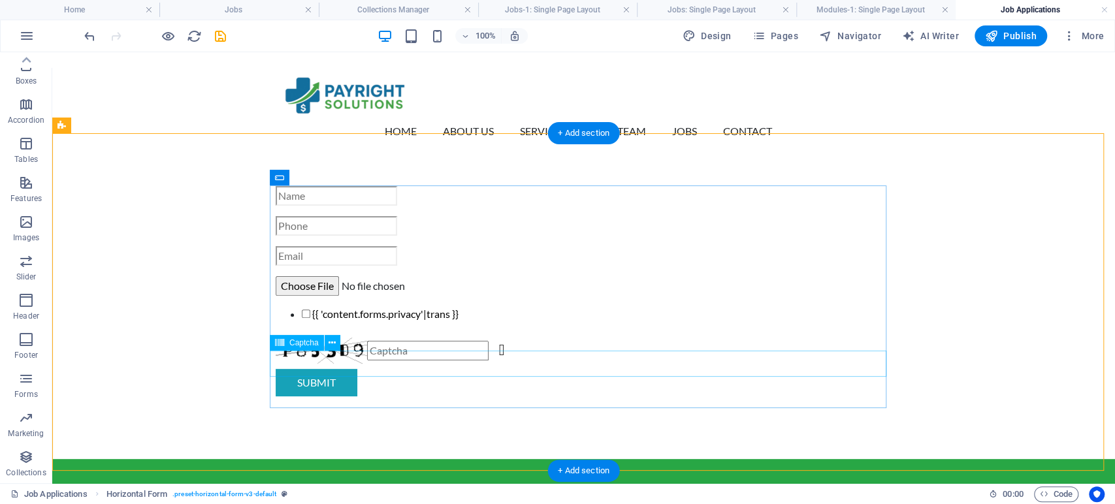
click at [455, 364] on div "Nicht lesbar? Neu generieren" at bounding box center [584, 351] width 617 height 26
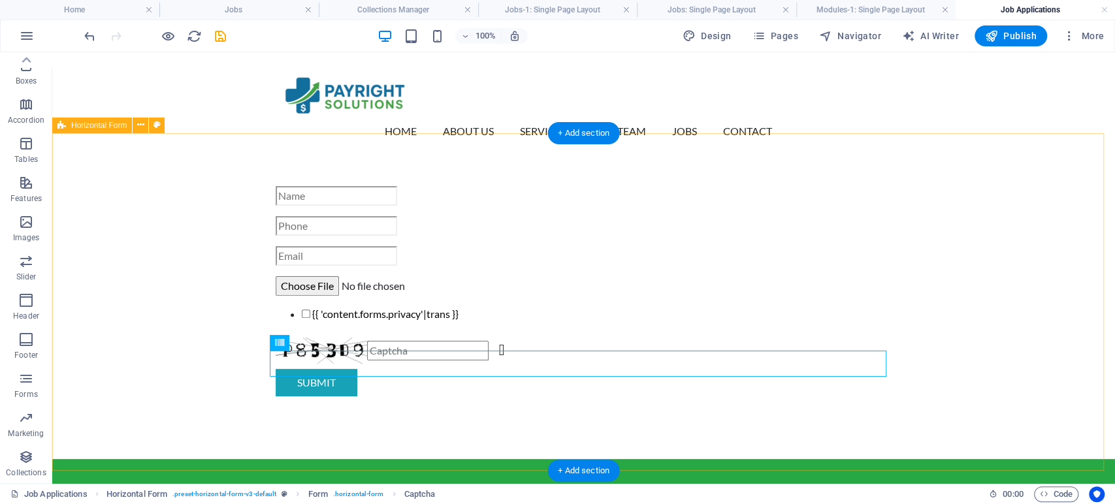
click at [216, 354] on div "{{ 'content.forms.privacy'|trans }} Nicht lesbar? Neu generieren Submit" at bounding box center [583, 296] width 1063 height 325
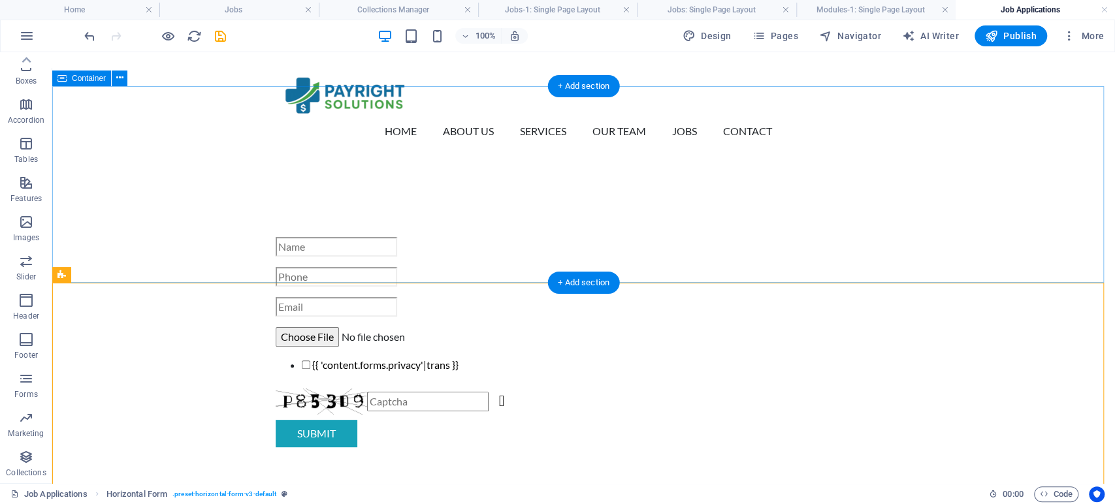
scroll to position [145, 0]
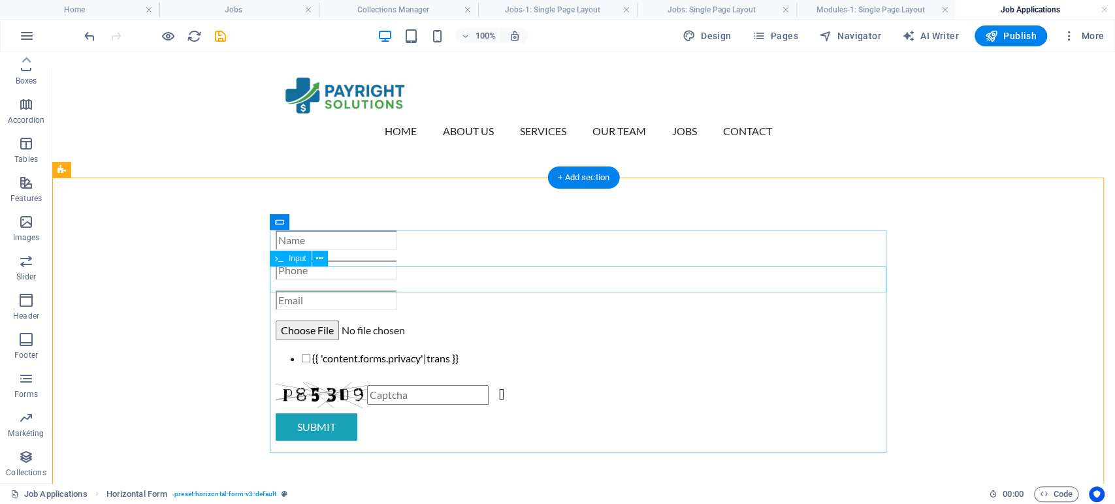
click at [315, 280] on div at bounding box center [584, 271] width 617 height 20
click at [343, 237] on div at bounding box center [584, 241] width 617 height 20
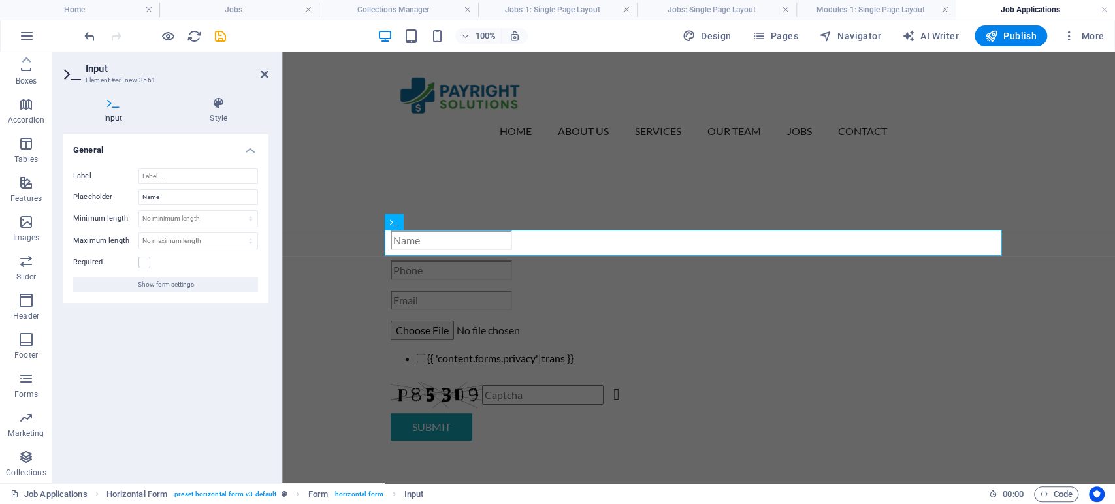
click at [115, 115] on h4 "Input" at bounding box center [116, 110] width 106 height 27
click at [167, 175] on input "Label" at bounding box center [198, 177] width 120 height 16
click at [263, 72] on icon at bounding box center [265, 74] width 8 height 10
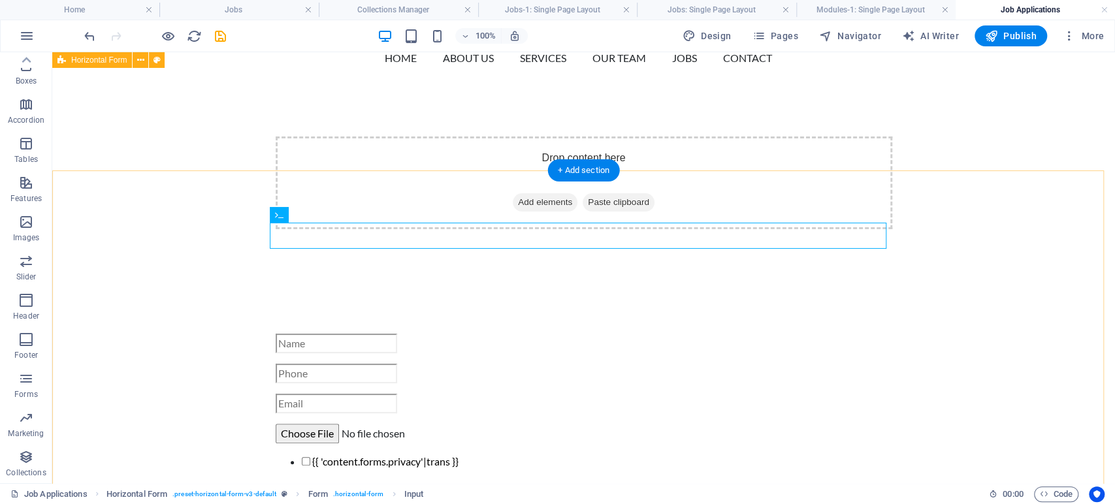
scroll to position [72, 0]
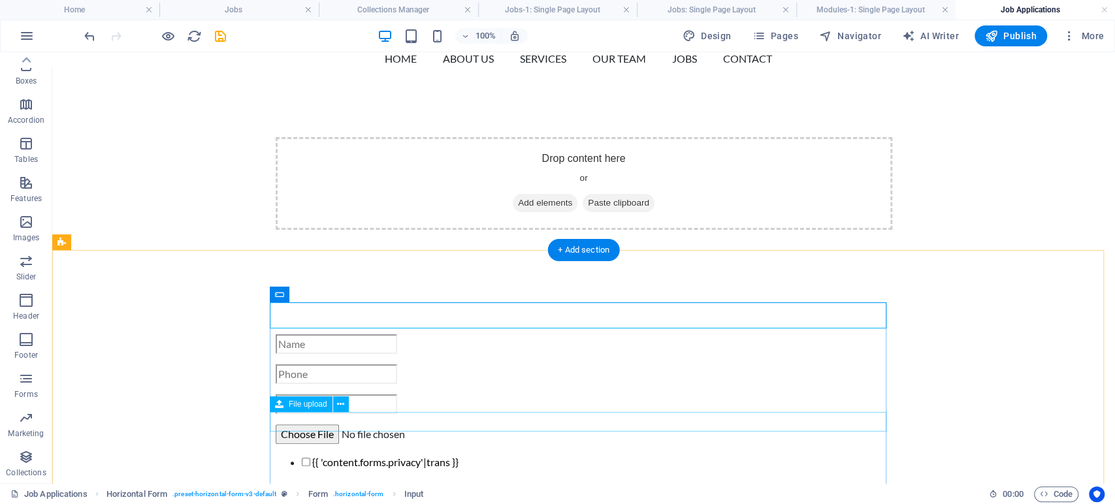
click at [318, 425] on div at bounding box center [584, 435] width 617 height 20
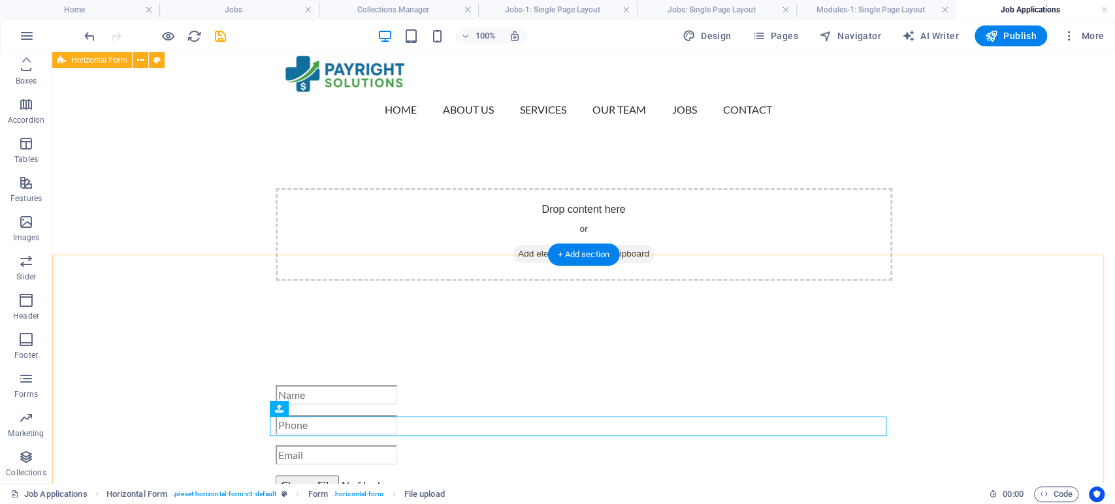
scroll to position [0, 0]
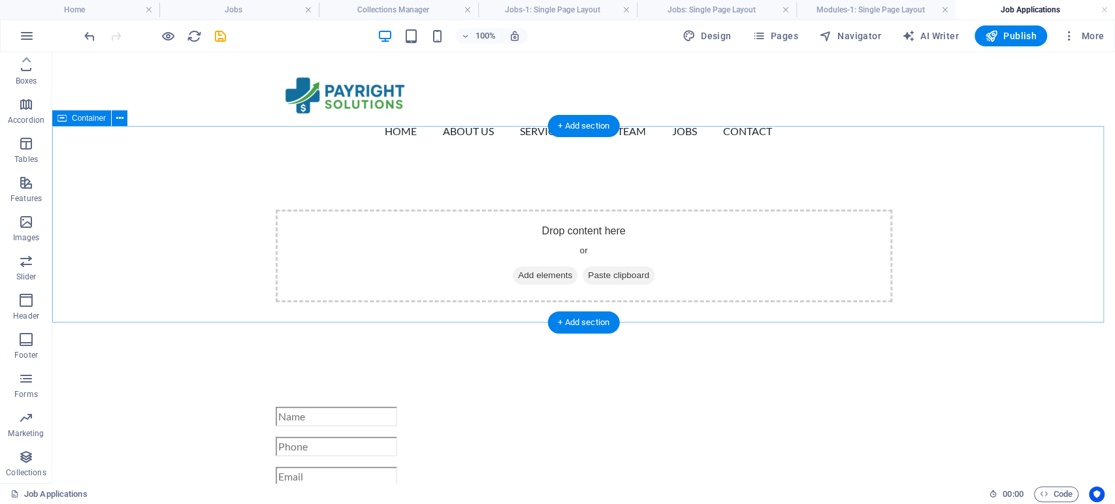
click at [134, 186] on div "Drop content here or Add elements Paste clipboard" at bounding box center [583, 255] width 1063 height 197
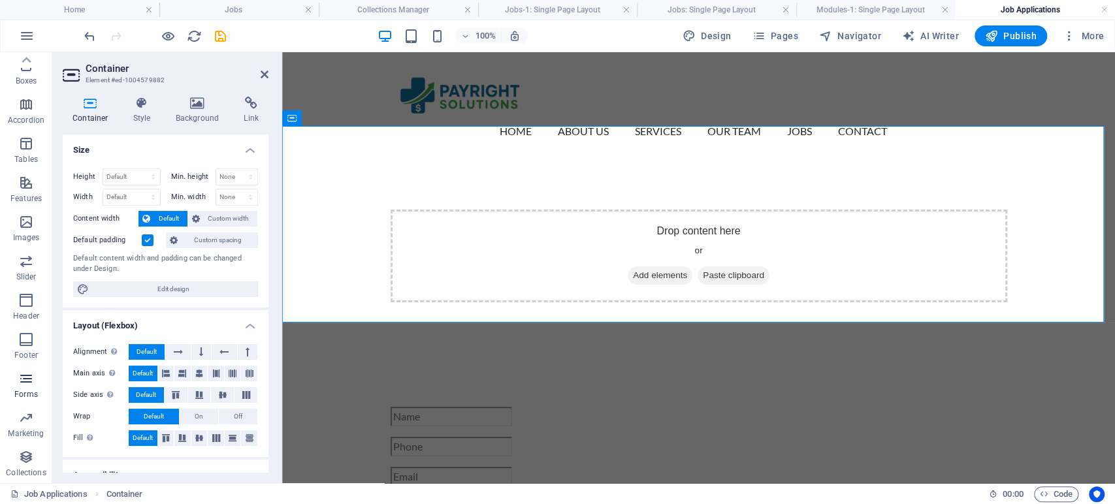
click at [21, 387] on span "Forms" at bounding box center [26, 386] width 52 height 31
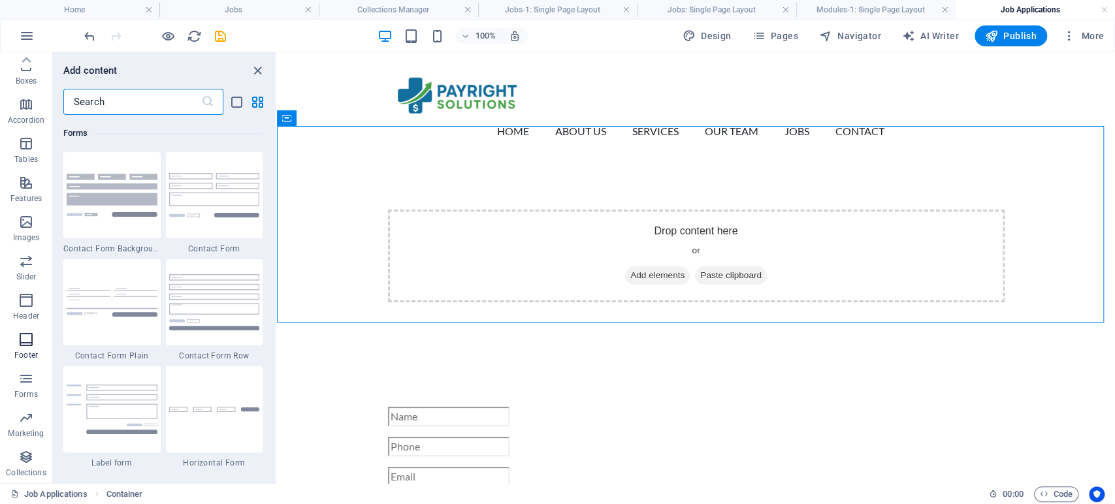
scroll to position [9536, 0]
click at [210, 206] on img at bounding box center [214, 195] width 91 height 44
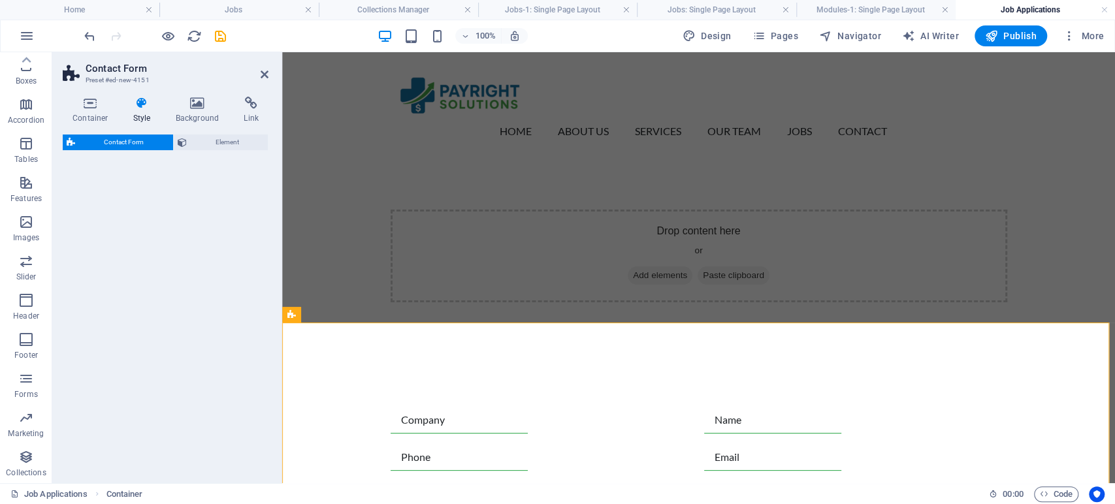
select select "rem"
select select "preset-contact-form-v3-default"
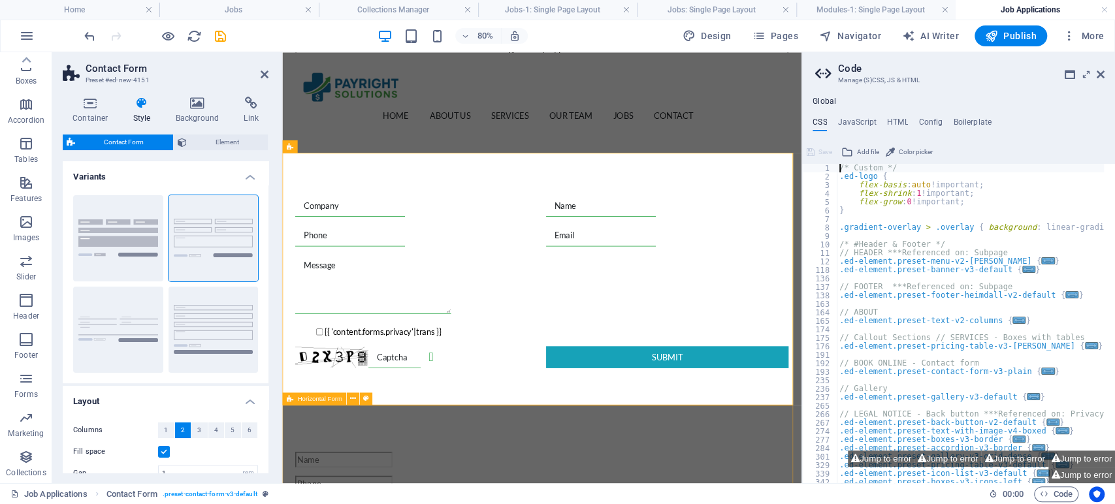
scroll to position [217, 0]
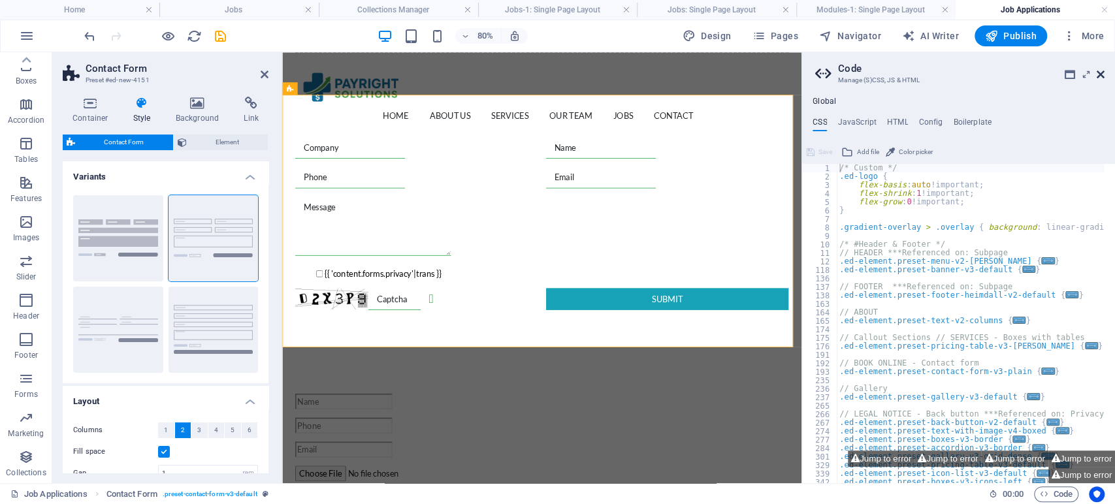
click at [1103, 77] on icon at bounding box center [1101, 74] width 8 height 10
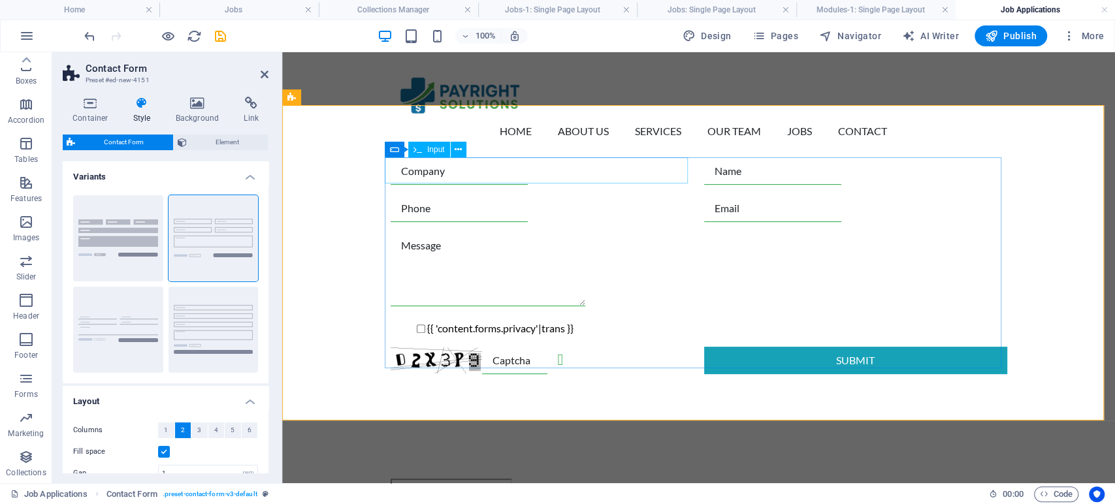
click at [466, 173] on input "text" at bounding box center [459, 171] width 137 height 27
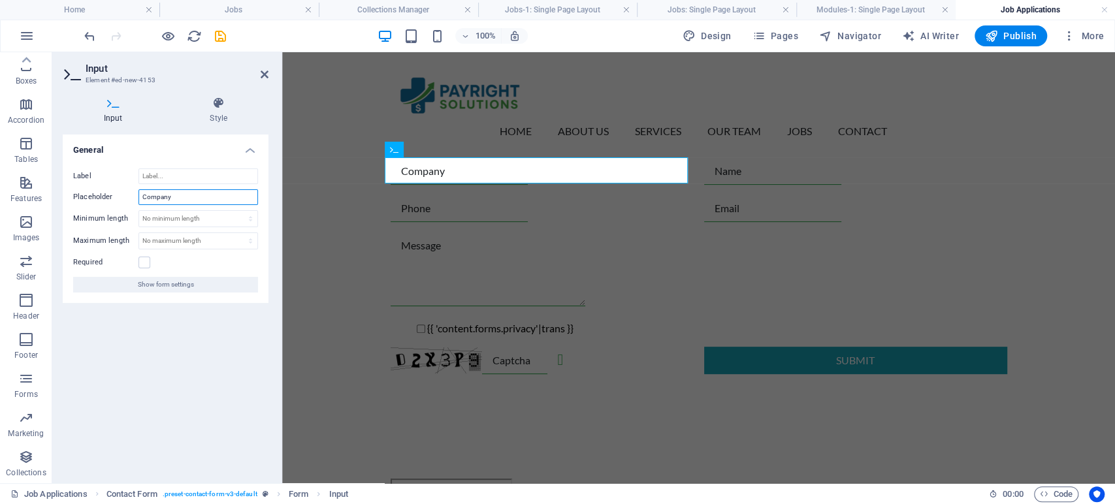
drag, startPoint x: 182, startPoint y: 200, endPoint x: 126, endPoint y: 207, distance: 56.6
click at [126, 207] on div "Label Placeholder Company Minimum length No minimum length chars Maximum length…" at bounding box center [166, 230] width 206 height 145
type input "First Name"
click at [146, 263] on label at bounding box center [144, 263] width 12 height 12
click at [0, 0] on input "Required" at bounding box center [0, 0] width 0 height 0
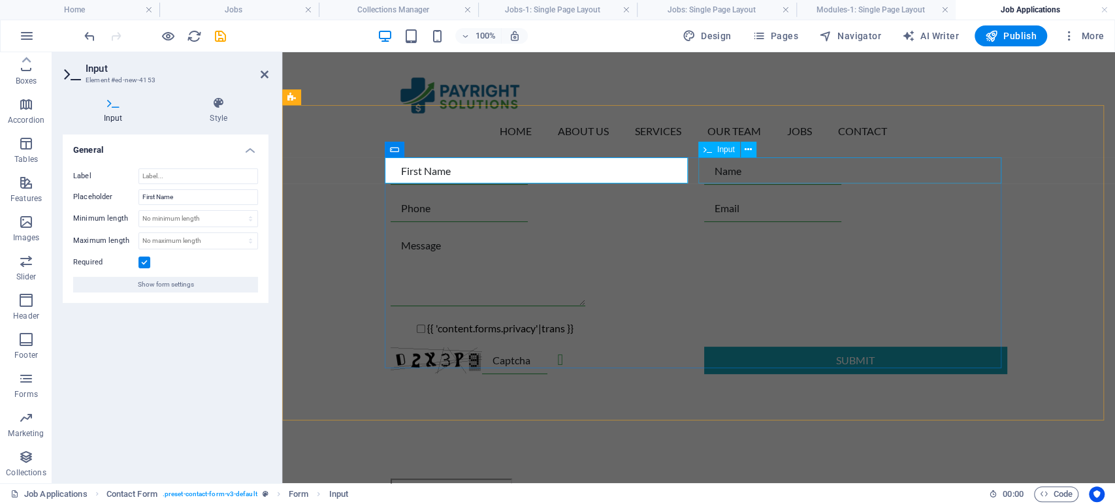
click at [762, 170] on div at bounding box center [855, 171] width 303 height 27
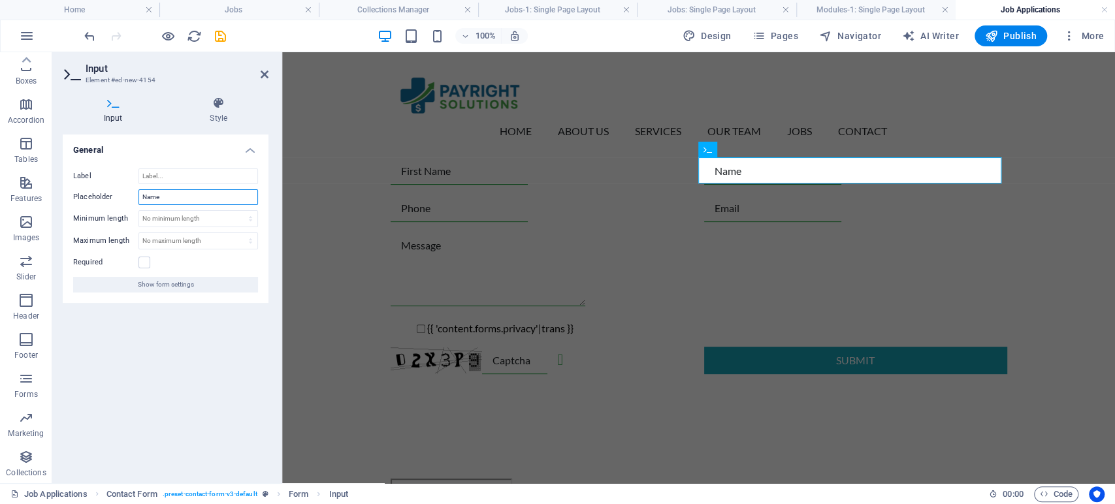
click at [142, 197] on input "Name" at bounding box center [198, 197] width 120 height 16
type input "Last Name"
click at [141, 257] on label at bounding box center [144, 263] width 12 height 12
click at [0, 0] on input "Required" at bounding box center [0, 0] width 0 height 0
click at [453, 213] on div at bounding box center [542, 208] width 303 height 27
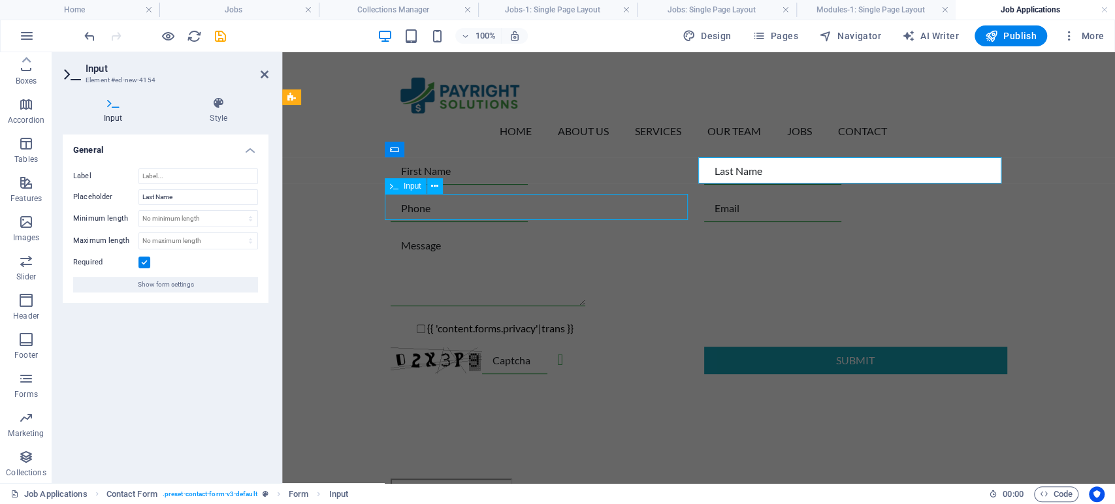
click at [453, 213] on div at bounding box center [542, 208] width 303 height 27
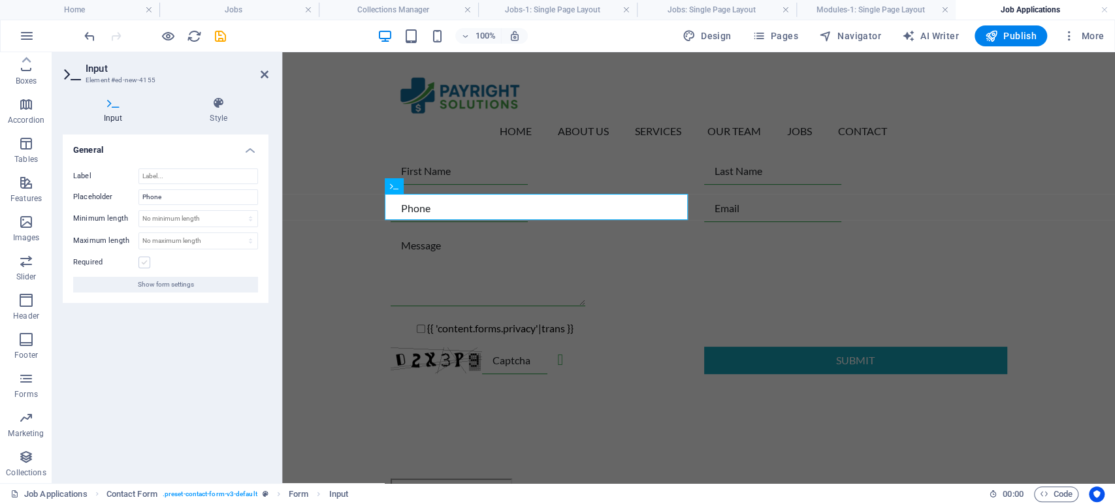
click at [146, 261] on label at bounding box center [144, 263] width 12 height 12
click at [0, 0] on input "Required" at bounding box center [0, 0] width 0 height 0
click at [760, 208] on div at bounding box center [855, 208] width 303 height 27
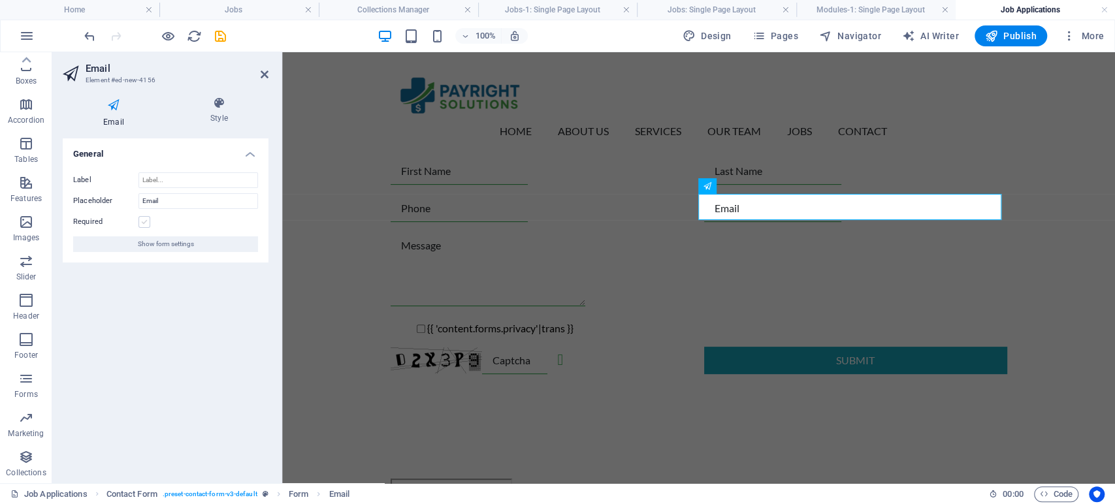
click at [143, 223] on label at bounding box center [144, 222] width 12 height 12
click at [0, 0] on input "Required" at bounding box center [0, 0] width 0 height 0
click at [329, 312] on div "{{ 'content.forms.privacy'|trans }} Unreadable? Regenerate Submit" at bounding box center [698, 266] width 833 height 321
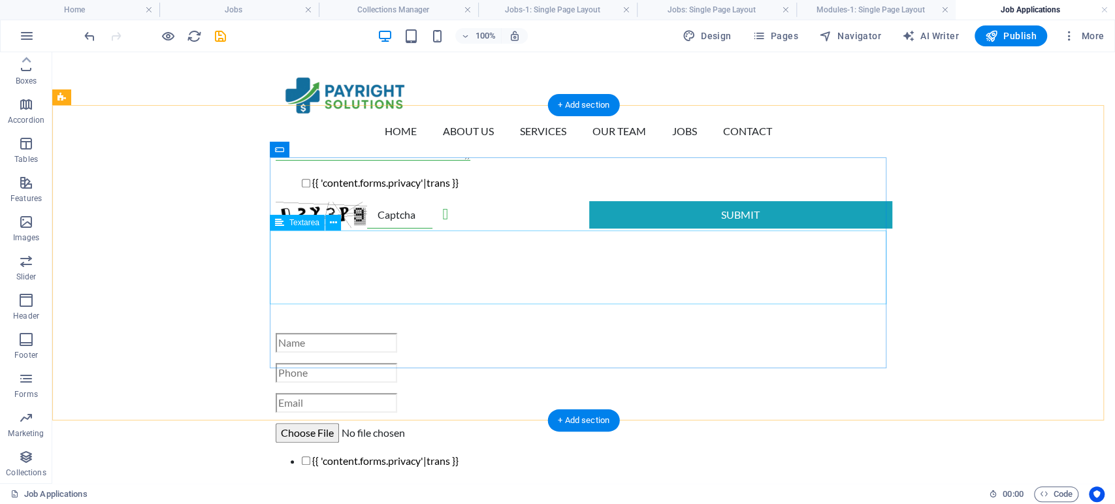
scroll to position [435, 0]
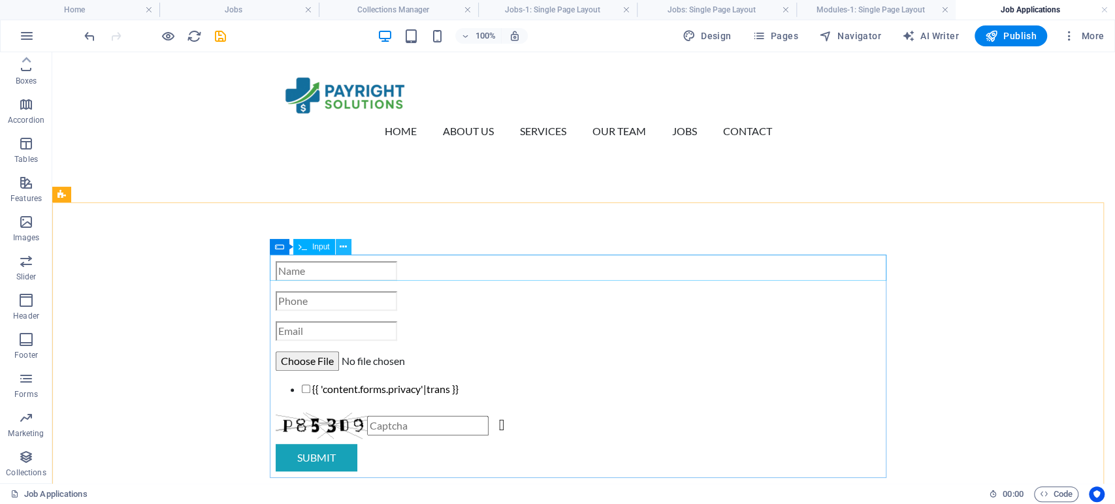
click at [346, 249] on icon at bounding box center [343, 247] width 7 height 14
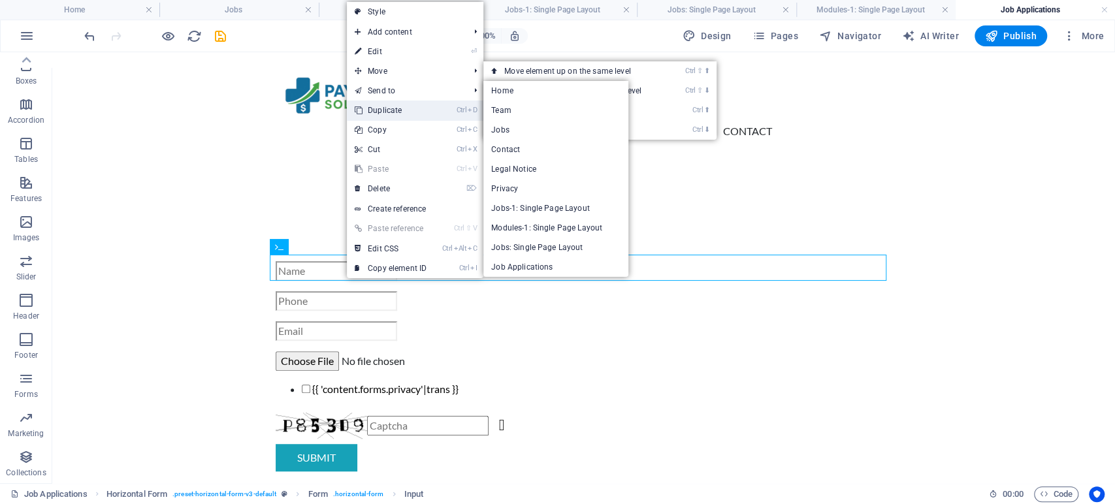
click at [396, 106] on link "Ctrl D Duplicate" at bounding box center [391, 111] width 88 height 20
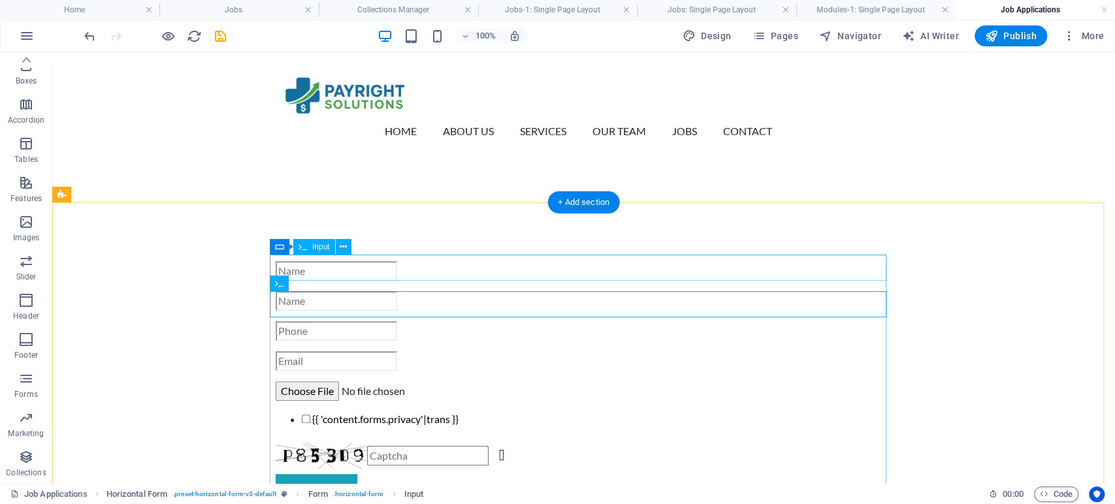
click at [313, 275] on div at bounding box center [584, 271] width 617 height 20
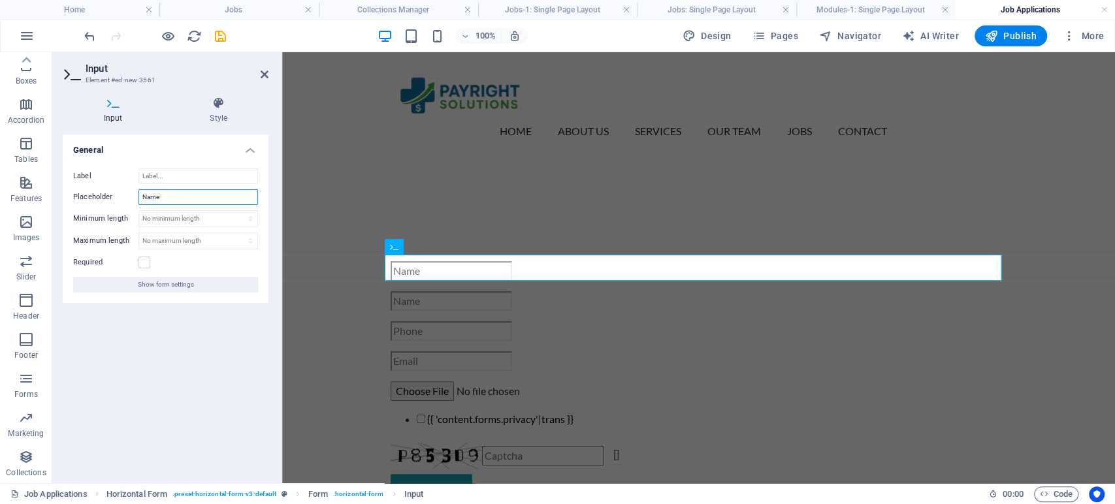
click at [142, 201] on input "Name" at bounding box center [198, 197] width 120 height 16
type input "First Name"
click at [144, 262] on label at bounding box center [144, 263] width 12 height 12
click at [0, 0] on input "Required" at bounding box center [0, 0] width 0 height 0
click at [402, 304] on div at bounding box center [699, 301] width 617 height 20
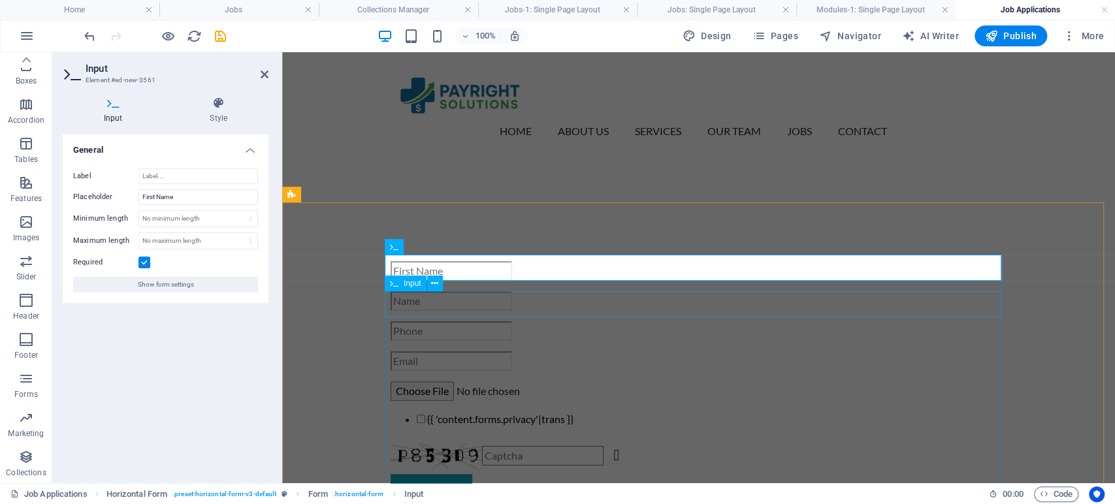
click at [402, 304] on div at bounding box center [699, 301] width 617 height 20
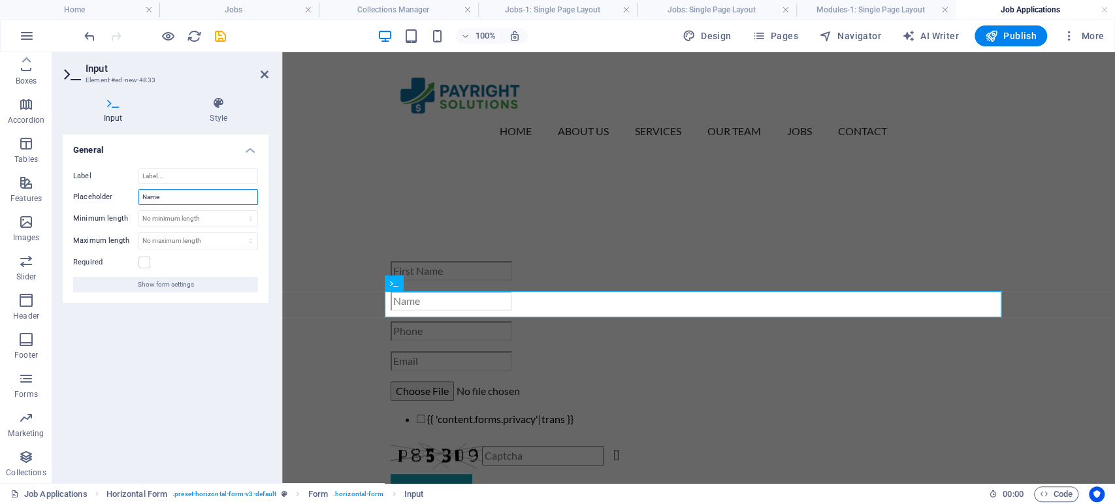
click at [143, 197] on input "Name" at bounding box center [198, 197] width 120 height 16
type input "Last Name"
click at [142, 264] on label at bounding box center [144, 263] width 12 height 12
click at [0, 0] on input "Required" at bounding box center [0, 0] width 0 height 0
click at [169, 170] on input "Label" at bounding box center [198, 177] width 120 height 16
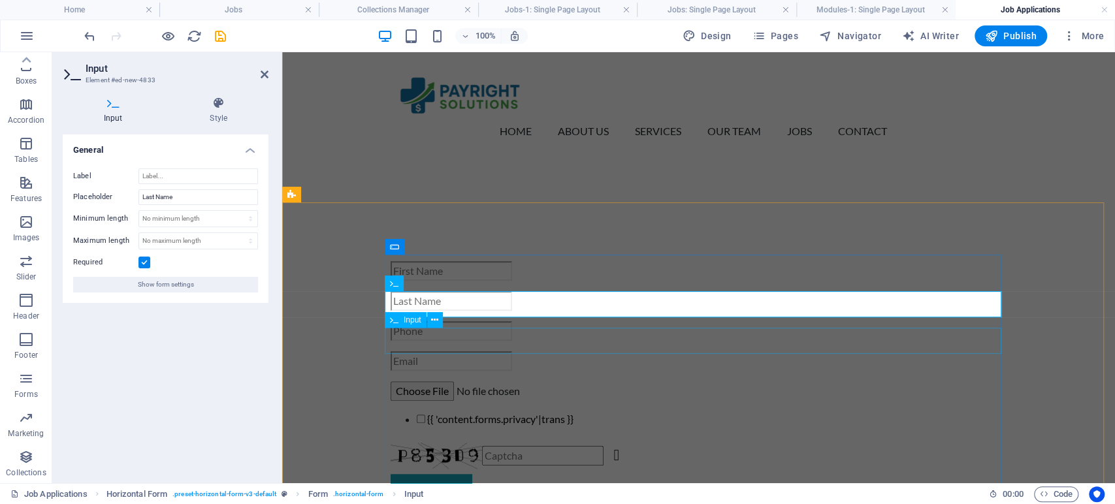
click at [467, 341] on div at bounding box center [699, 331] width 617 height 20
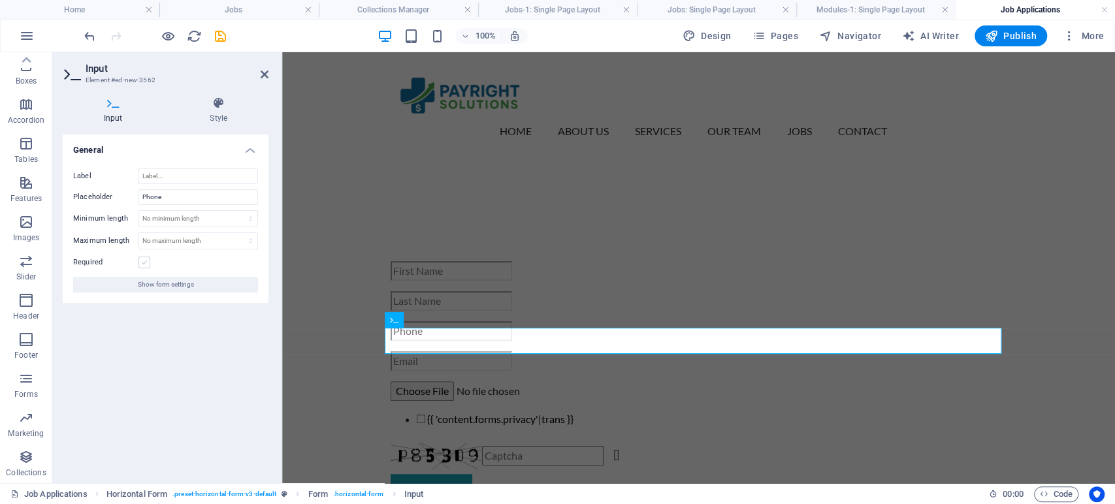
click at [144, 261] on label at bounding box center [144, 263] width 12 height 12
click at [0, 0] on input "Required" at bounding box center [0, 0] width 0 height 0
click at [419, 371] on div at bounding box center [699, 361] width 617 height 20
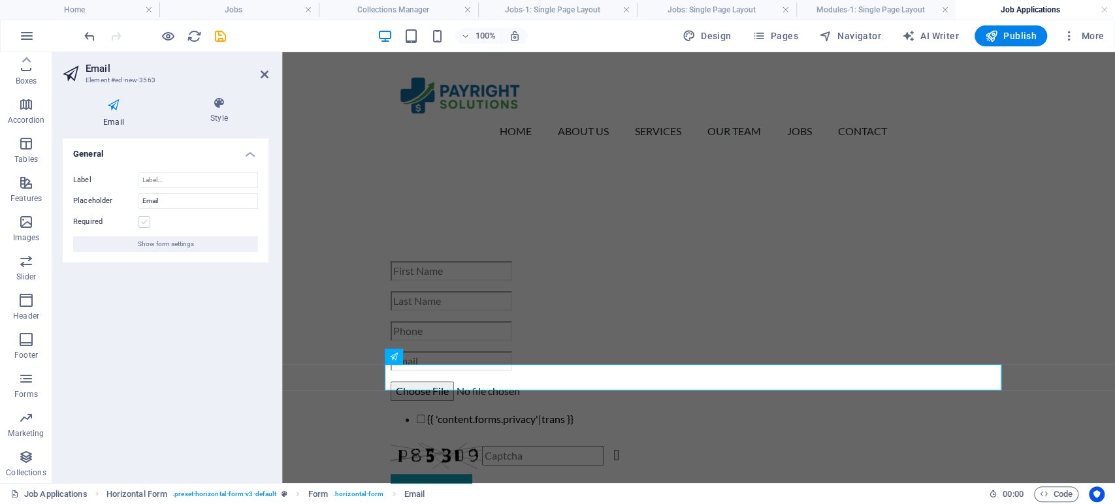
click at [146, 223] on label at bounding box center [144, 222] width 12 height 12
click at [0, 0] on input "Required" at bounding box center [0, 0] width 0 height 0
click at [163, 182] on input "Label" at bounding box center [198, 180] width 120 height 16
type input "Phone"
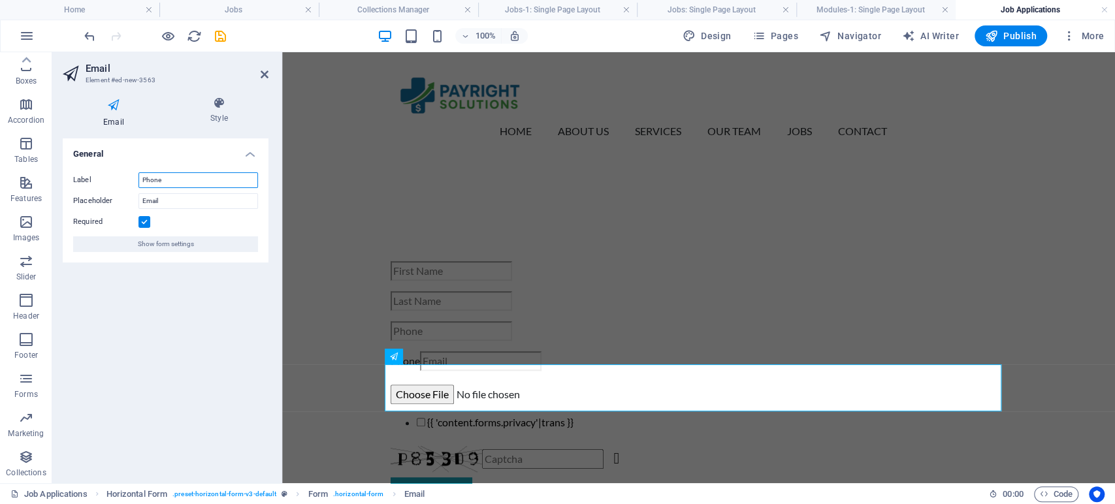
drag, startPoint x: 176, startPoint y: 180, endPoint x: 136, endPoint y: 185, distance: 40.3
click at [136, 185] on div "Label Phone" at bounding box center [165, 180] width 185 height 16
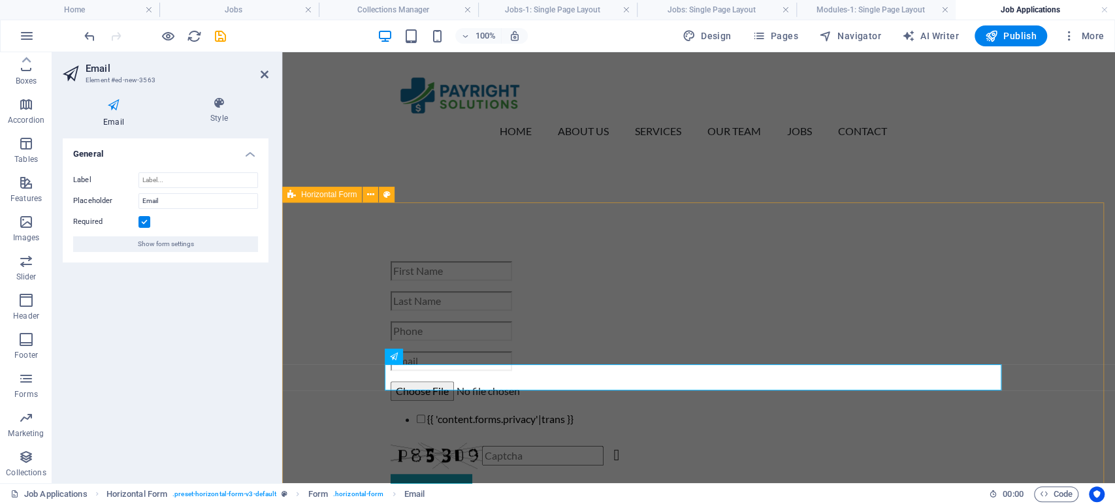
click at [362, 386] on div "{{ 'content.forms.privacy'|trans }} Nicht lesbar? Neu generieren Submit" at bounding box center [698, 386] width 833 height 355
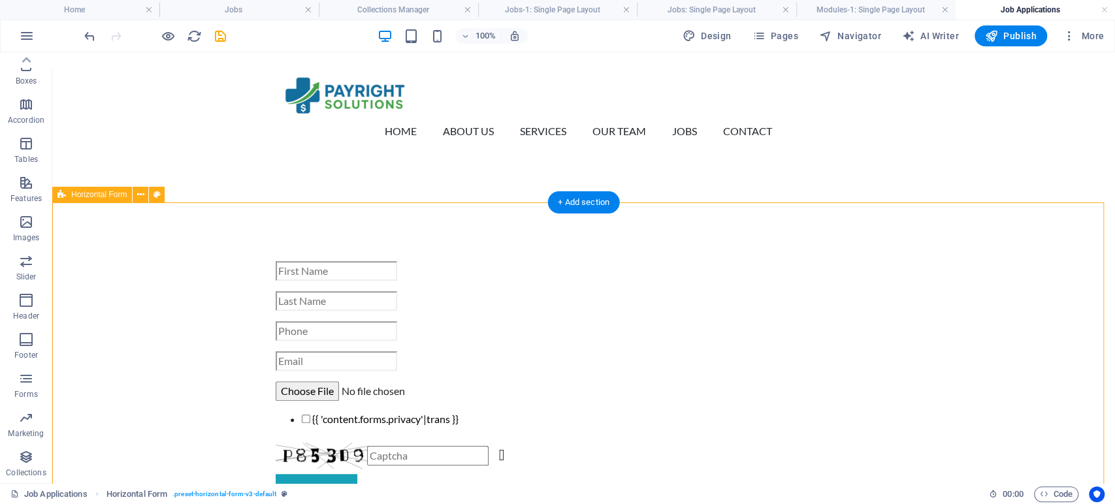
scroll to position [507, 0]
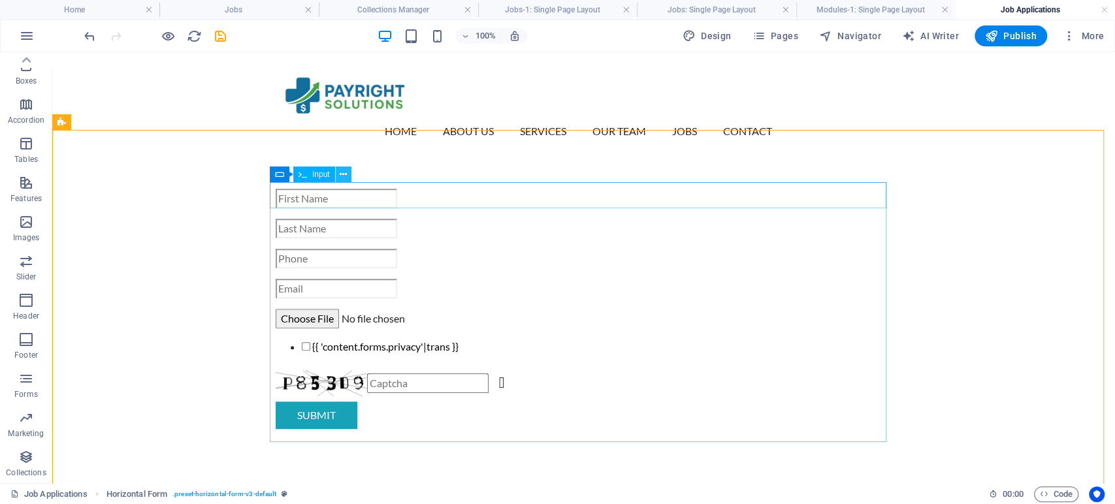
click at [340, 174] on icon at bounding box center [343, 175] width 7 height 14
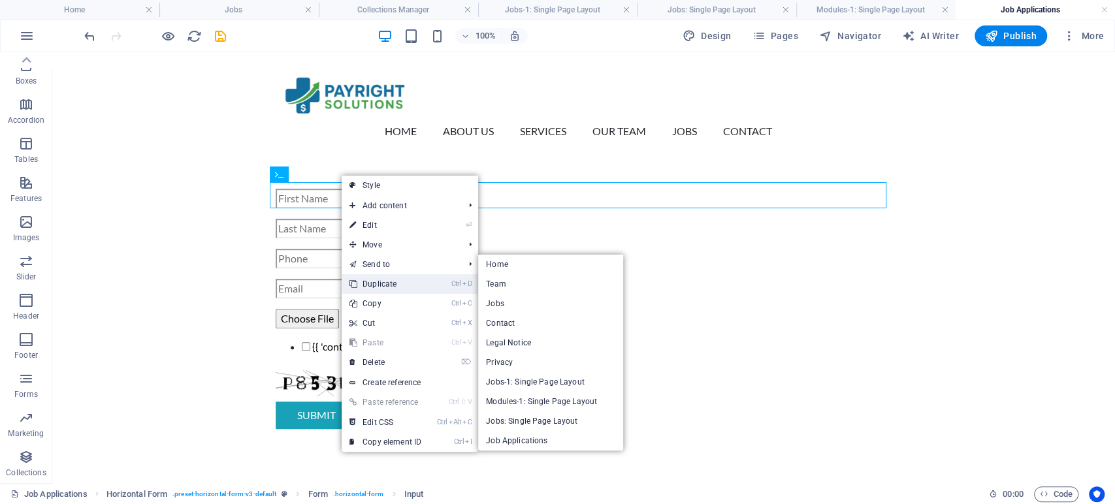
click at [377, 284] on link "Ctrl D Duplicate" at bounding box center [386, 284] width 88 height 20
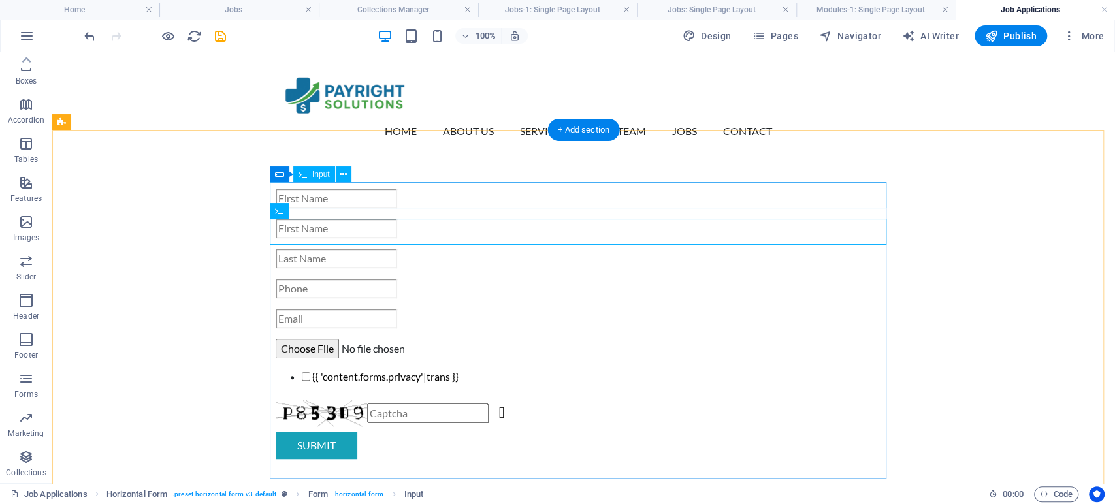
click at [311, 193] on div at bounding box center [584, 199] width 617 height 20
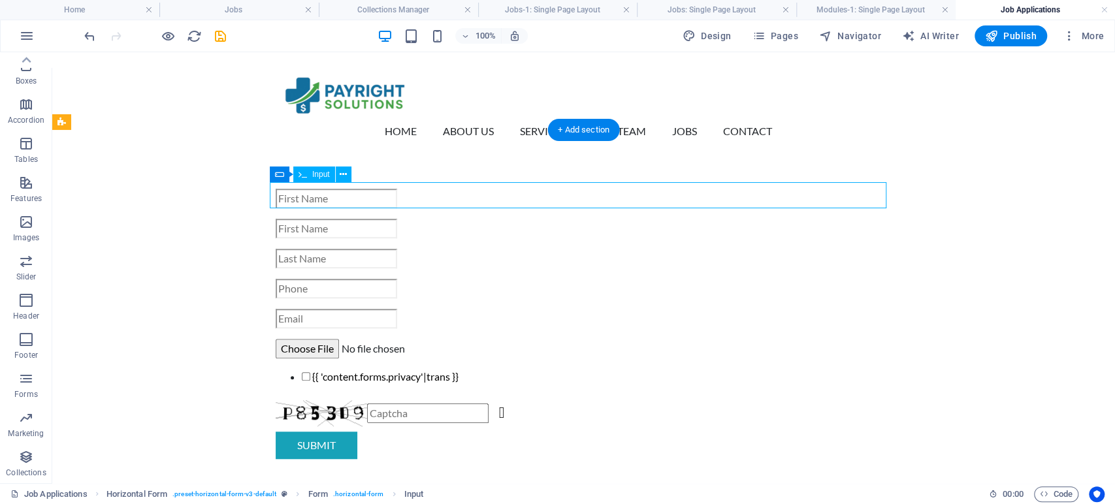
click at [311, 193] on div at bounding box center [584, 199] width 617 height 20
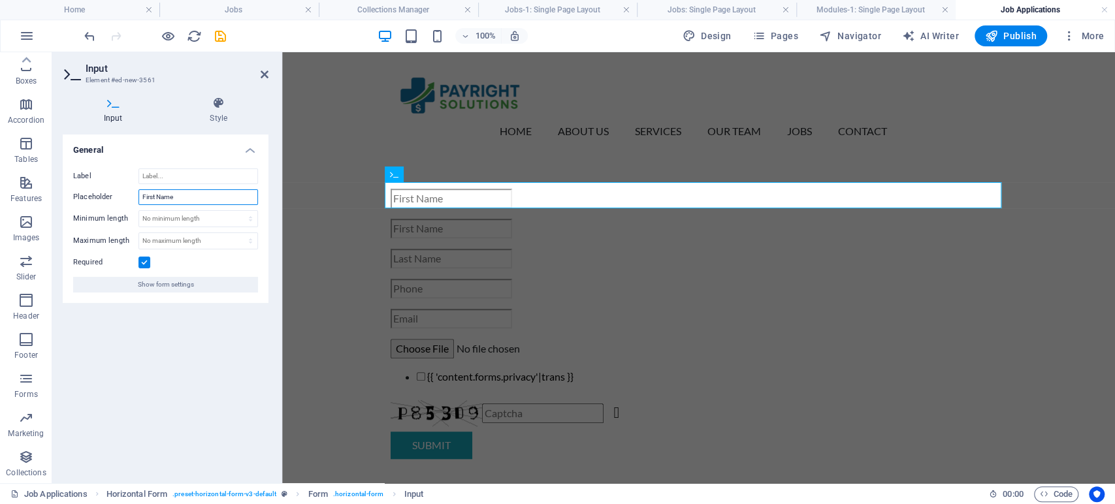
drag, startPoint x: 194, startPoint y: 197, endPoint x: 138, endPoint y: 202, distance: 55.7
click at [138, 202] on input "First Name" at bounding box center [198, 197] width 120 height 16
type input "Position Name"
click at [368, 215] on div "{{ 'content.forms.privacy'|trans }} Nicht lesbar? Neu generieren Submit" at bounding box center [698, 329] width 833 height 385
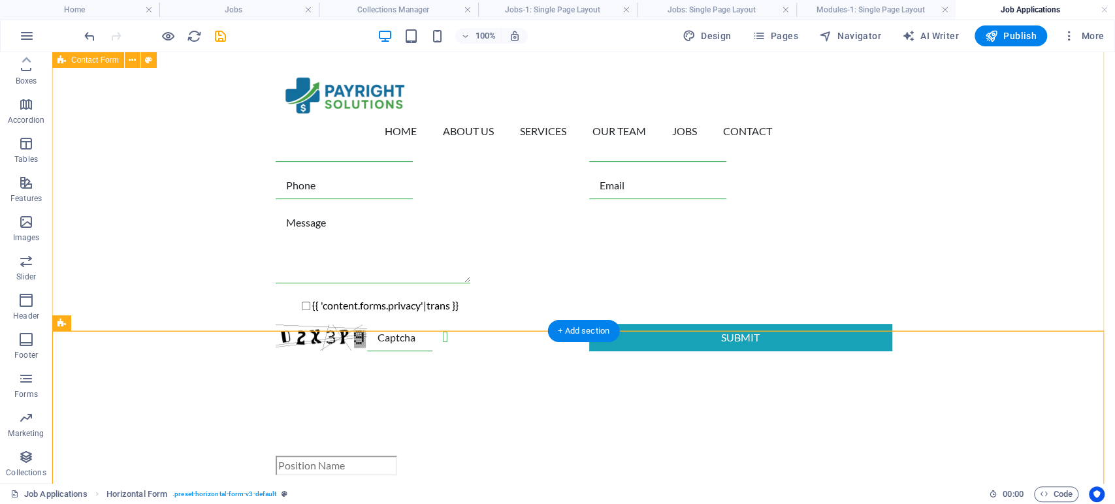
scroll to position [145, 0]
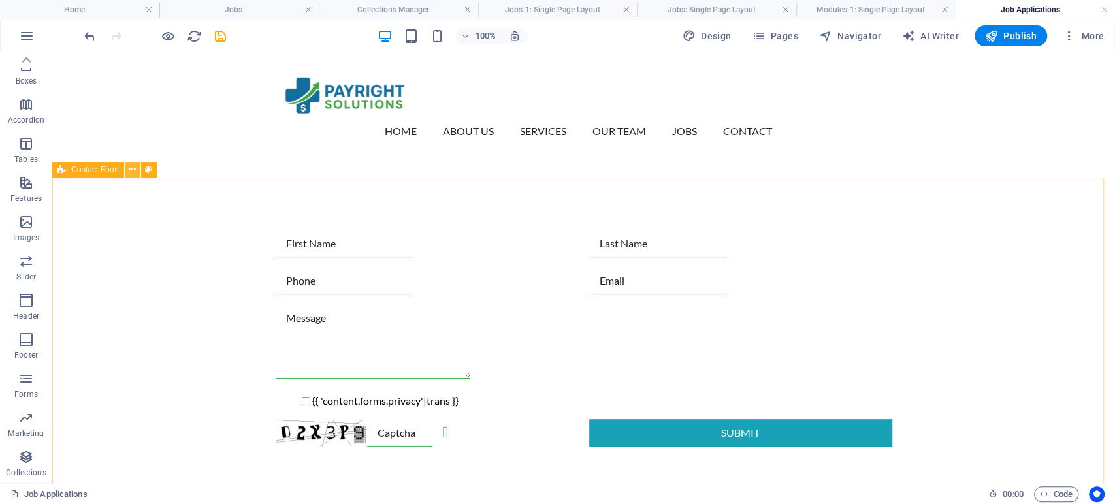
click at [129, 172] on icon at bounding box center [132, 170] width 7 height 14
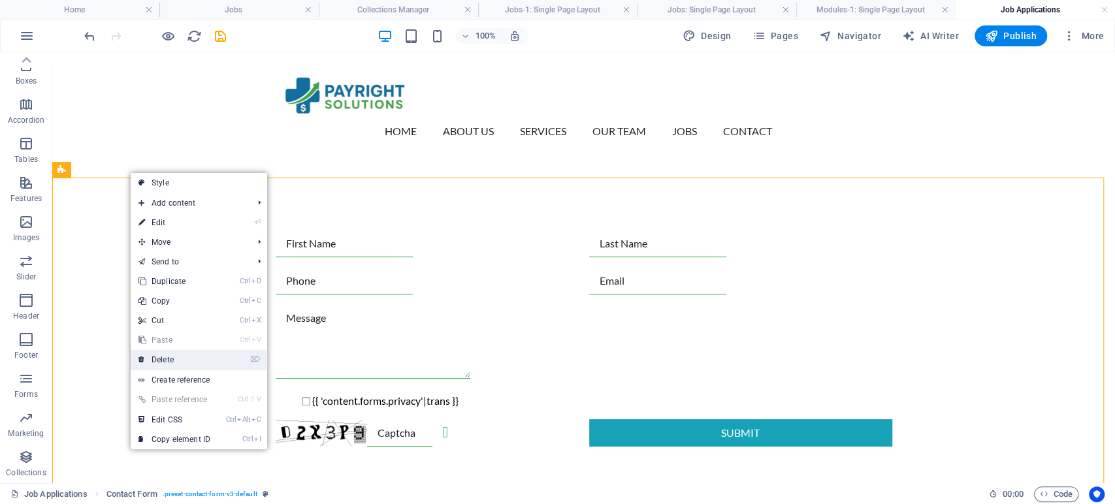
click at [168, 363] on link "⌦ Delete" at bounding box center [175, 360] width 88 height 20
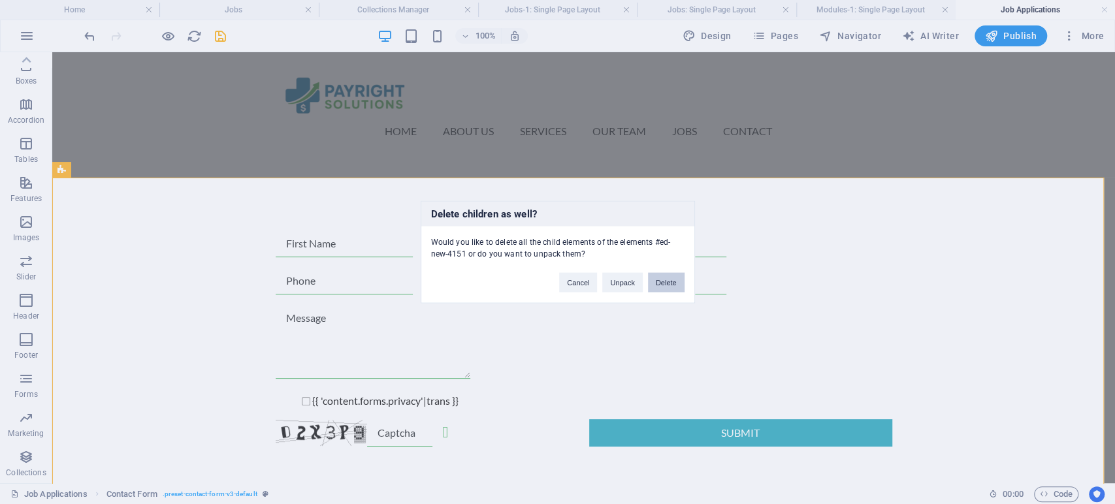
click at [667, 283] on button "Delete" at bounding box center [666, 283] width 37 height 20
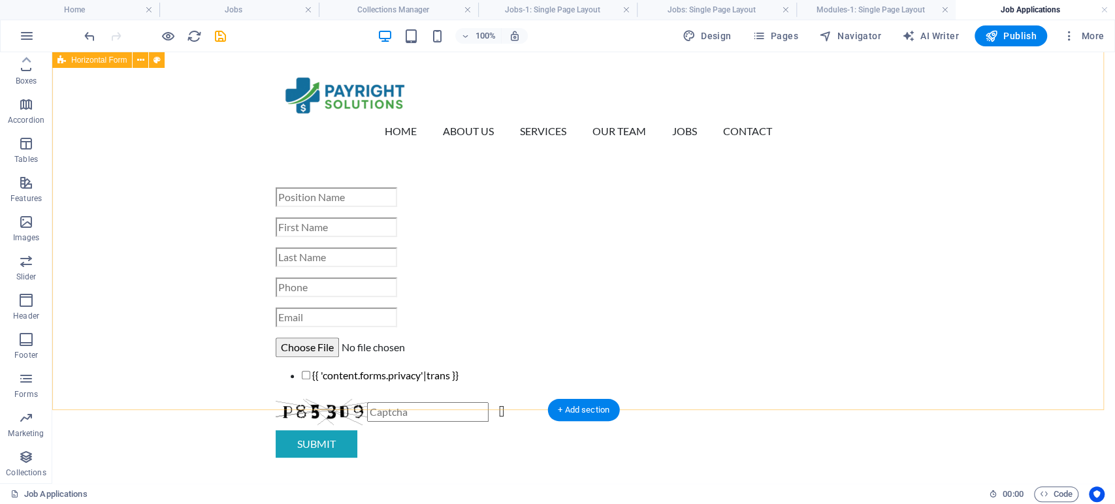
scroll to position [0, 0]
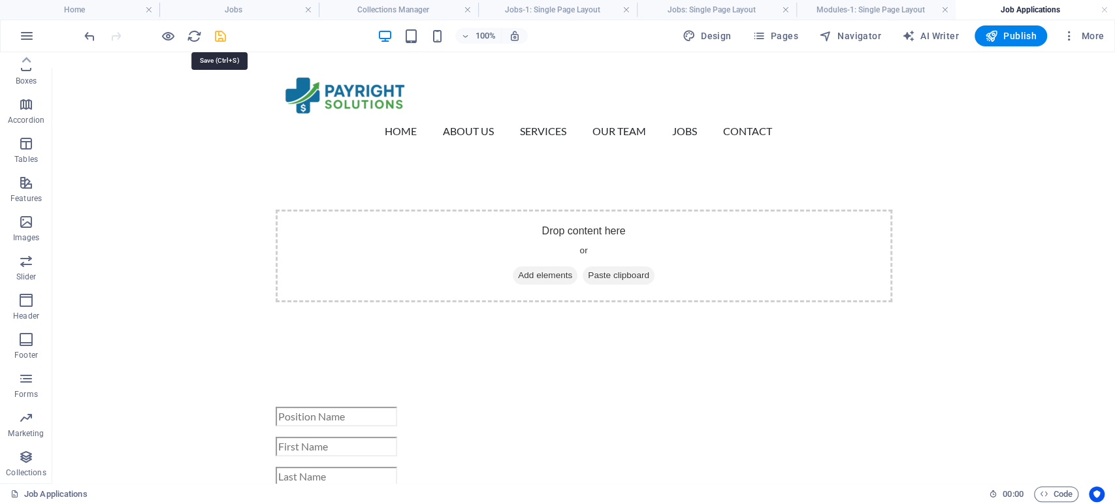
click at [223, 39] on icon "save" at bounding box center [220, 36] width 15 height 15
checkbox input "false"
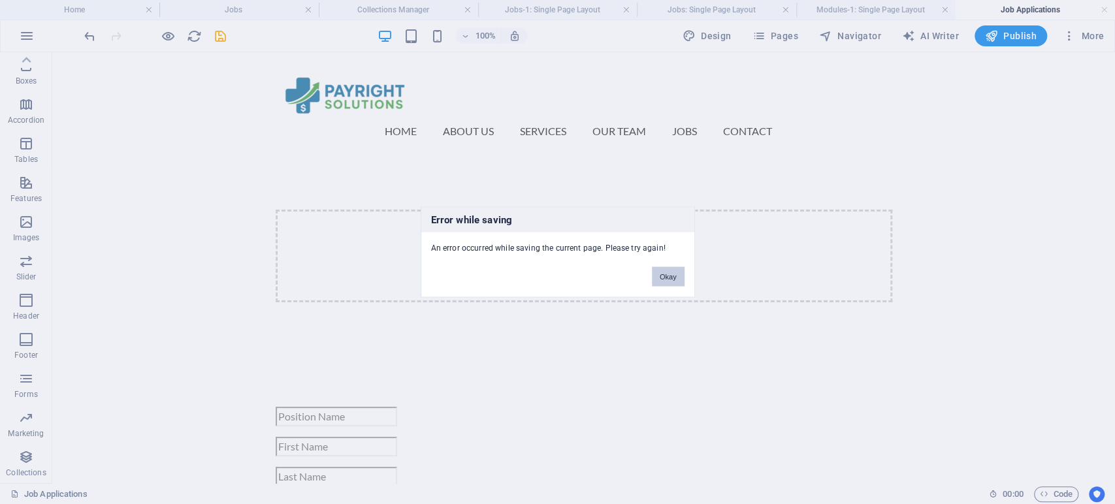
click at [658, 274] on button "Okay" at bounding box center [668, 277] width 33 height 20
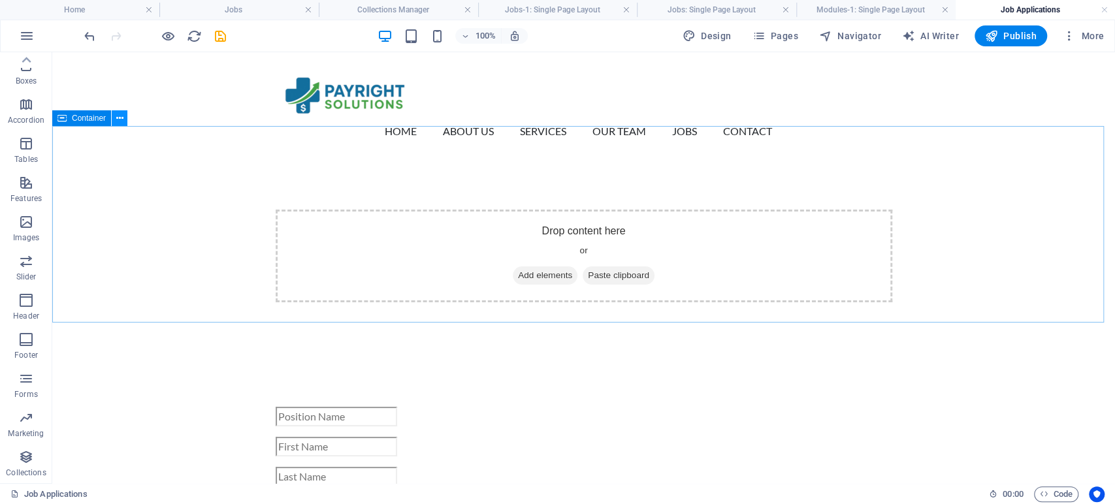
click at [121, 122] on icon at bounding box center [119, 119] width 7 height 14
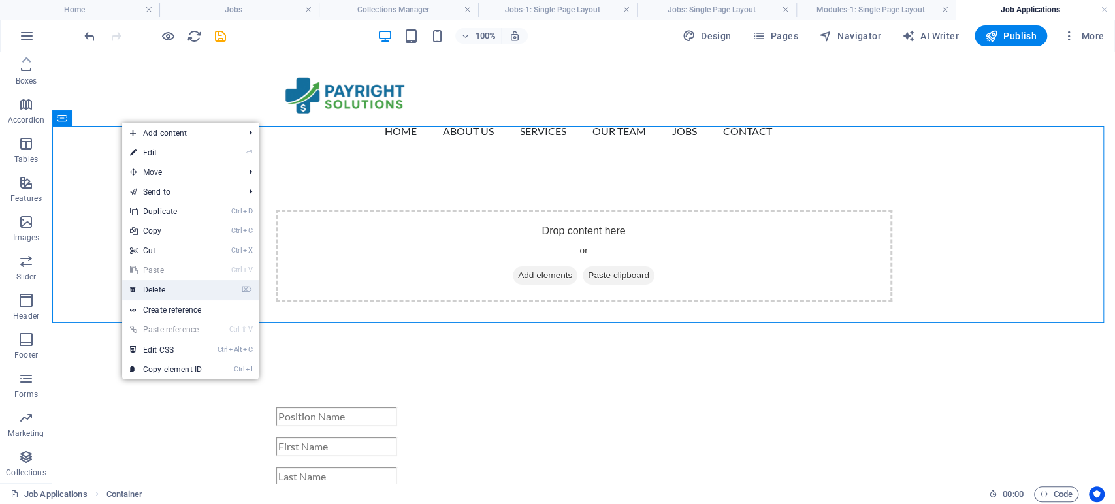
click at [158, 291] on link "⌦ Delete" at bounding box center [166, 290] width 88 height 20
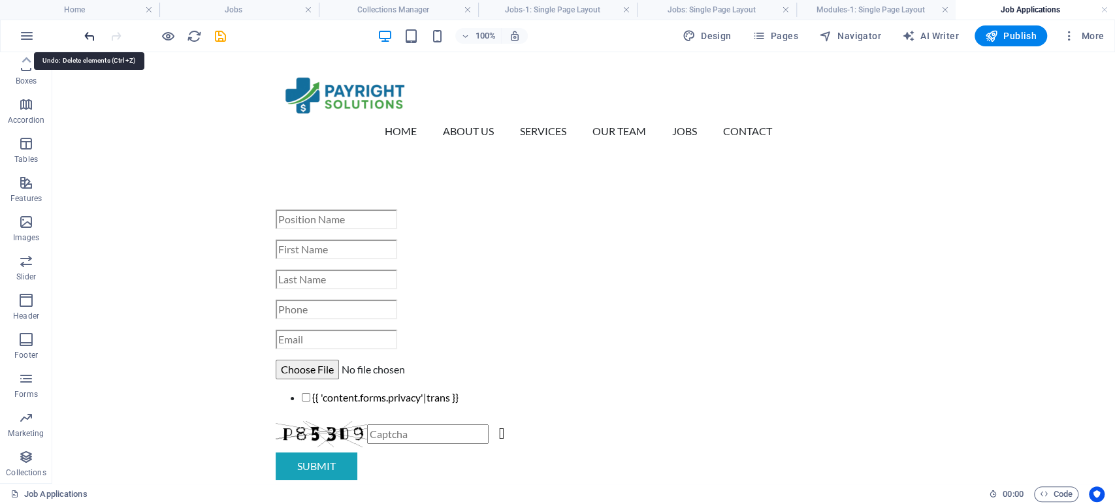
click at [91, 37] on icon "undo" at bounding box center [89, 36] width 15 height 15
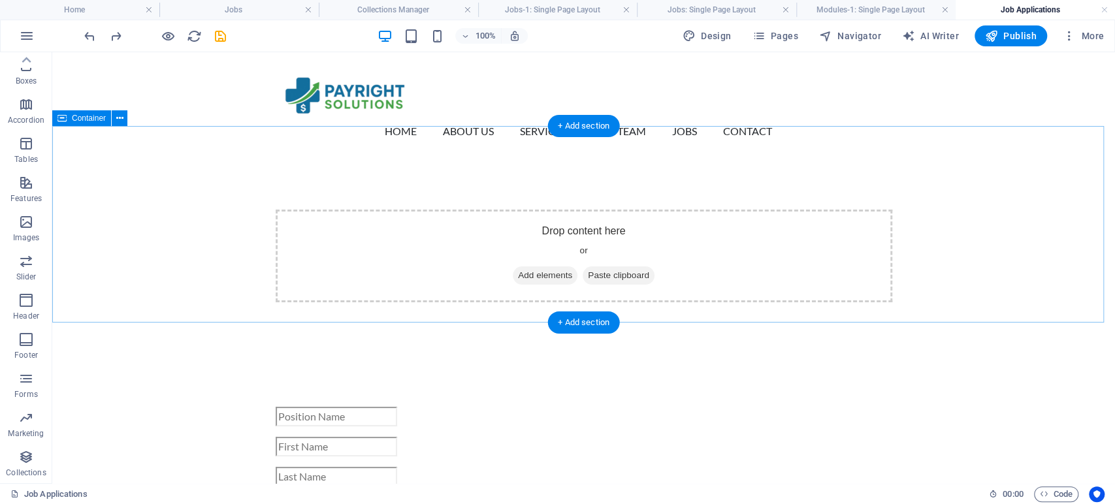
click at [223, 263] on div "Drop content here or Add elements Paste clipboard" at bounding box center [583, 255] width 1063 height 197
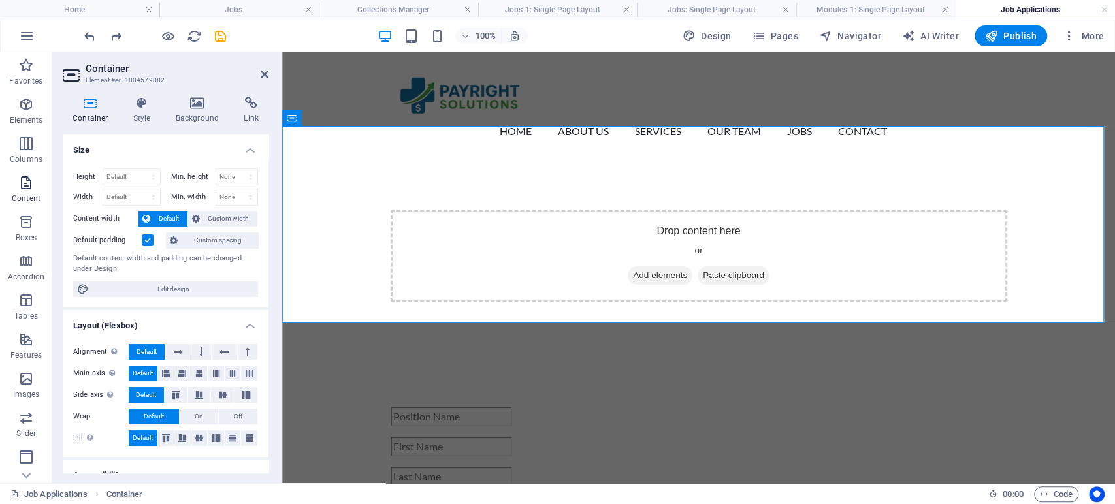
click at [24, 187] on icon "button" at bounding box center [26, 183] width 16 height 16
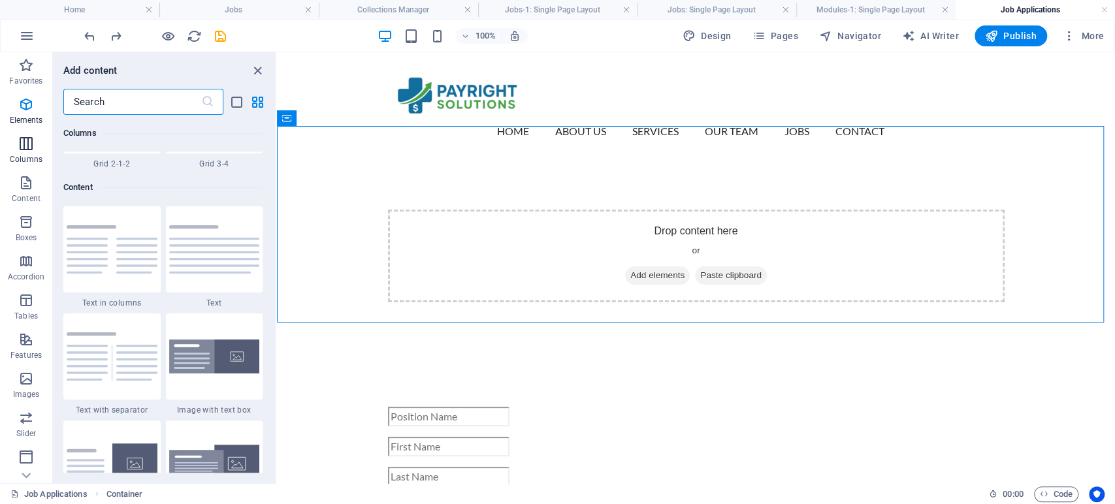
scroll to position [2285, 0]
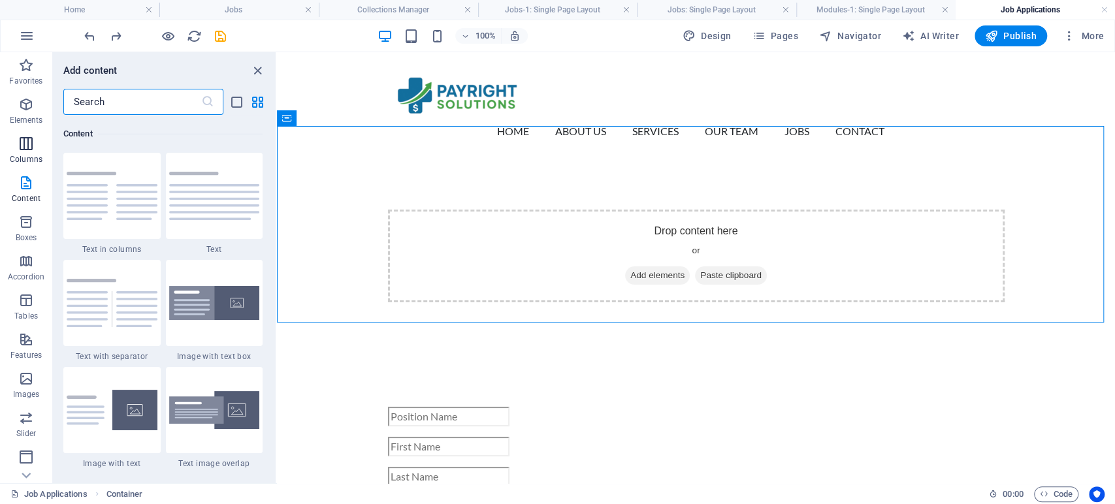
click at [26, 155] on p "Columns" at bounding box center [26, 159] width 33 height 10
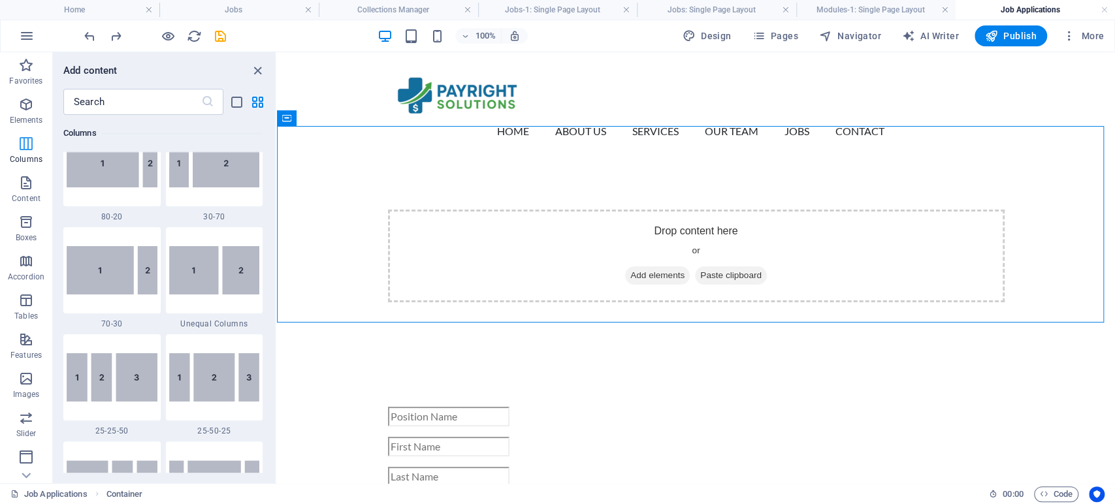
scroll to position [646, 0]
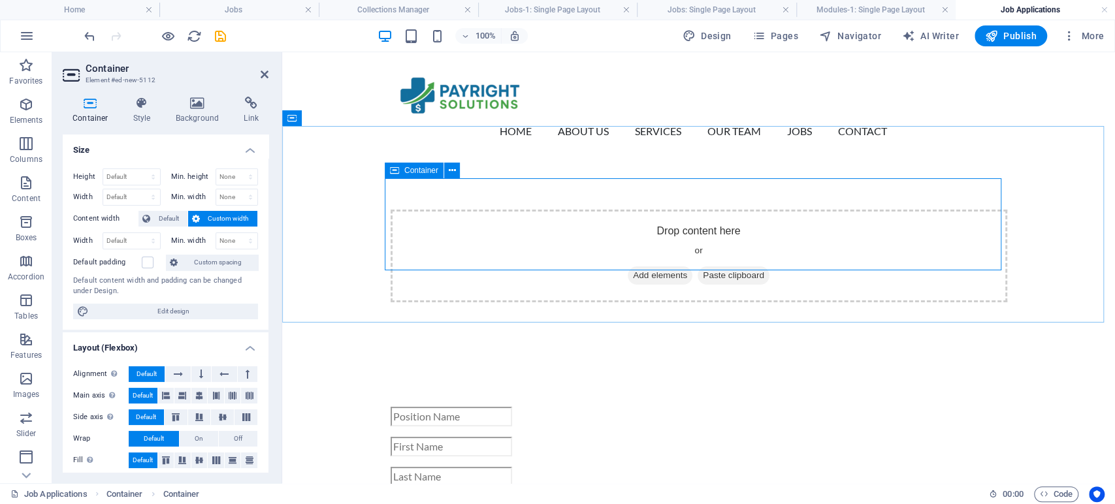
click at [636, 266] on span "Add elements" at bounding box center [660, 275] width 65 height 18
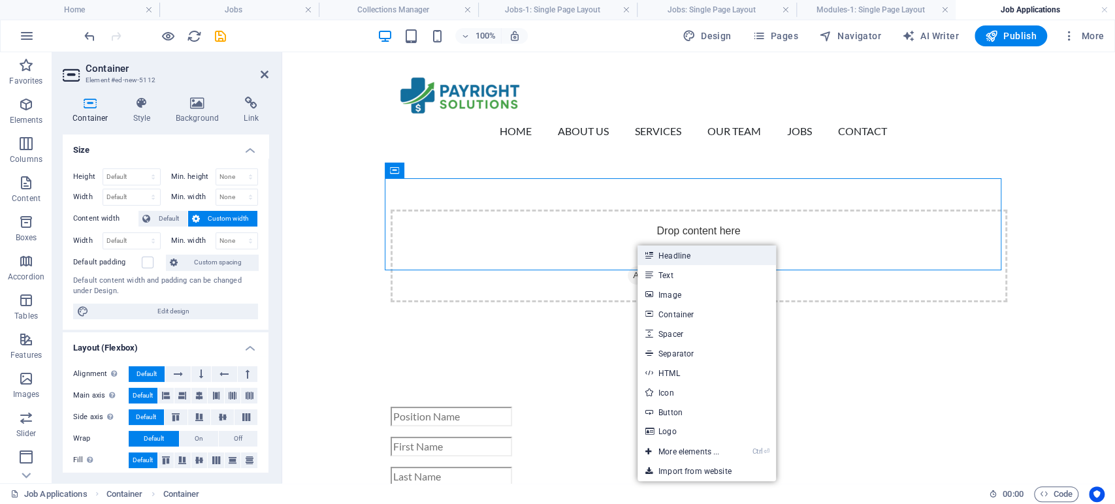
click at [671, 261] on link "Headline" at bounding box center [706, 256] width 138 height 20
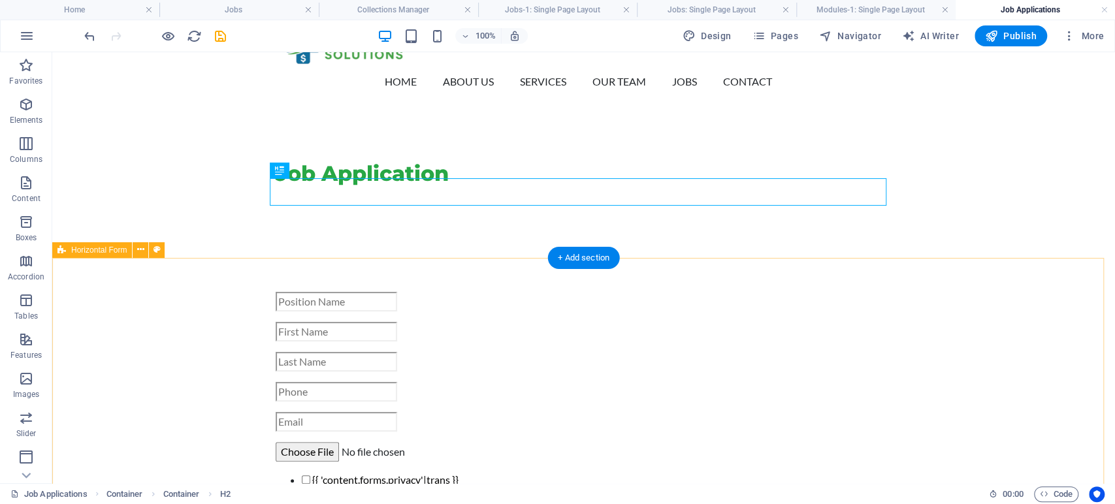
scroll to position [72, 0]
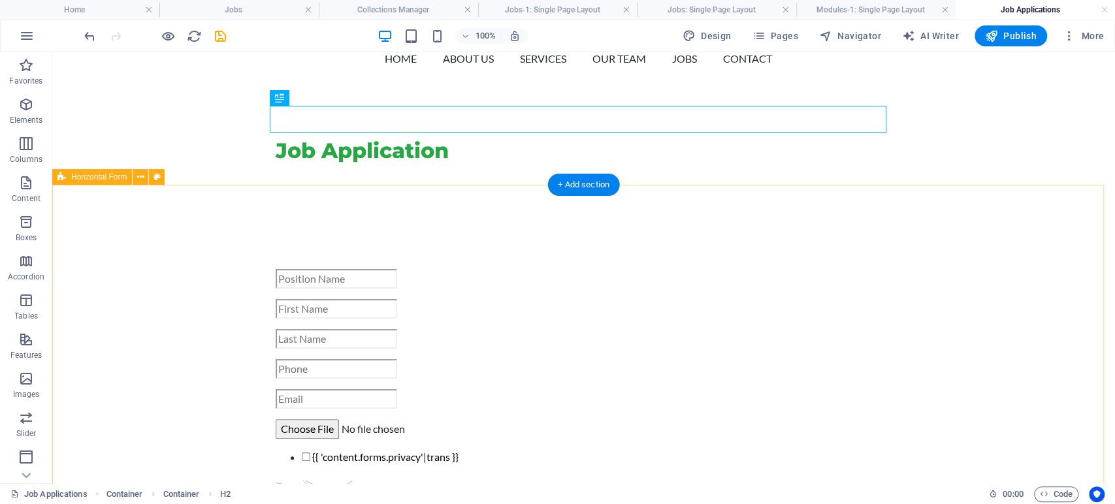
click at [209, 273] on div "{{ 'content.forms.privacy'|trans }} Nicht lesbar? Neu generieren Submit" at bounding box center [583, 409] width 1063 height 385
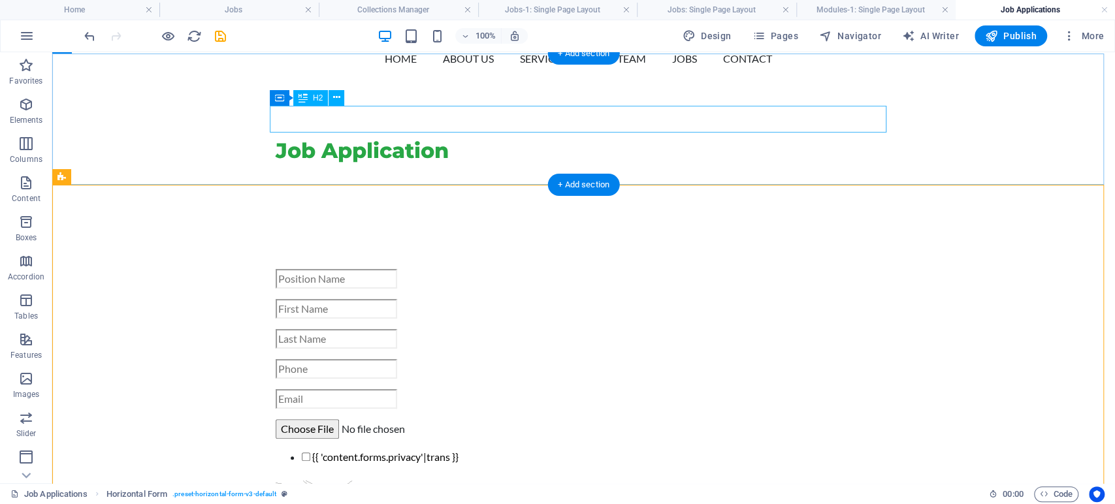
click at [345, 137] on div "Job Application" at bounding box center [584, 150] width 617 height 27
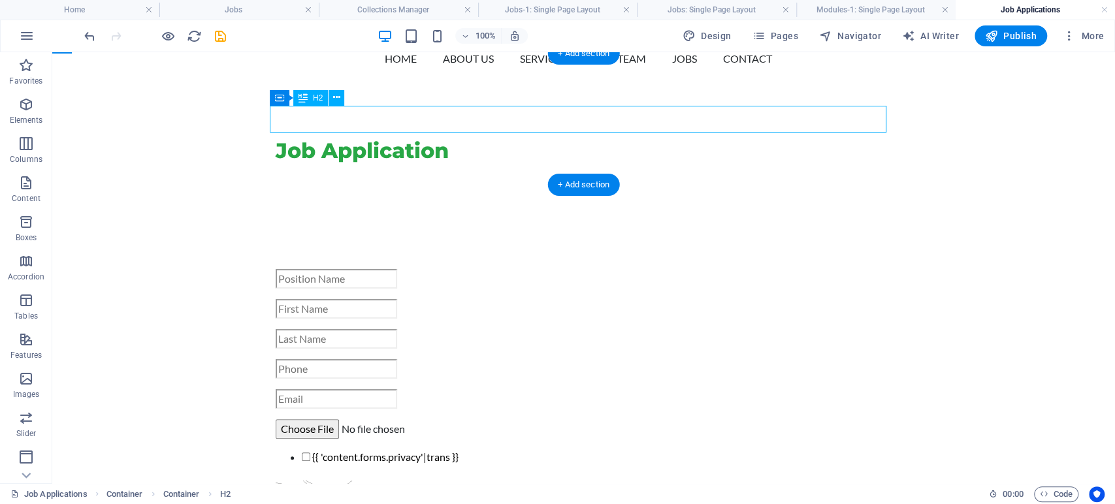
click at [345, 137] on div "Job Application" at bounding box center [584, 150] width 617 height 27
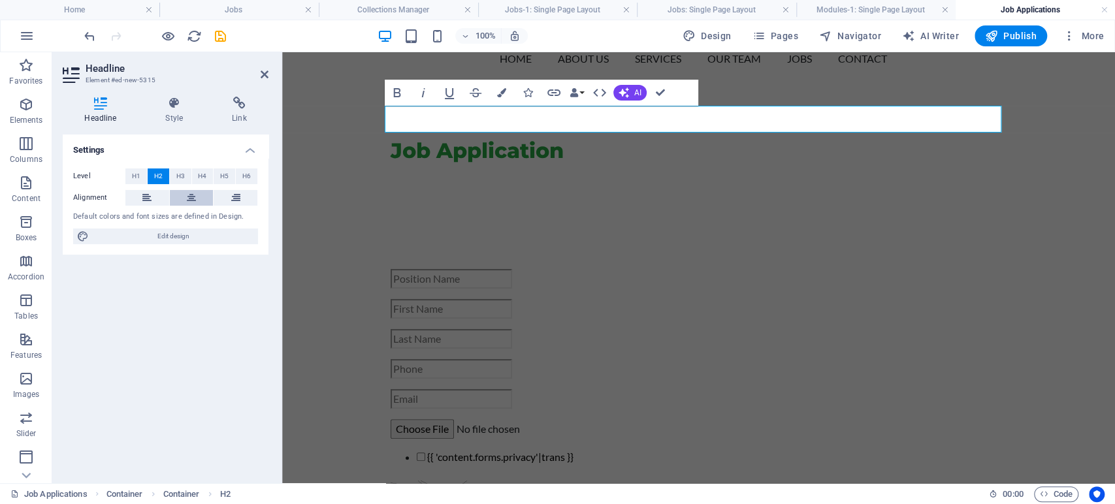
click at [189, 200] on icon at bounding box center [191, 198] width 9 height 16
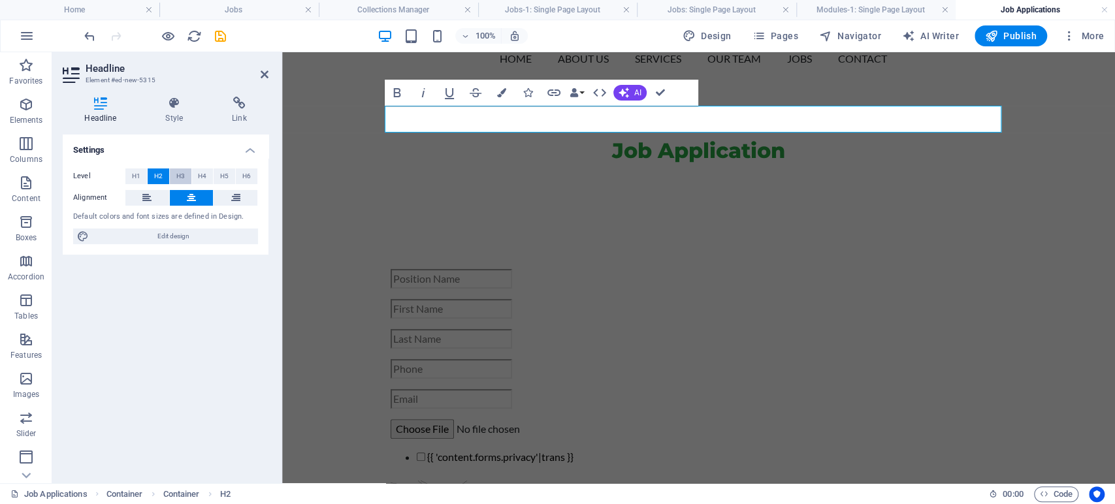
click at [178, 174] on span "H3" at bounding box center [180, 177] width 8 height 16
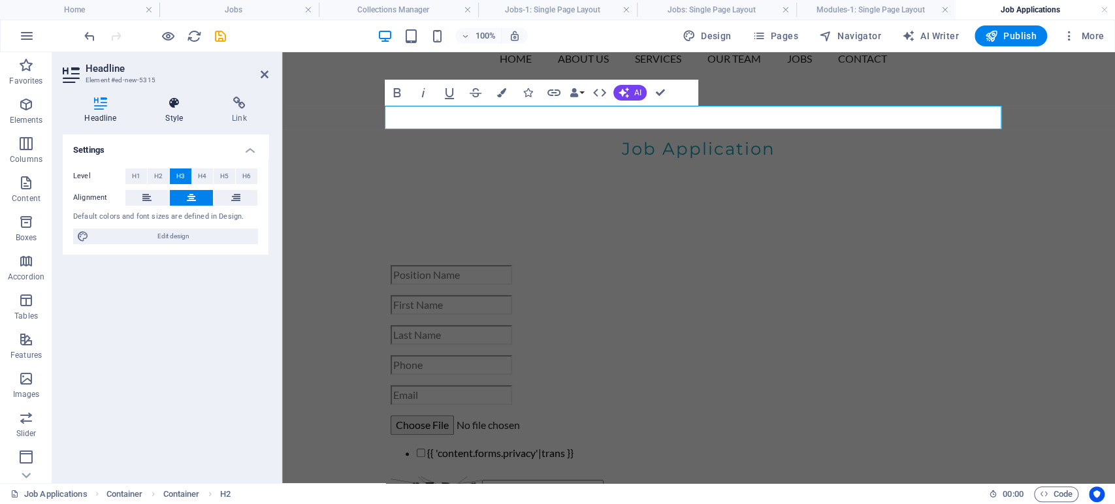
click at [174, 123] on h4 "Style" at bounding box center [177, 110] width 67 height 27
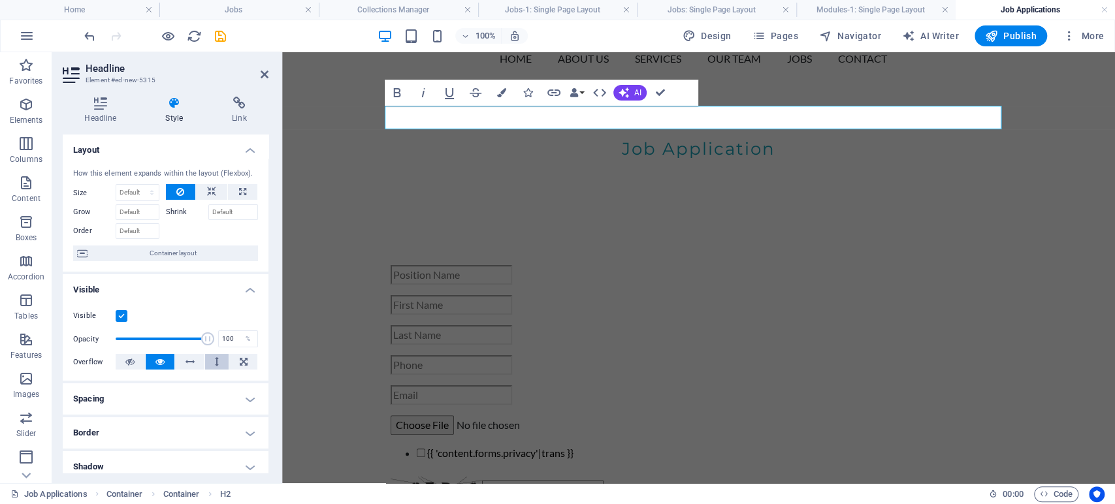
click at [219, 361] on button at bounding box center [217, 362] width 24 height 16
click at [158, 362] on icon at bounding box center [159, 362] width 9 height 16
click at [125, 362] on icon at bounding box center [129, 362] width 9 height 16
click at [159, 364] on icon at bounding box center [159, 362] width 9 height 16
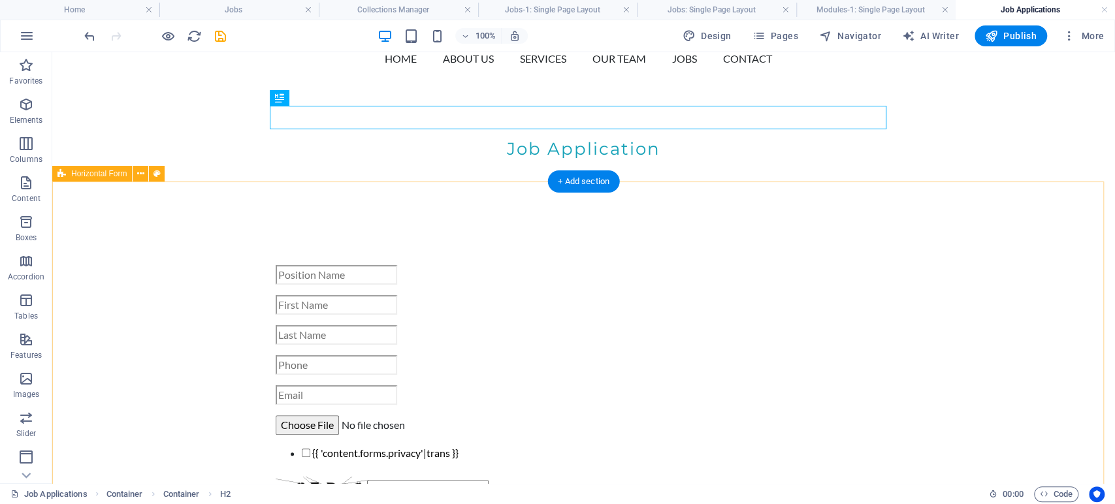
click at [976, 225] on div "{{ 'content.forms.privacy'|trans }} Nicht lesbar? Neu generieren Submit" at bounding box center [583, 405] width 1063 height 385
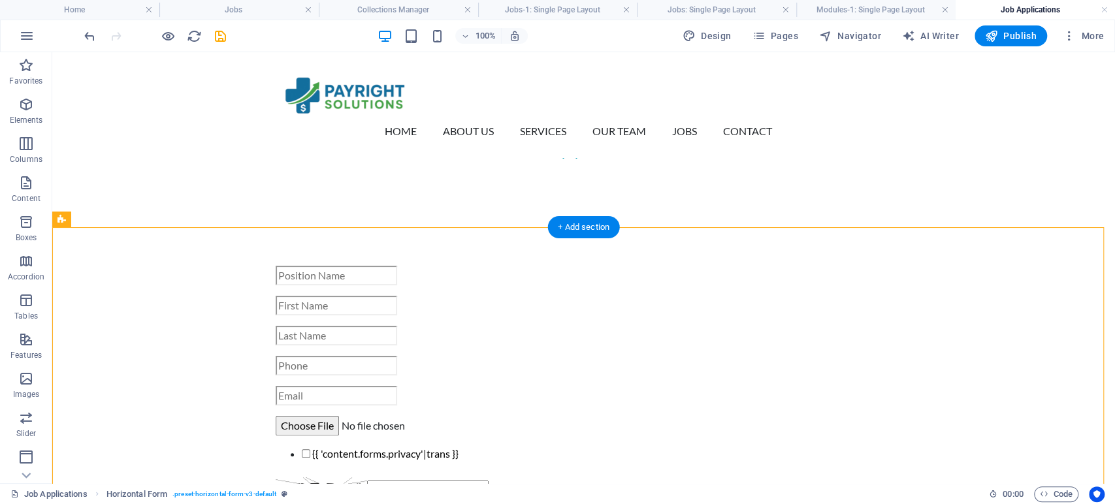
scroll to position [0, 0]
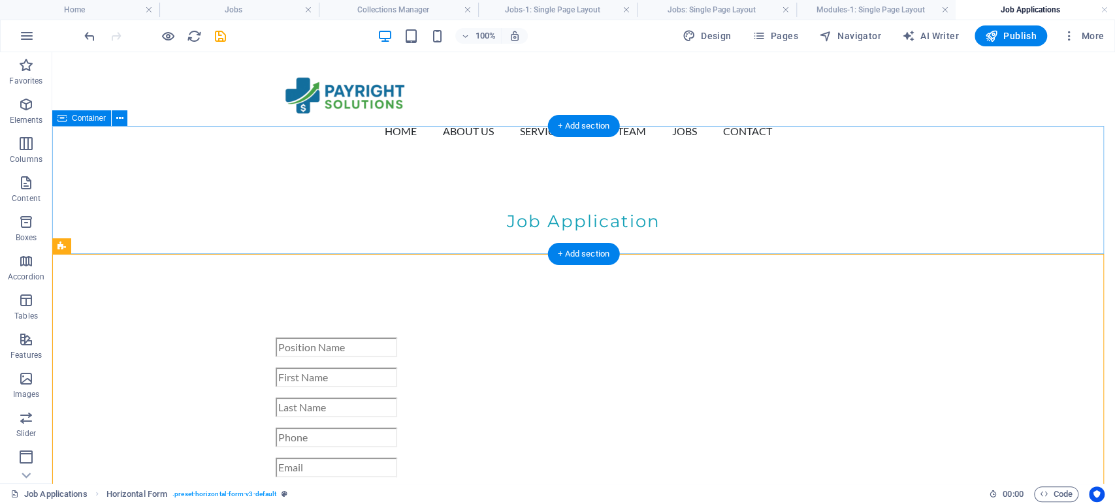
click at [529, 224] on div "Job Application" at bounding box center [583, 221] width 1063 height 128
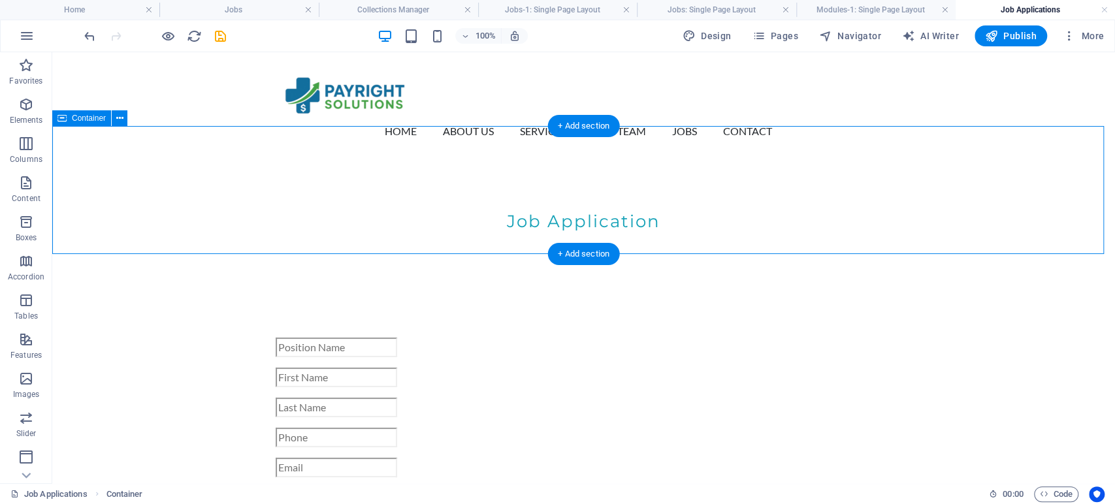
click at [529, 224] on div "Job Application" at bounding box center [583, 221] width 1063 height 128
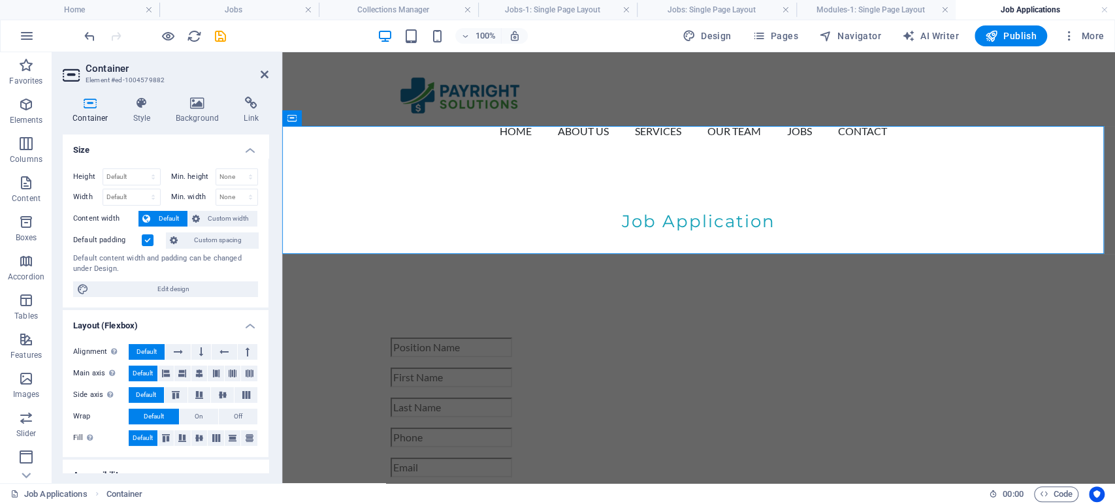
click at [146, 240] on label at bounding box center [148, 240] width 12 height 12
click at [0, 0] on input "Default padding" at bounding box center [0, 0] width 0 height 0
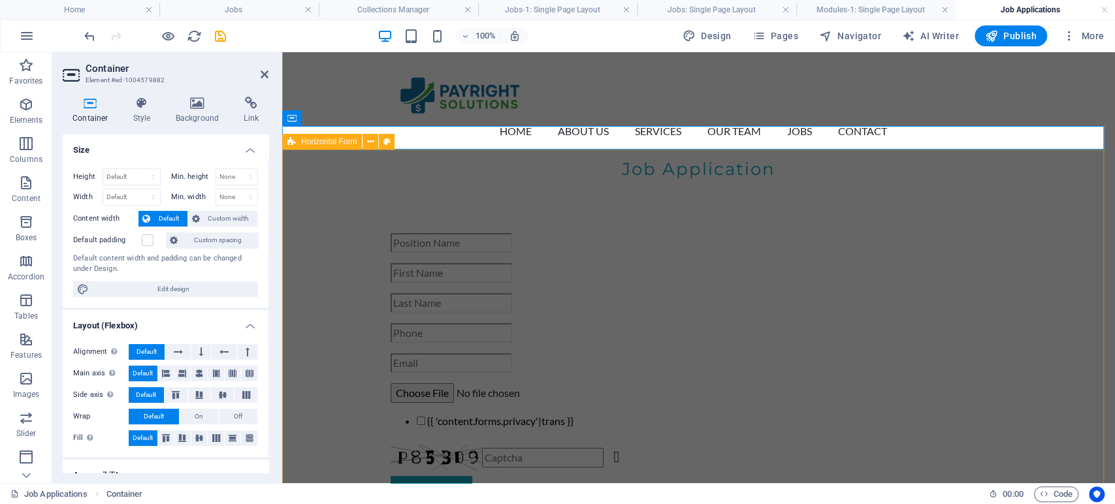
click at [307, 246] on div "{{ 'content.forms.privacy'|trans }} Nicht lesbar? Neu generieren Submit" at bounding box center [698, 373] width 833 height 385
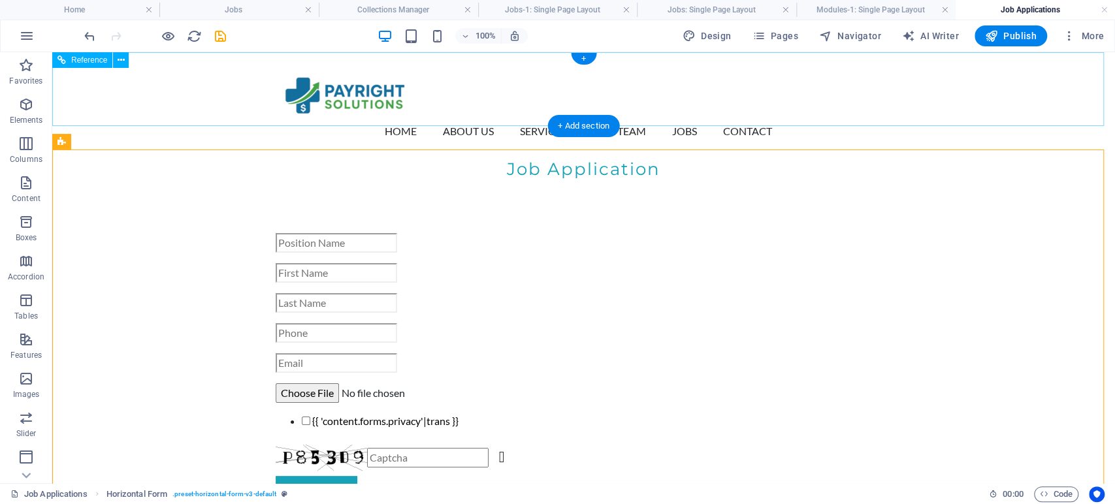
click at [909, 75] on div "Home About Us Services Our Team Jobs Contact Menu" at bounding box center [583, 104] width 1063 height 105
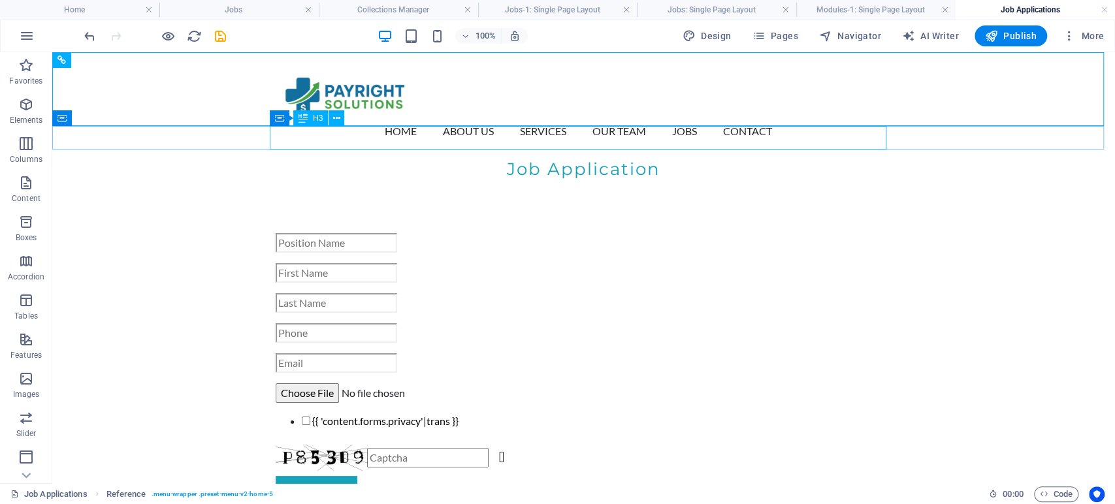
click at [645, 157] on div "Job Application" at bounding box center [584, 169] width 617 height 24
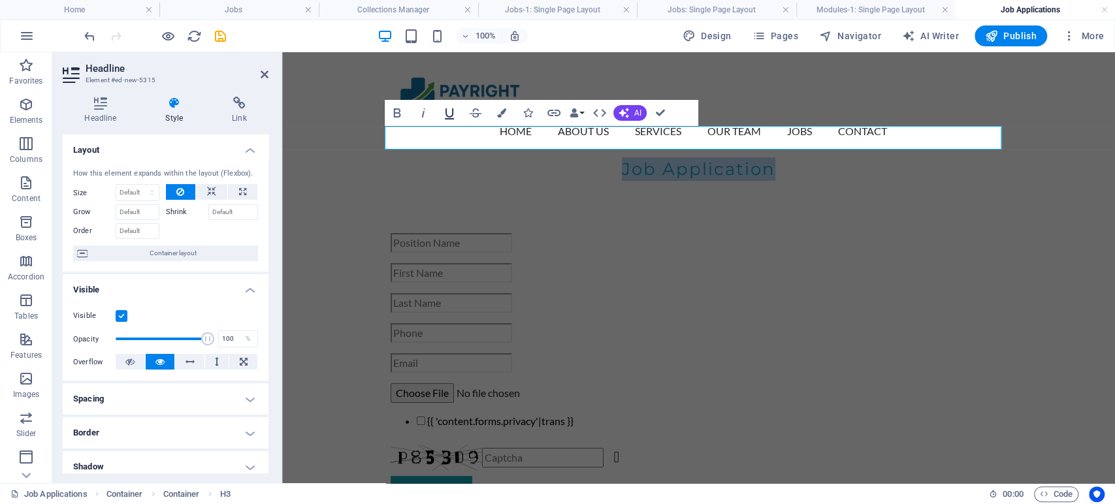
click at [447, 114] on icon "button" at bounding box center [450, 113] width 16 height 16
click at [315, 285] on div "{{ 'content.forms.privacy'|trans }} Nicht lesbar? Neu generieren Submit" at bounding box center [698, 373] width 833 height 385
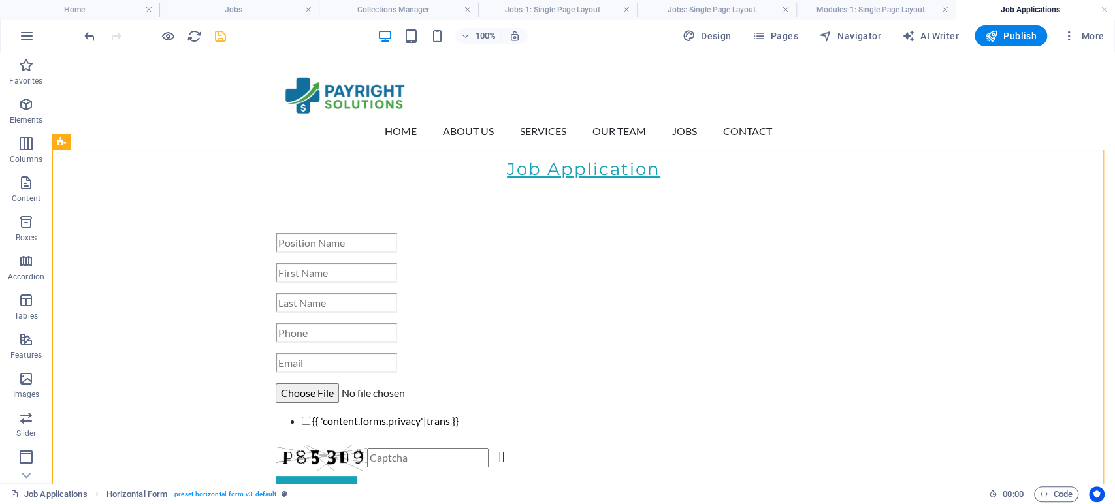
click at [219, 29] on icon "save" at bounding box center [220, 36] width 15 height 15
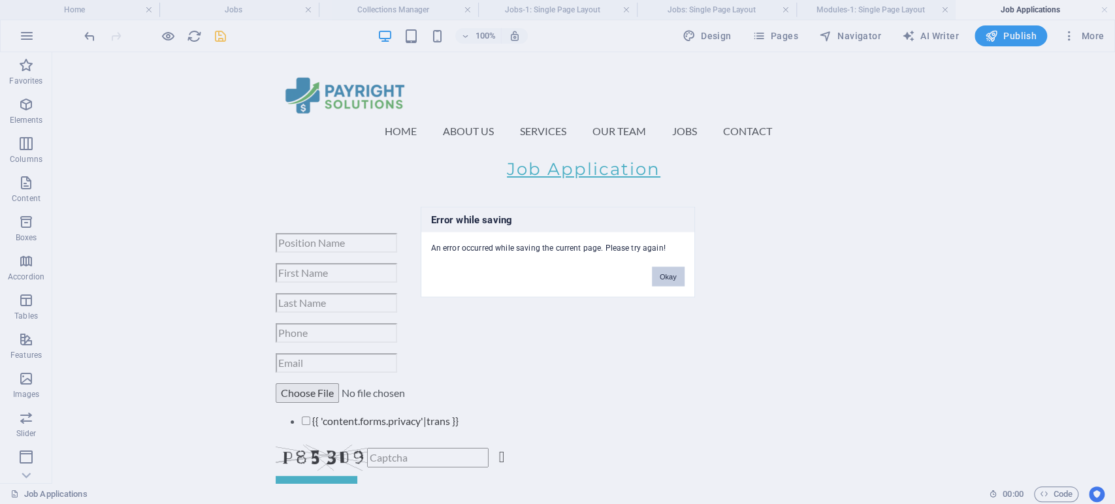
click at [656, 276] on button "Okay" at bounding box center [668, 277] width 33 height 20
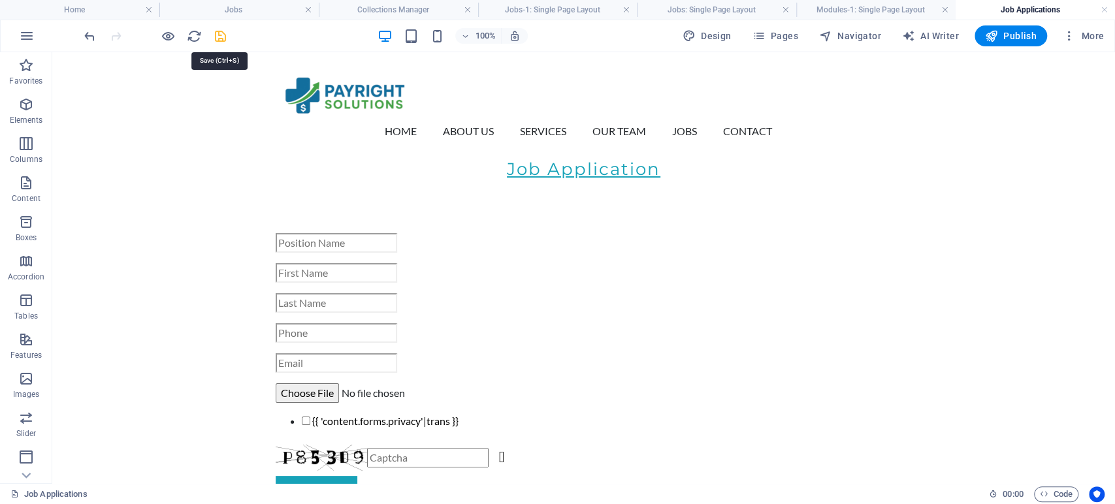
click at [221, 37] on icon "save" at bounding box center [220, 36] width 15 height 15
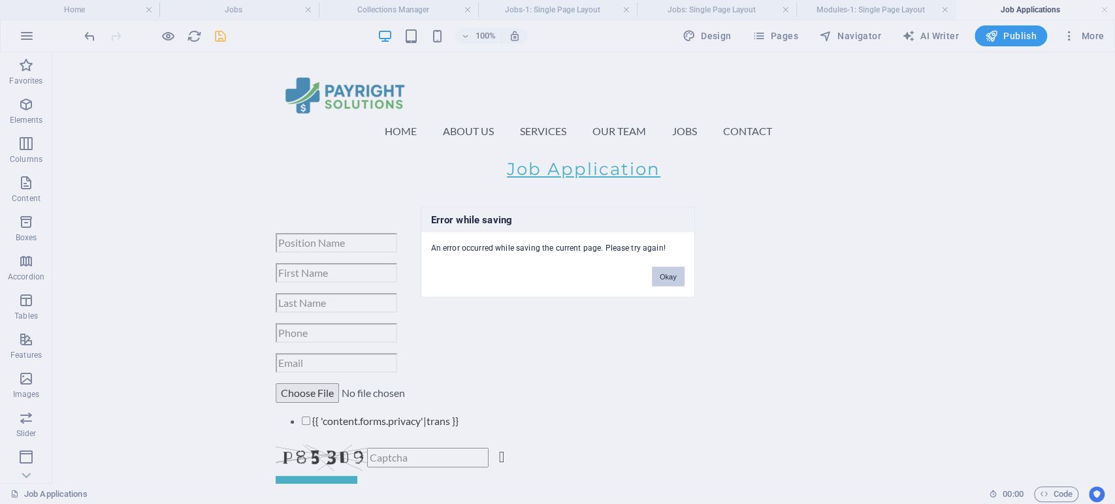
click at [667, 274] on button "Okay" at bounding box center [668, 277] width 33 height 20
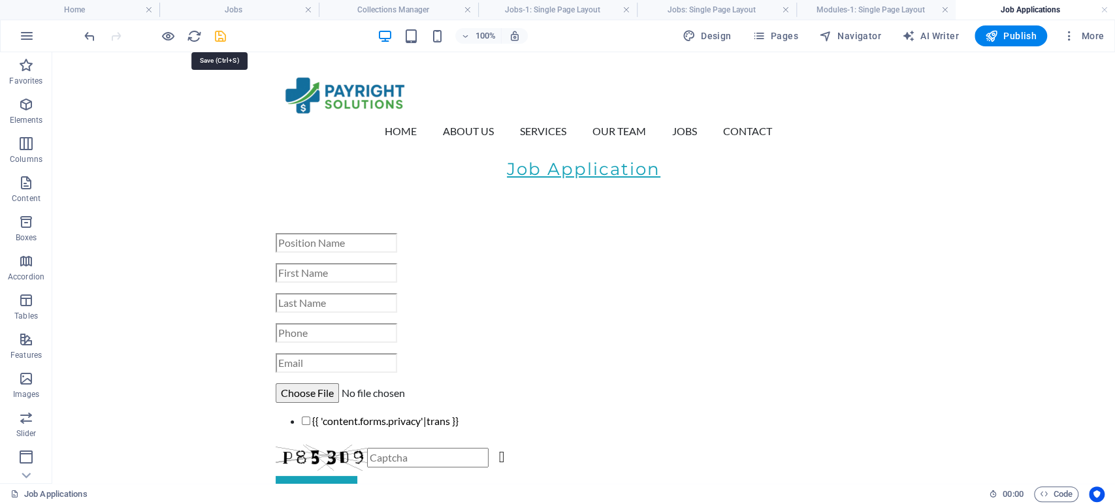
click at [222, 34] on icon "save" at bounding box center [220, 36] width 15 height 15
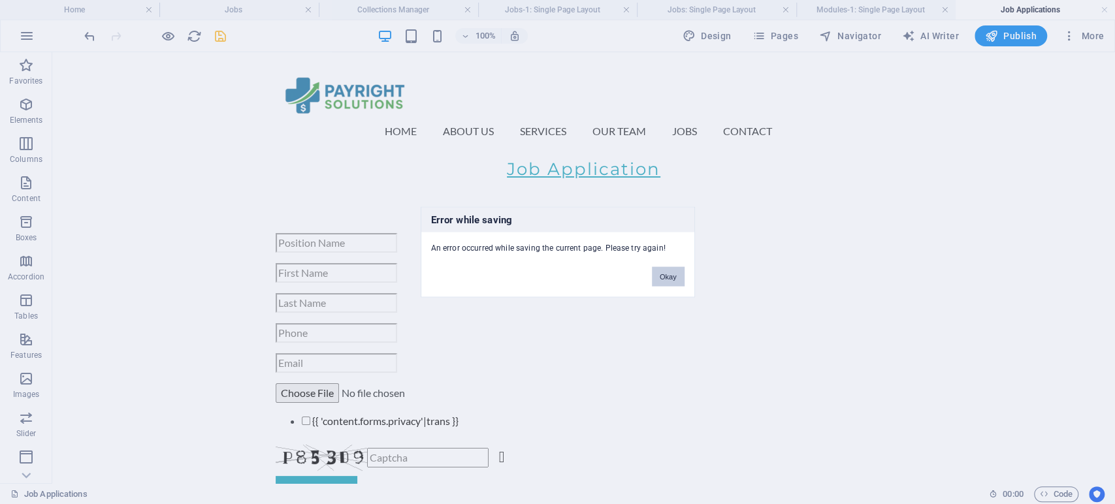
click at [666, 278] on button "Okay" at bounding box center [668, 277] width 33 height 20
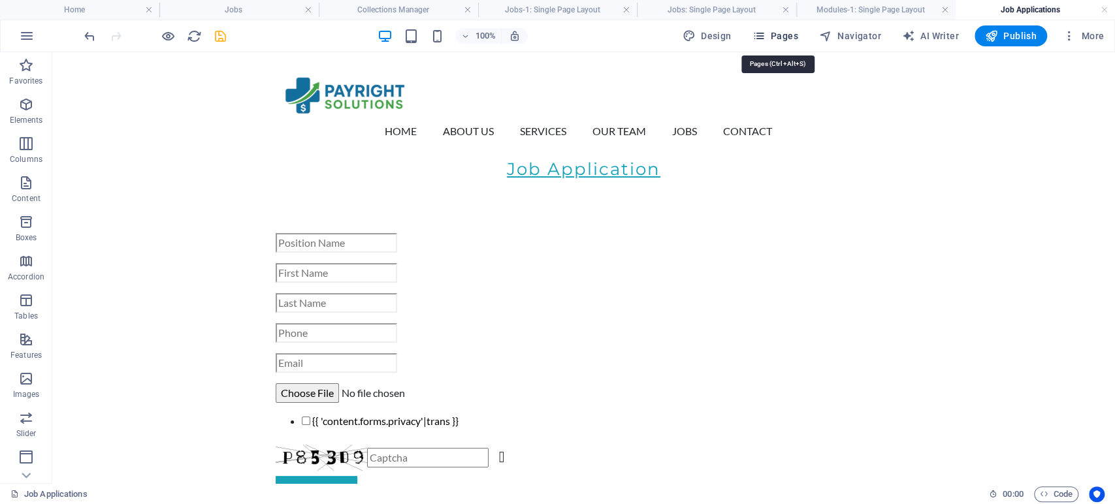
click at [764, 39] on icon "button" at bounding box center [758, 35] width 13 height 13
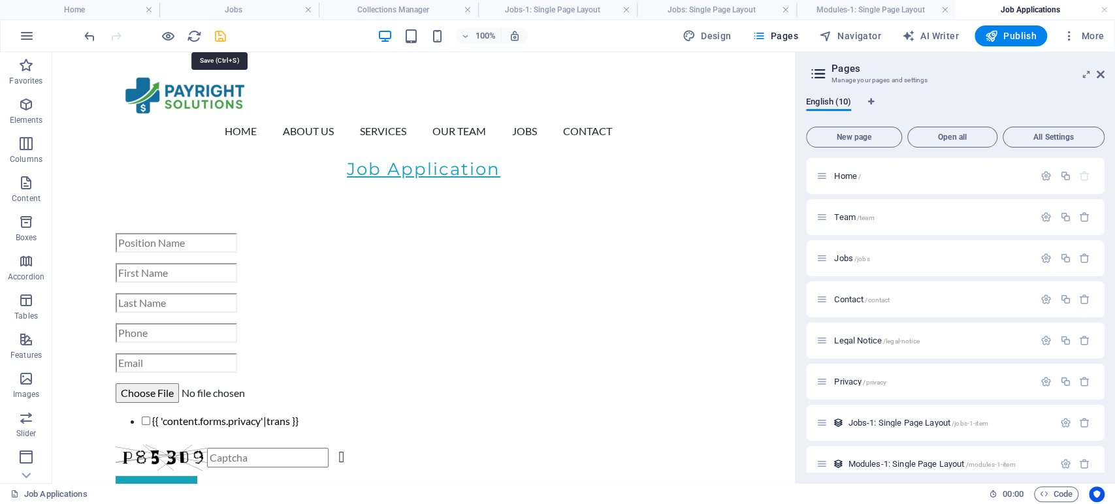
click at [216, 37] on icon "save" at bounding box center [220, 36] width 15 height 15
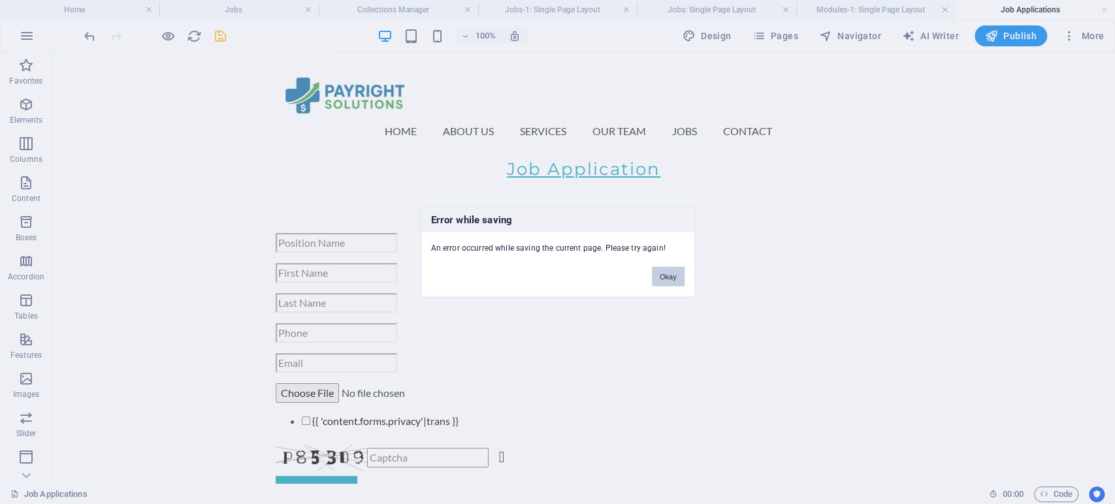
click at [670, 278] on button "Okay" at bounding box center [668, 277] width 33 height 20
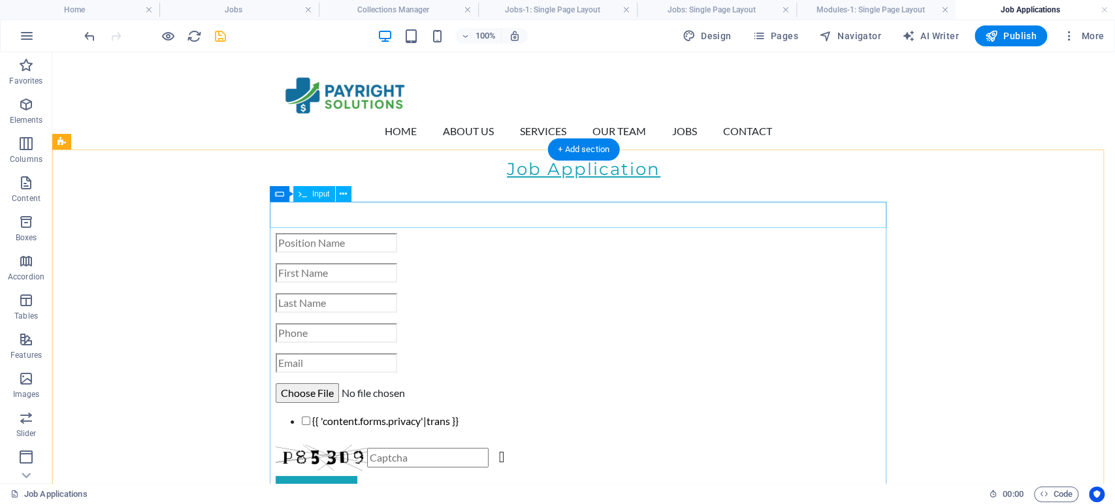
click at [484, 233] on div at bounding box center [584, 243] width 617 height 20
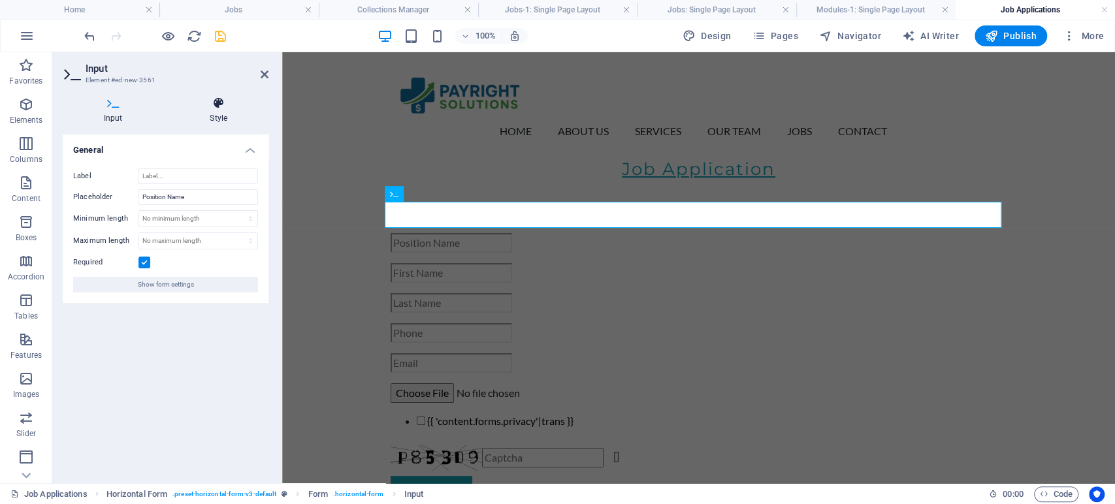
click at [229, 103] on icon at bounding box center [219, 103] width 100 height 13
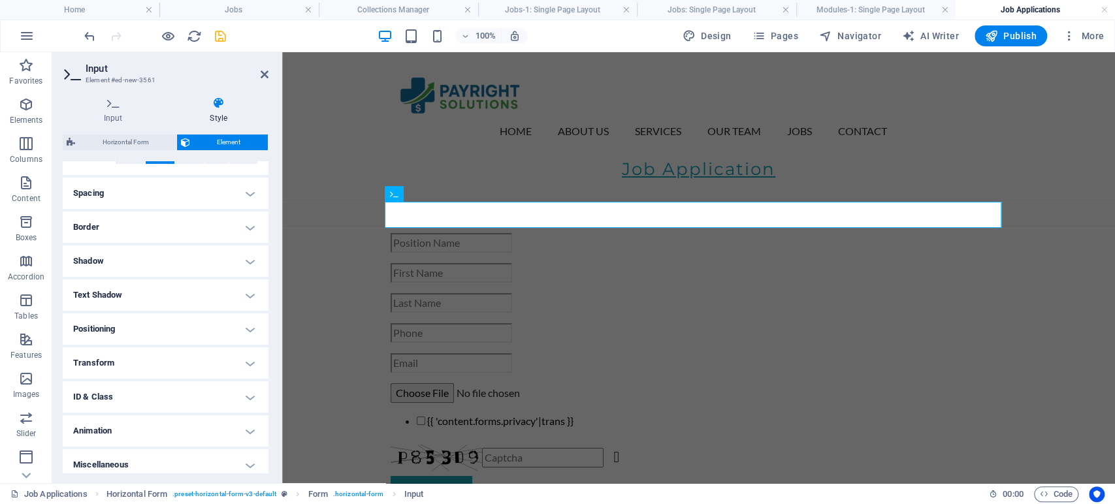
scroll to position [240, 0]
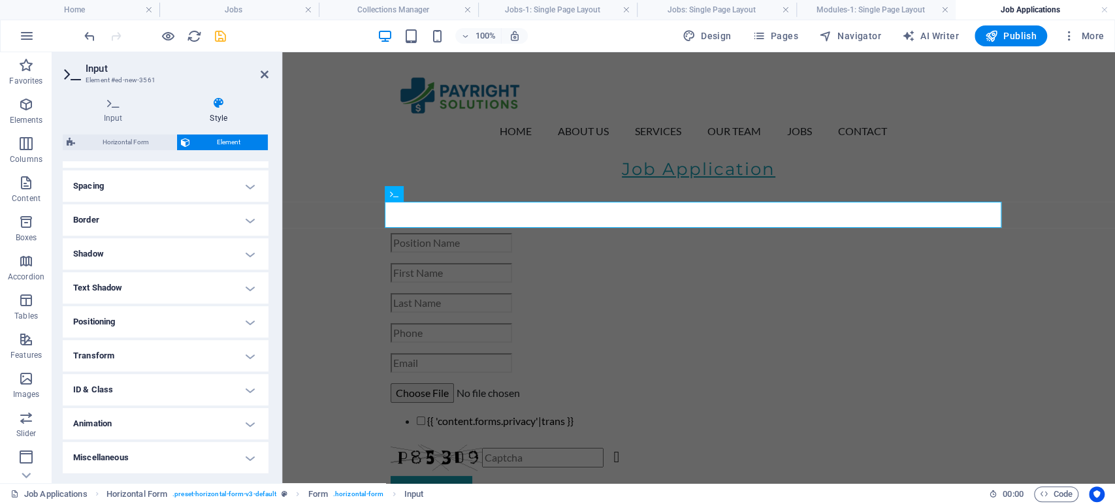
click at [145, 458] on h4 "Miscellaneous" at bounding box center [166, 457] width 206 height 31
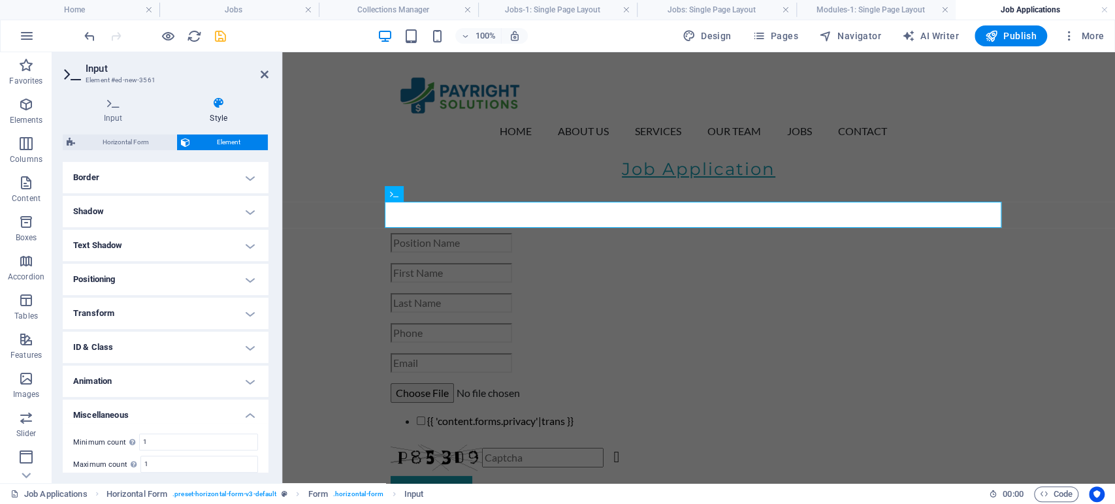
scroll to position [320, 0]
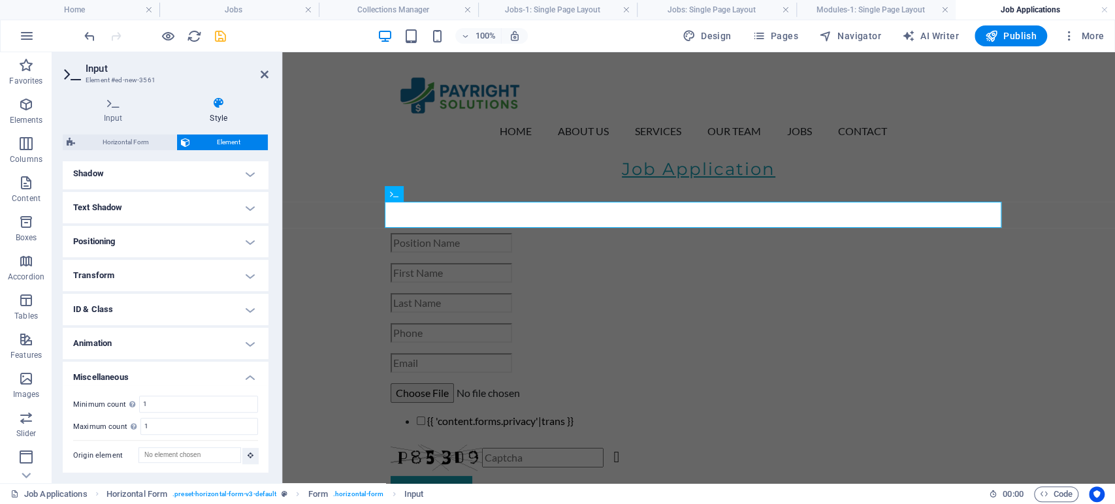
click at [140, 307] on h4 "ID & Class" at bounding box center [166, 309] width 206 height 31
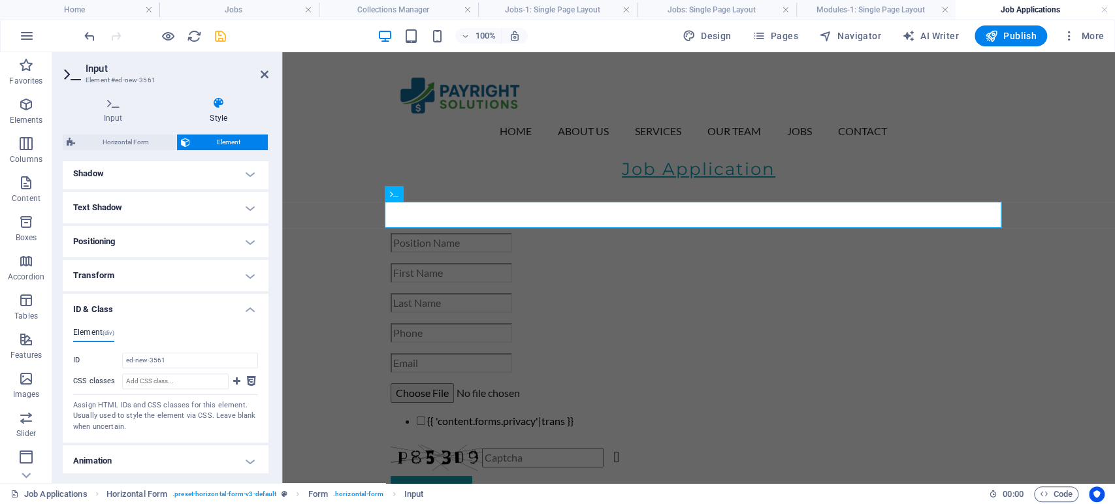
click at [140, 307] on h4 "ID & Class" at bounding box center [166, 306] width 206 height 24
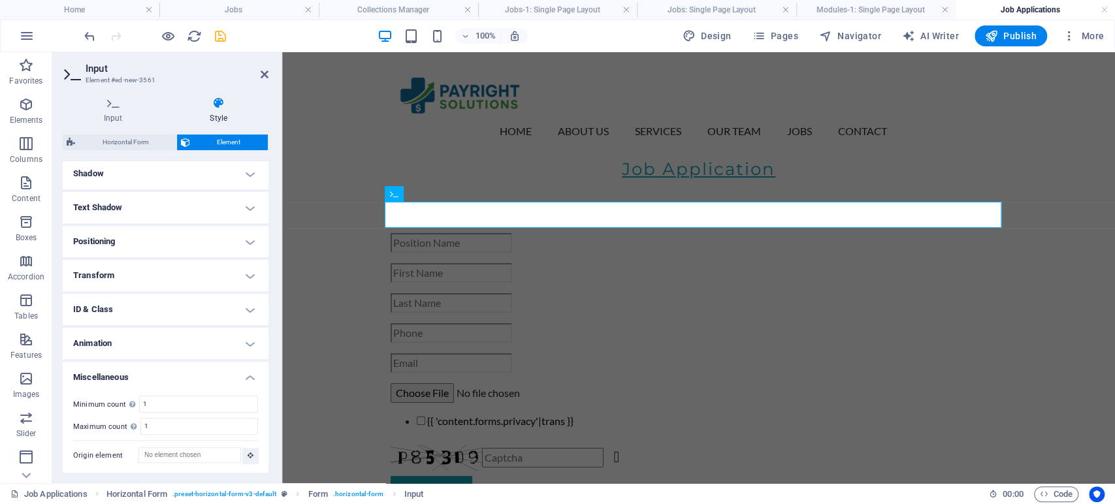
click at [141, 283] on h4 "Transform" at bounding box center [166, 275] width 206 height 31
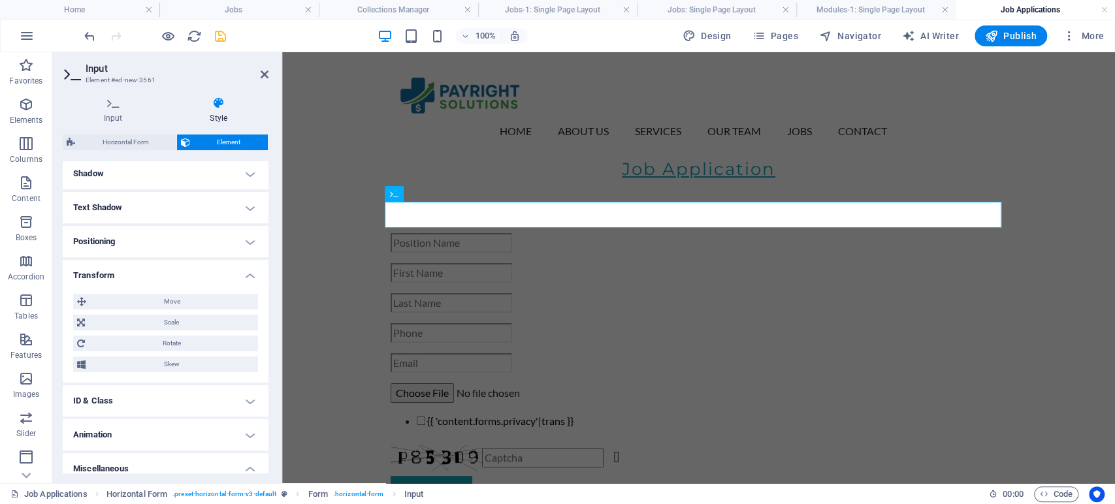
click at [144, 276] on h4 "Transform" at bounding box center [166, 272] width 206 height 24
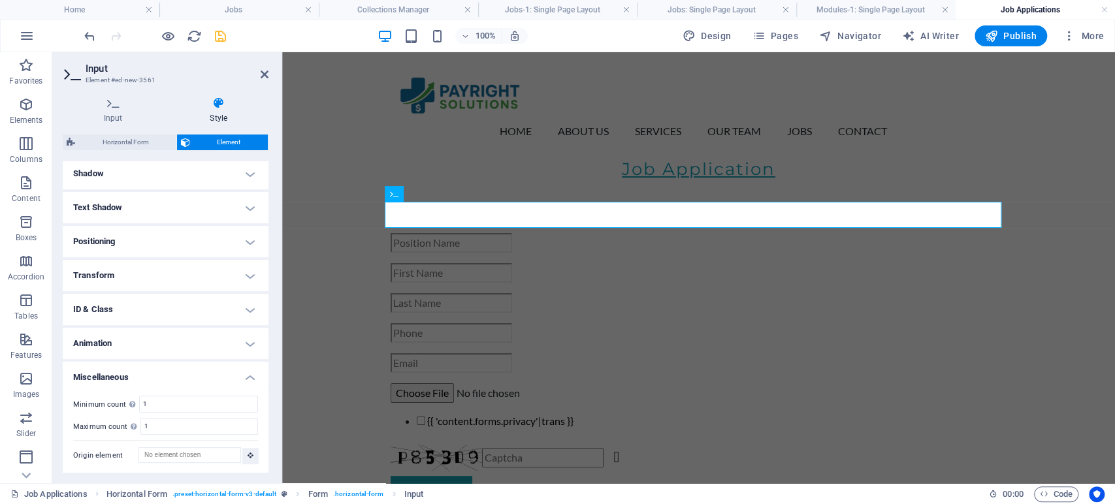
click at [152, 248] on h4 "Positioning" at bounding box center [166, 241] width 206 height 31
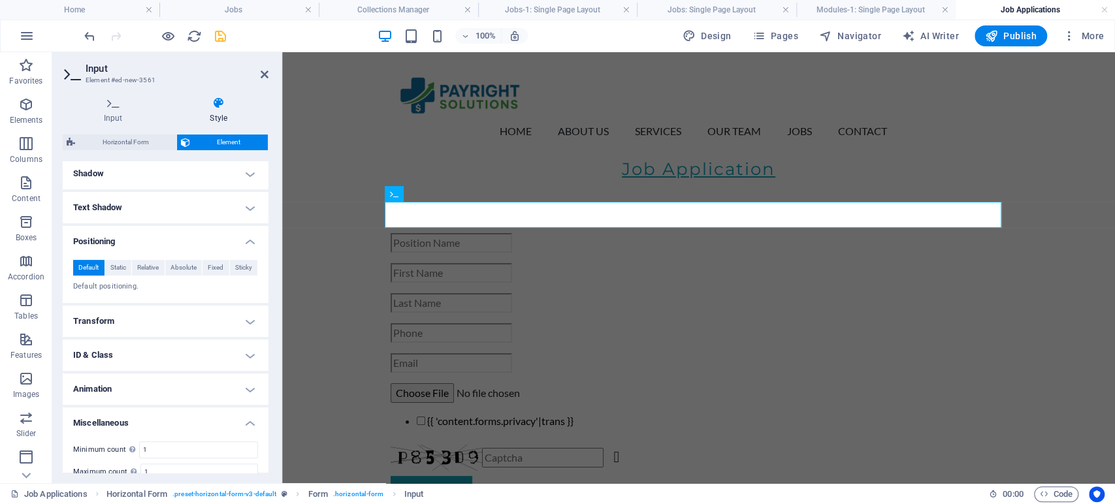
click at [152, 248] on h4 "Positioning" at bounding box center [166, 238] width 206 height 24
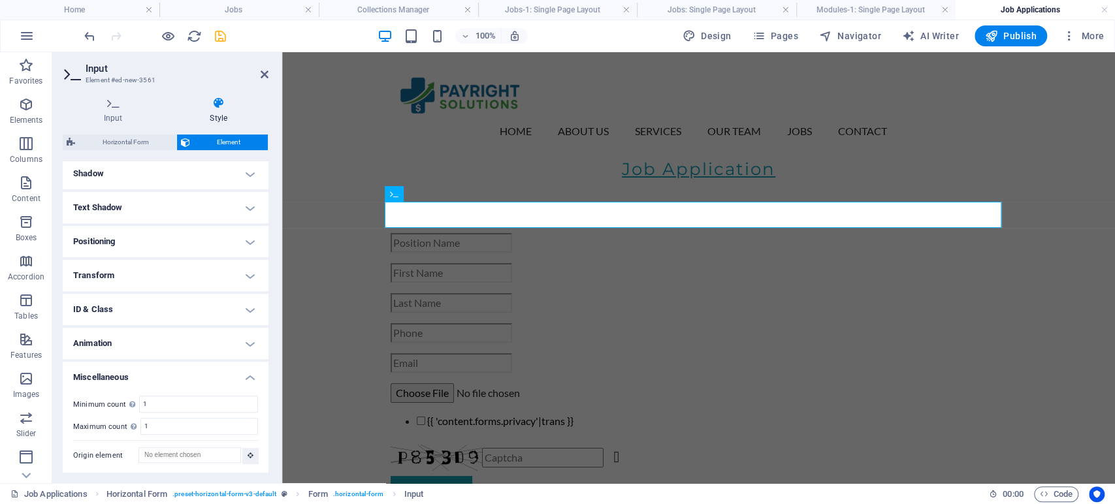
click at [156, 210] on h4 "Text Shadow" at bounding box center [166, 207] width 206 height 31
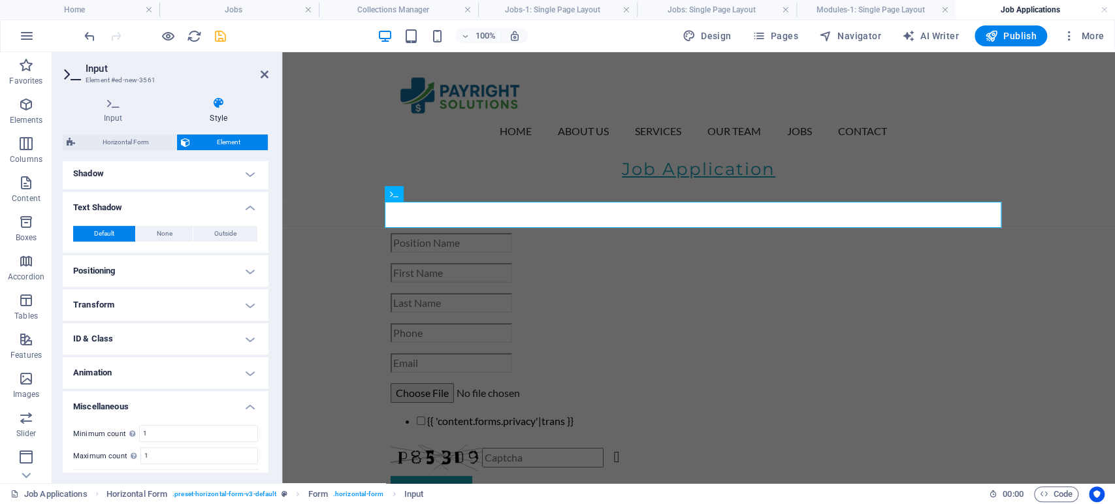
click at [156, 210] on h4 "Text Shadow" at bounding box center [166, 204] width 206 height 24
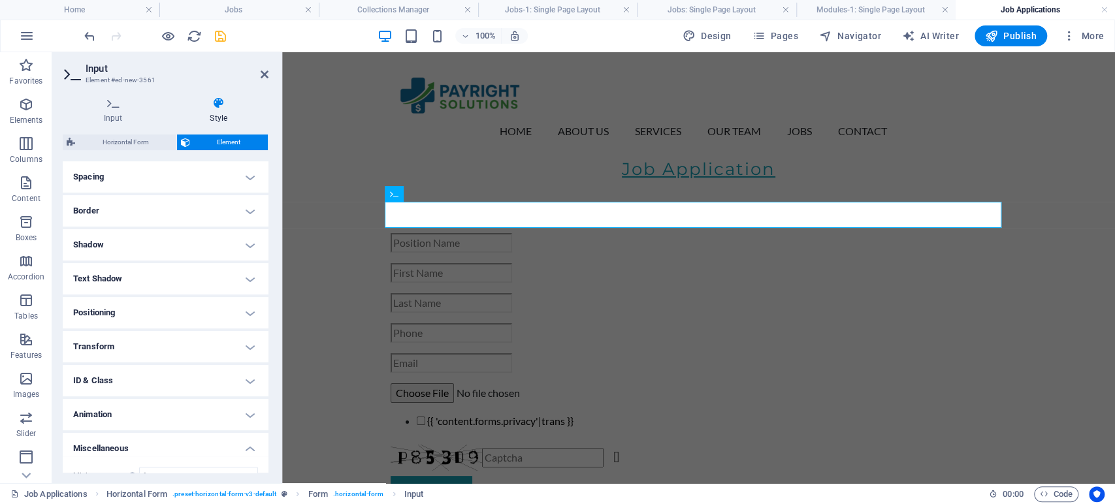
scroll to position [175, 0]
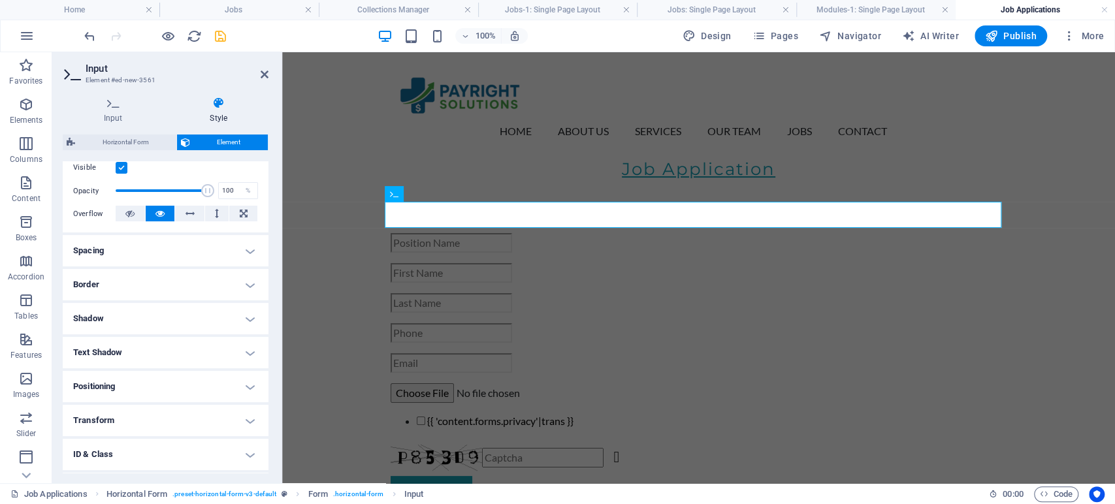
click at [141, 287] on h4 "Border" at bounding box center [166, 284] width 206 height 31
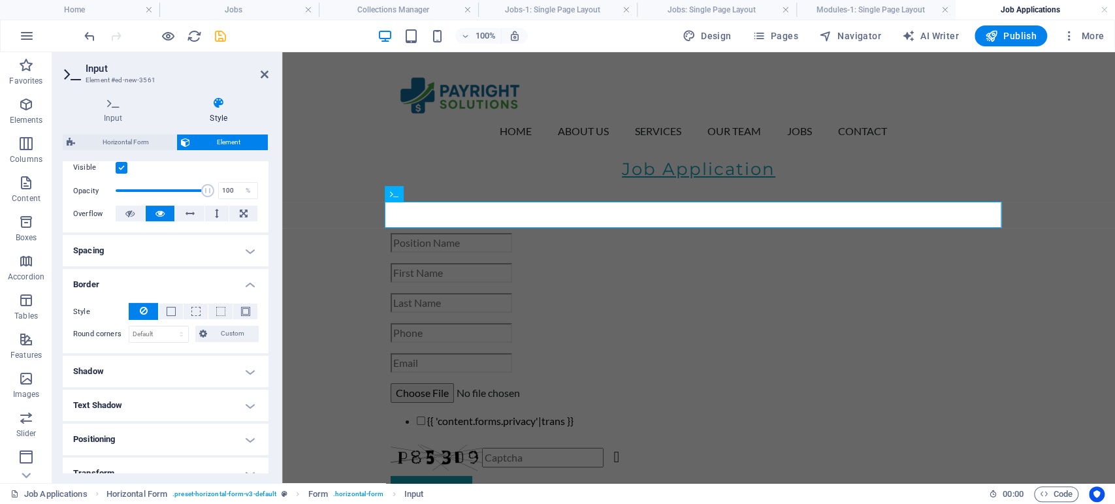
click at [141, 287] on h4 "Border" at bounding box center [166, 281] width 206 height 24
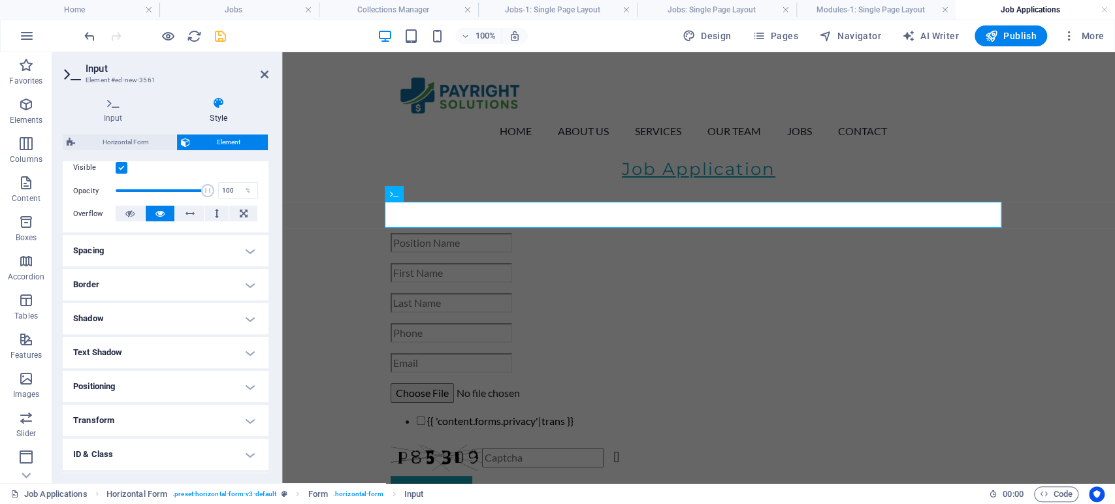
click at [148, 253] on h4 "Spacing" at bounding box center [166, 250] width 206 height 31
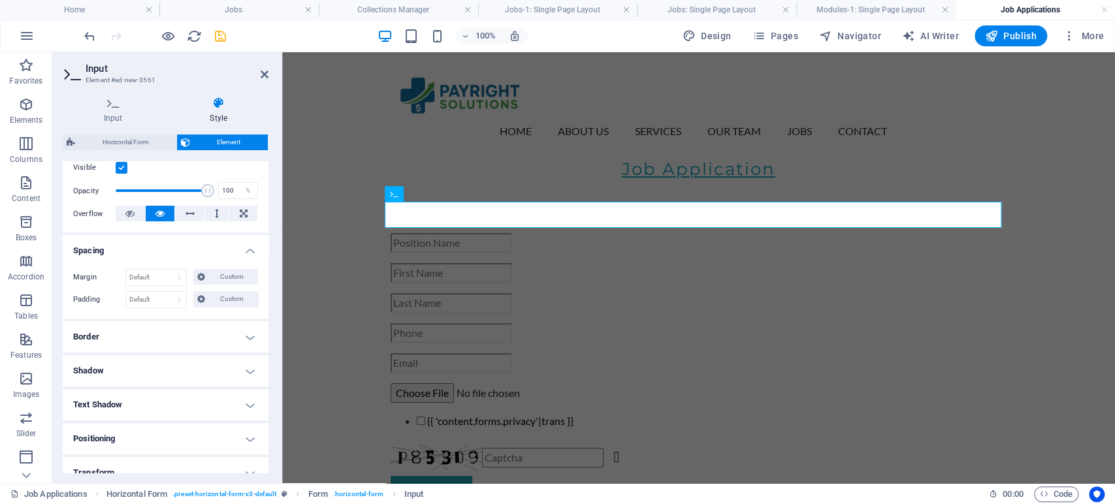
click at [148, 253] on h4 "Spacing" at bounding box center [166, 247] width 206 height 24
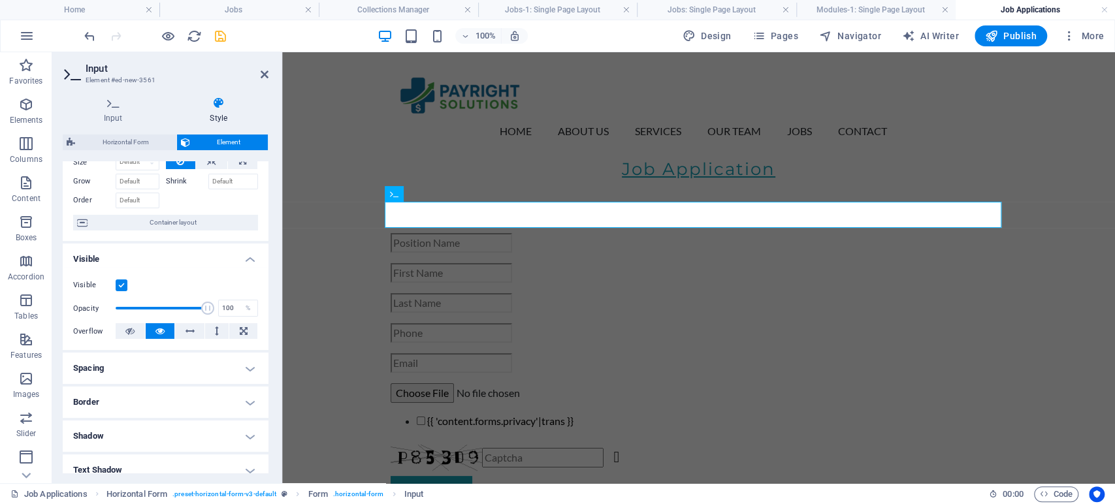
scroll to position [0, 0]
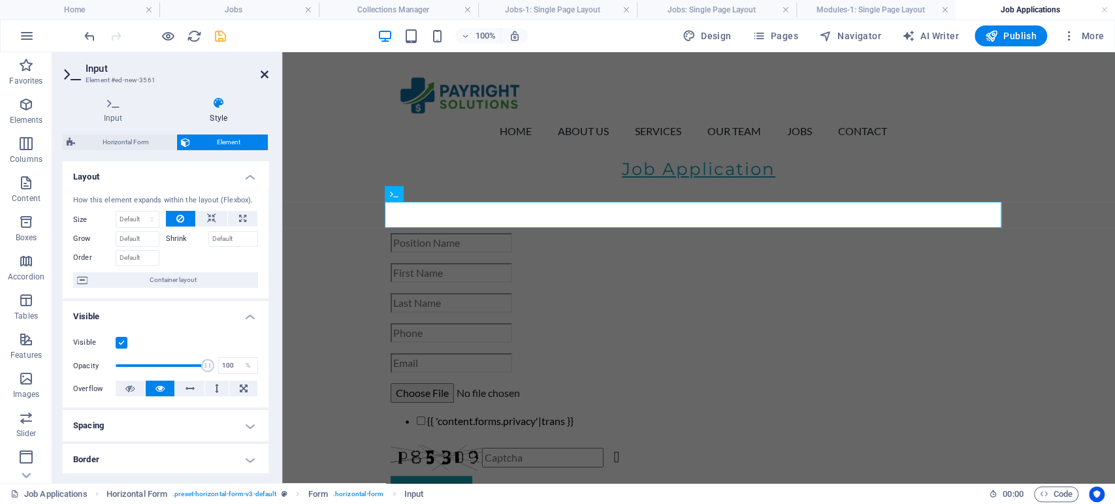
click at [264, 74] on icon at bounding box center [265, 74] width 8 height 10
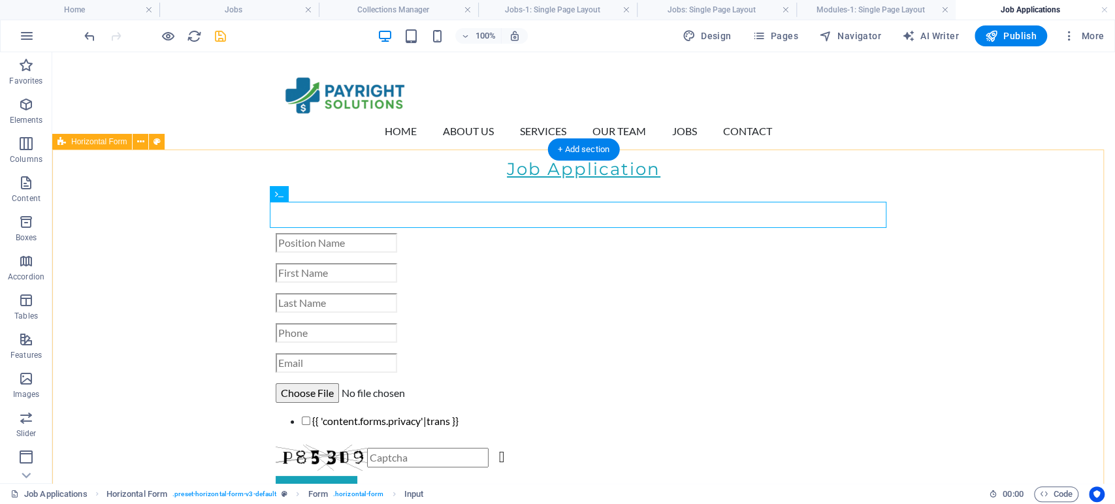
click at [198, 257] on div "{{ 'content.forms.privacy'|trans }} Nicht lesbar? Neu generieren Submit" at bounding box center [583, 373] width 1063 height 385
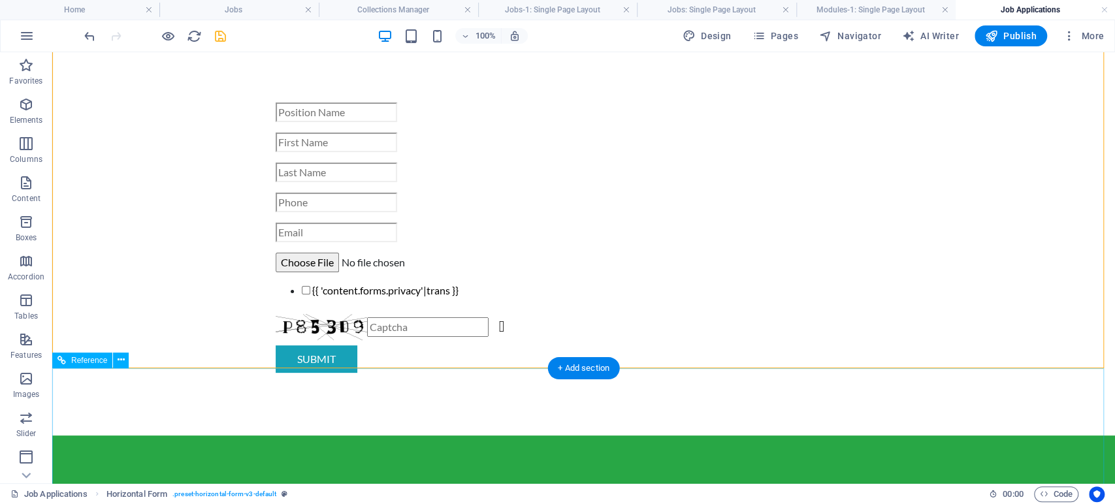
scroll to position [341, 0]
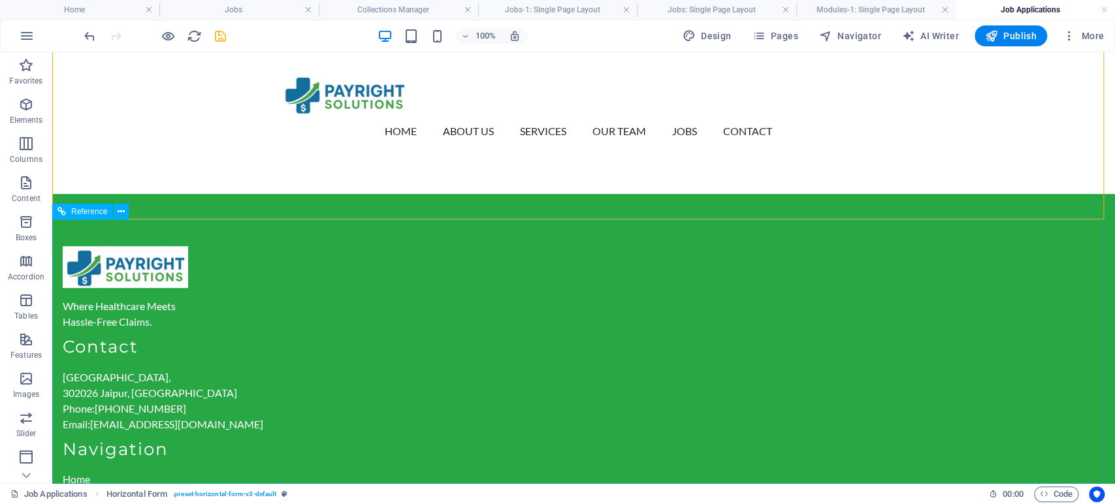
click at [83, 210] on span "Reference" at bounding box center [89, 212] width 36 height 8
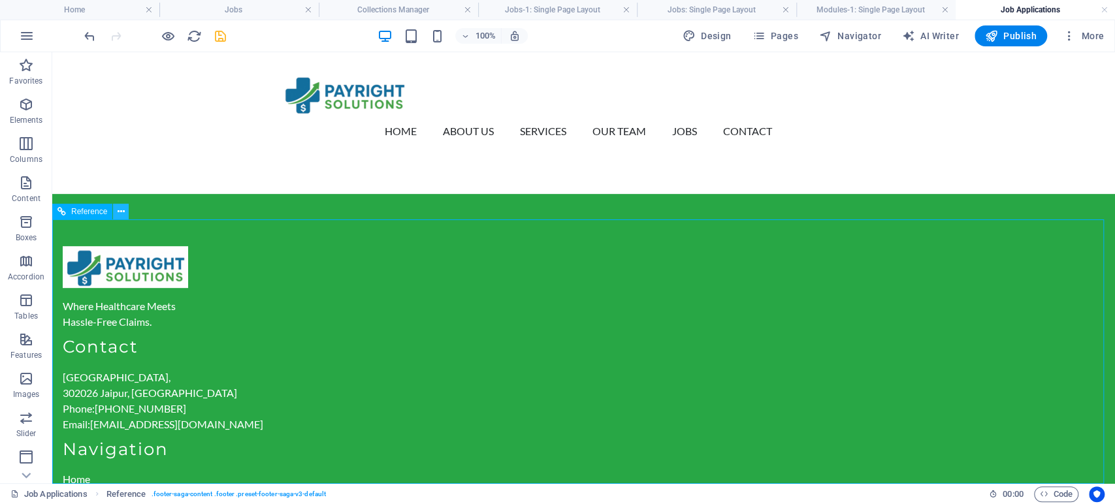
click at [125, 214] on button at bounding box center [121, 212] width 16 height 16
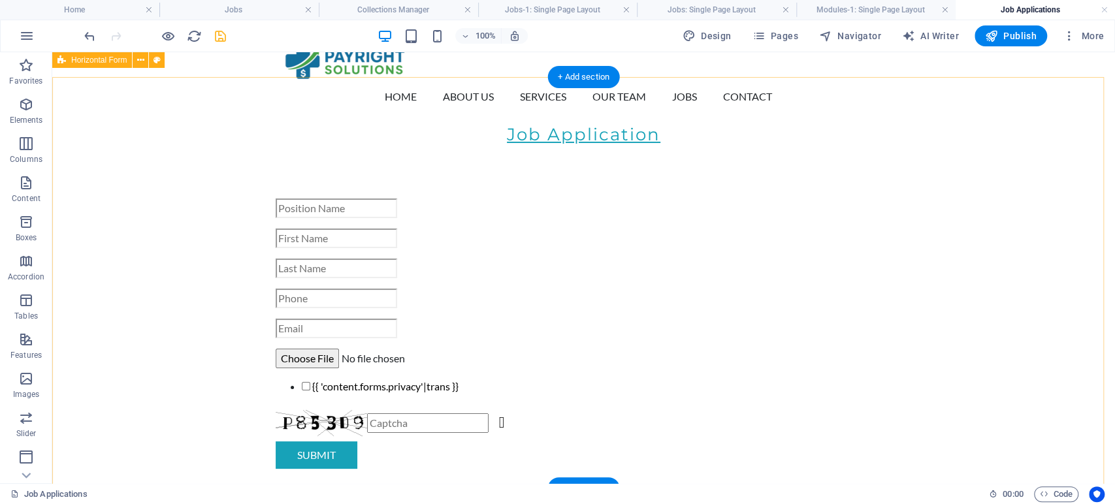
scroll to position [0, 0]
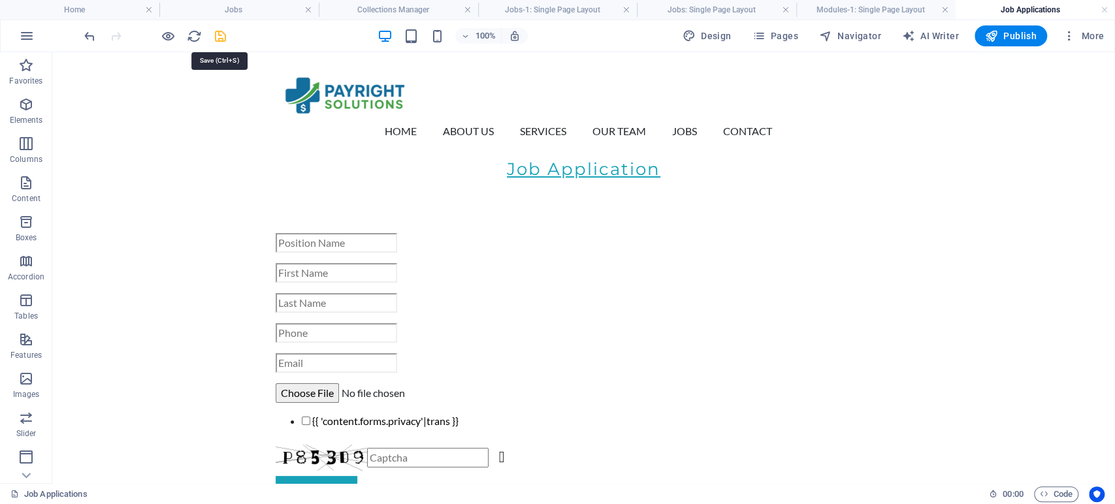
click at [217, 35] on icon "save" at bounding box center [220, 36] width 15 height 15
checkbox input "false"
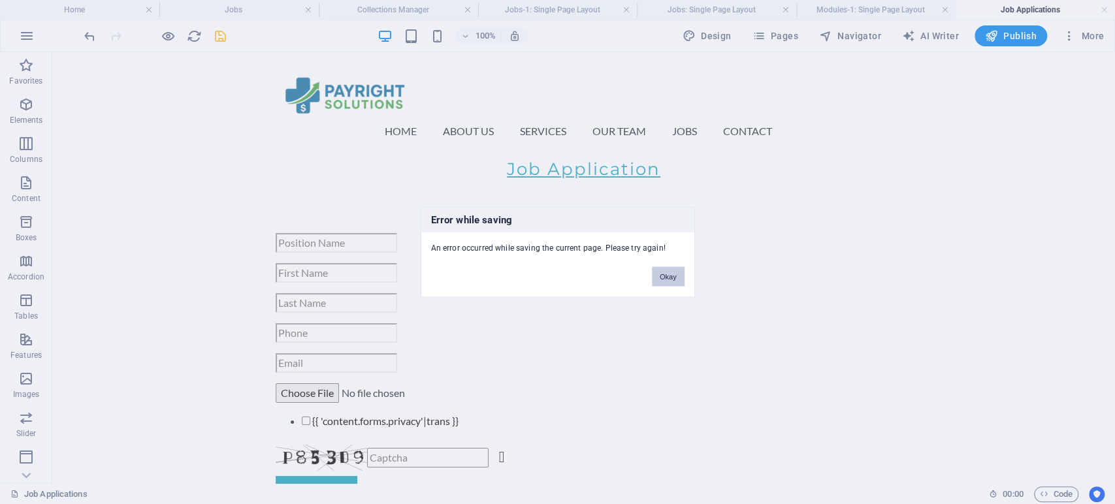
drag, startPoint x: 666, startPoint y: 281, endPoint x: 576, endPoint y: 202, distance: 119.0
click at [666, 281] on button "Okay" at bounding box center [668, 277] width 33 height 20
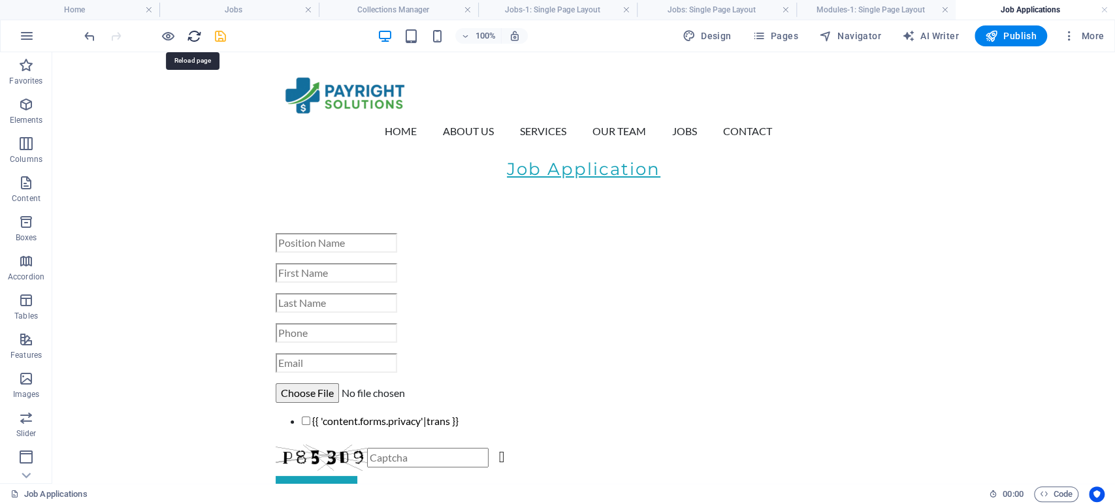
click at [193, 41] on icon "reload" at bounding box center [194, 36] width 15 height 15
